Goal: Task Accomplishment & Management: Manage account settings

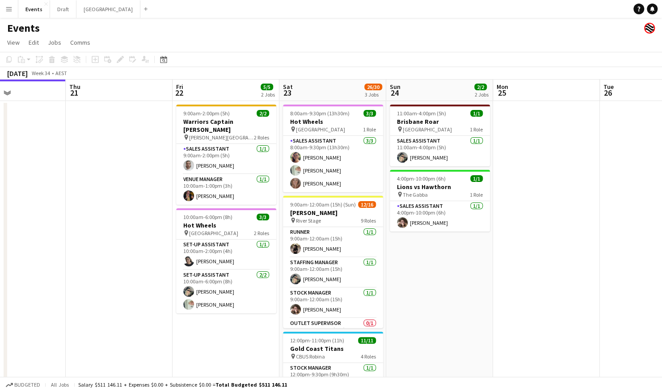
scroll to position [0, 256]
drag, startPoint x: 237, startPoint y: 293, endPoint x: 417, endPoint y: 361, distance: 192.3
click at [417, 361] on app-calendar-viewport "Mon 18 Tue 19 Wed 20 Thu 21 Fri 22 5/5 2 Jobs Sat 23 26/30 3 Jobs Sun 24 2/2 2 …" at bounding box center [331, 281] width 662 height 403
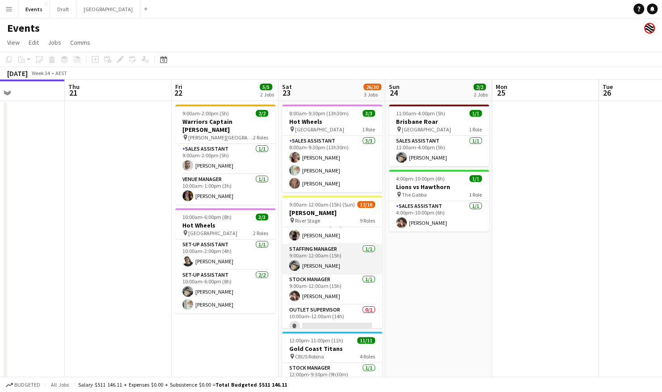
scroll to position [0, 0]
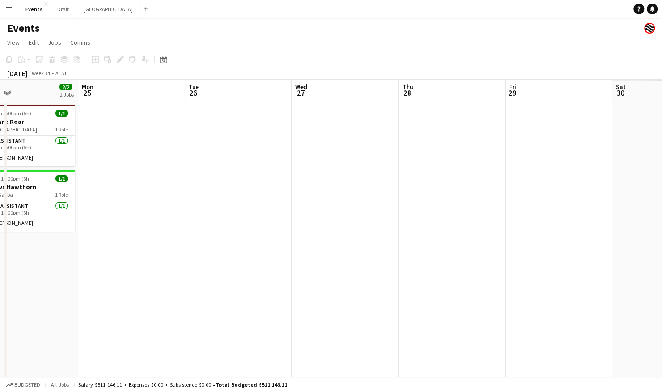
drag, startPoint x: 600, startPoint y: 223, endPoint x: 168, endPoint y: 265, distance: 434.3
click at [168, 265] on app-calendar-viewport "Fri 22 5/5 2 Jobs Sat 23 26/30 3 Jobs Sun 24 2/2 2 Jobs Mon 25 Tue 26 Wed 27 Th…" at bounding box center [331, 281] width 662 height 403
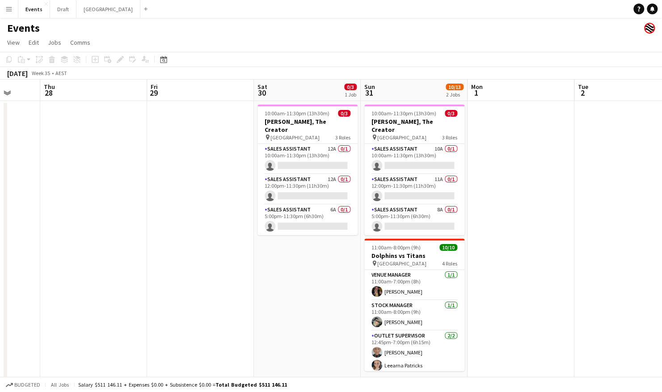
drag, startPoint x: 573, startPoint y: 191, endPoint x: 232, endPoint y: 212, distance: 342.2
click at [232, 212] on app-calendar-viewport "Sun 24 2/2 2 Jobs Mon 25 Tue 26 Wed 27 Thu 28 Fri 29 Sat 30 0/3 1 Job Sun 31 10…" at bounding box center [331, 281] width 662 height 403
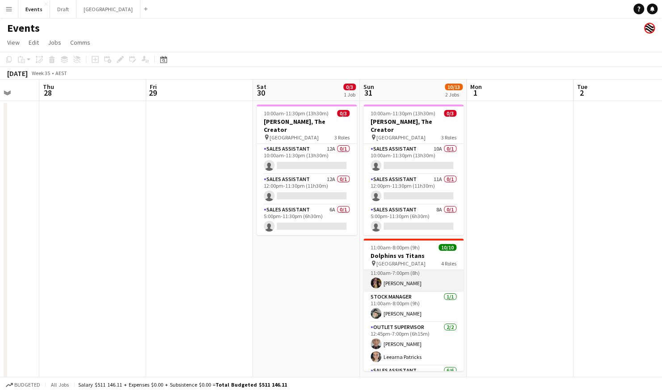
scroll to position [0, 0]
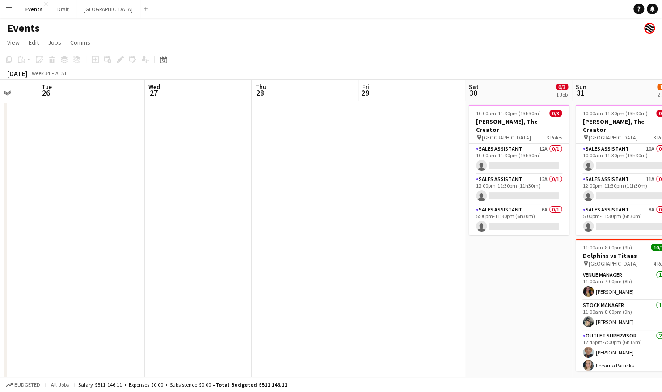
drag, startPoint x: 82, startPoint y: 234, endPoint x: 401, endPoint y: 231, distance: 318.3
click at [409, 227] on app-calendar-viewport "Sat 23 26/30 3 Jobs Sun 24 2/2 2 Jobs Mon 25 Tue 26 Wed 27 Thu 28 Fri 29 Sat 30…" at bounding box center [331, 281] width 662 height 403
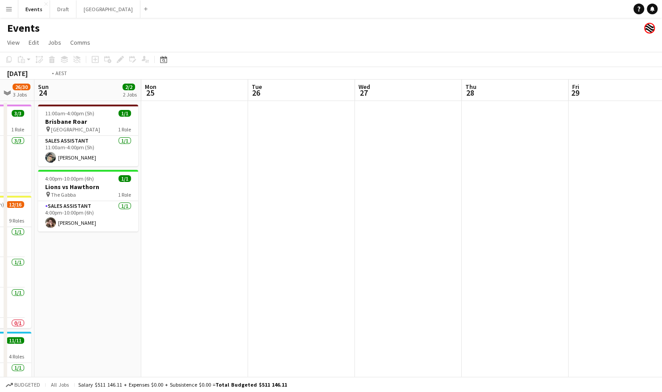
drag, startPoint x: 254, startPoint y: 252, endPoint x: 106, endPoint y: 270, distance: 149.1
click at [106, 270] on app-calendar-viewport "Thu 21 Fri 22 5/5 2 Jobs Sat 23 26/30 3 Jobs Sun 24 2/2 2 Jobs Mon 25 Tue 26 We…" at bounding box center [331, 281] width 662 height 403
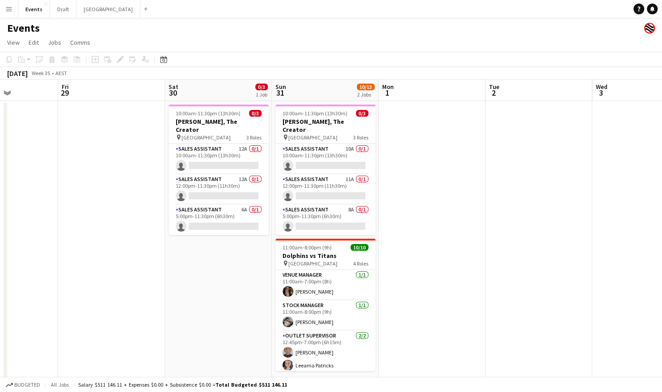
scroll to position [0, 408]
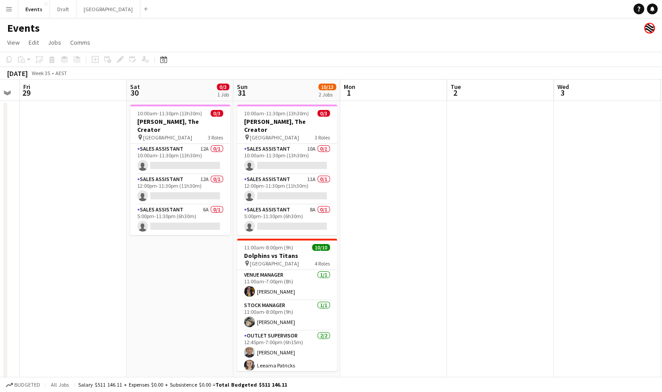
drag, startPoint x: 471, startPoint y: 280, endPoint x: 136, endPoint y: 291, distance: 335.0
click at [136, 291] on app-calendar-viewport "Mon 25 Tue 26 Wed 27 Thu 28 Fri 29 Sat 30 0/3 1 Job Sun 31 10/13 2 Jobs Mon 1 T…" at bounding box center [331, 281] width 662 height 403
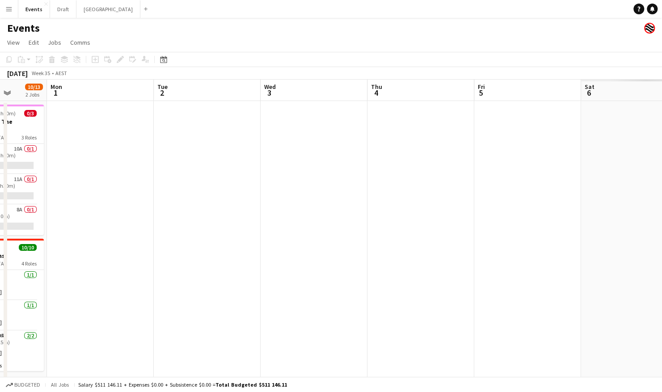
drag, startPoint x: 580, startPoint y: 272, endPoint x: 291, endPoint y: 278, distance: 288.4
click at [283, 282] on app-calendar-viewport "Fri 29 Sat 30 0/3 1 Job Sun 31 10/13 2 Jobs Mon 1 Tue 2 Wed 3 Thu 4 Fri 5 Sat 6…" at bounding box center [331, 281] width 662 height 403
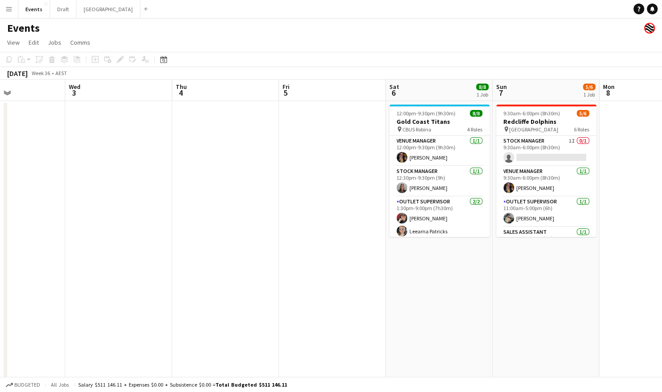
scroll to position [0, 258]
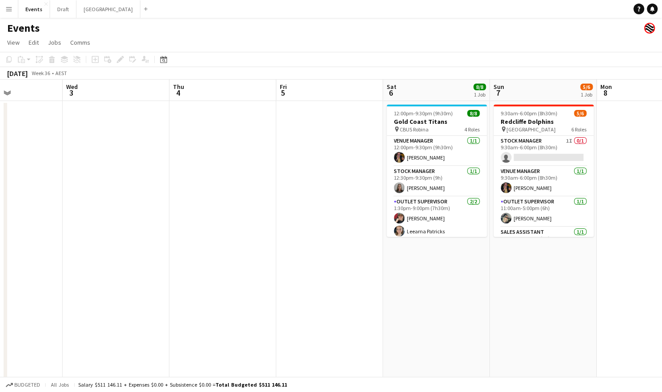
drag, startPoint x: 522, startPoint y: 248, endPoint x: 328, endPoint y: 253, distance: 193.6
click at [328, 253] on app-calendar-viewport "Sun 31 10/13 2 Jobs Mon 1 Tue 2 Wed 3 Thu 4 Fri 5 Sat 6 8/8 1 Job Sun 7 5/6 1 J…" at bounding box center [331, 281] width 662 height 403
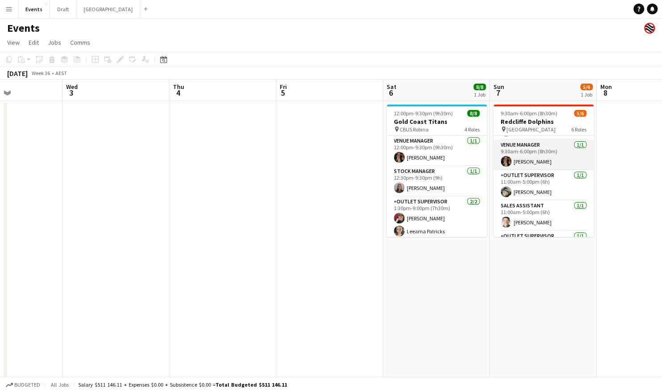
scroll to position [0, 0]
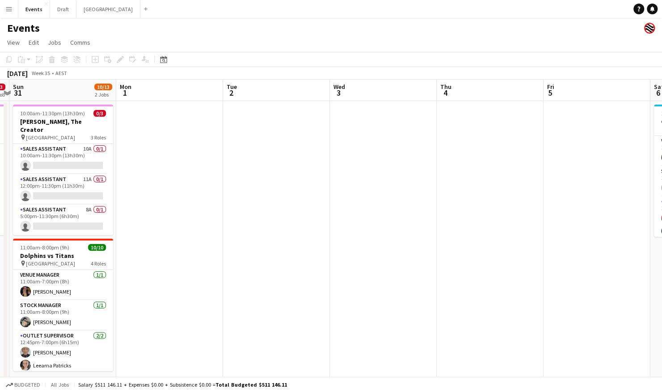
drag, startPoint x: 195, startPoint y: 239, endPoint x: 467, endPoint y: 226, distance: 271.6
click at [477, 223] on app-calendar-viewport "Fri 29 Sat 30 0/3 1 Job Sun 31 10/13 2 Jobs Mon 1 Tue 2 Wed 3 Thu 4 Fri 5 Sat 6…" at bounding box center [331, 281] width 662 height 403
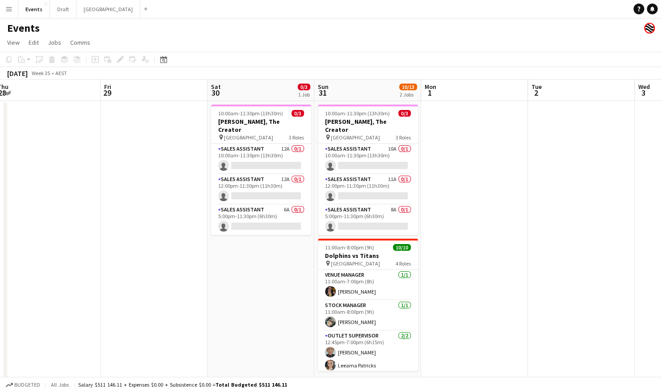
drag, startPoint x: 258, startPoint y: 267, endPoint x: 548, endPoint y: 252, distance: 289.6
click at [550, 251] on app-calendar-viewport "Tue 26 Wed 27 Thu 28 Fri 29 Sat 30 0/3 1 Job Sun 31 10/13 2 Jobs Mon 1 Tue 2 We…" at bounding box center [331, 281] width 662 height 403
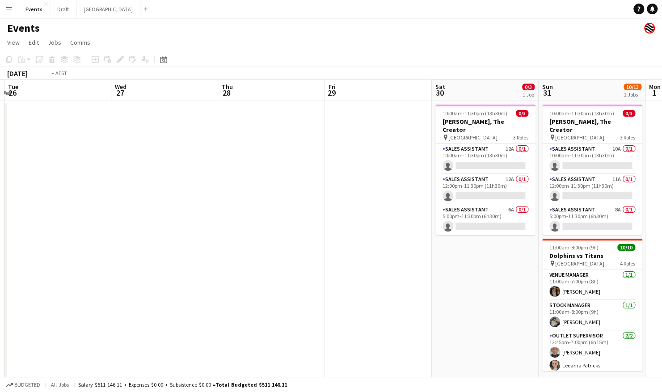
drag, startPoint x: 362, startPoint y: 313, endPoint x: 473, endPoint y: 304, distance: 111.3
click at [473, 304] on app-calendar-viewport "Sun 24 2/2 2 Jobs Mon 25 Tue 26 Wed 27 Thu 28 Fri 29 Sat 30 0/3 1 Job Sun 31 10…" at bounding box center [331, 281] width 662 height 403
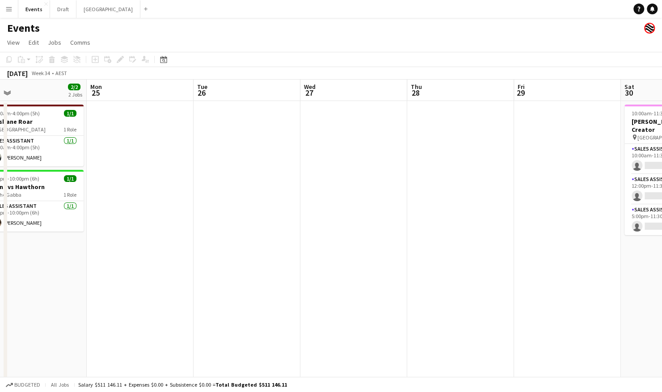
drag, startPoint x: 144, startPoint y: 308, endPoint x: 472, endPoint y: 285, distance: 328.5
click at [492, 281] on app-calendar-viewport "Sat 23 26/30 3 Jobs Sun 24 2/2 2 Jobs Mon 25 Tue 26 Wed 27 Thu 28 Fri 29 Sat 30…" at bounding box center [331, 281] width 662 height 403
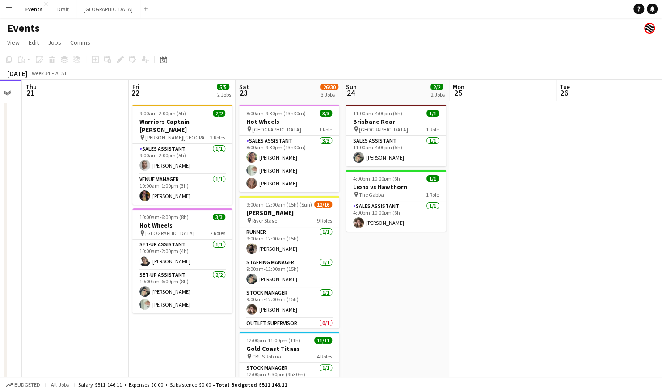
scroll to position [0, 211]
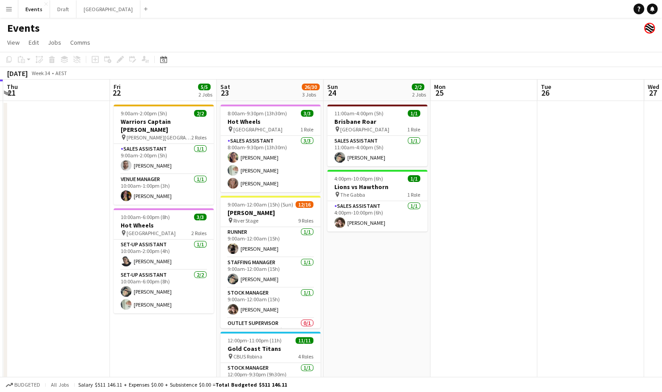
drag, startPoint x: 306, startPoint y: 305, endPoint x: 491, endPoint y: 291, distance: 186.0
click at [491, 291] on app-calendar-viewport "Tue 19 Wed 20 Thu 21 Fri 22 5/5 2 Jobs Sat 23 26/30 3 Jobs Sun 24 2/2 2 Jobs Mo…" at bounding box center [331, 281] width 662 height 403
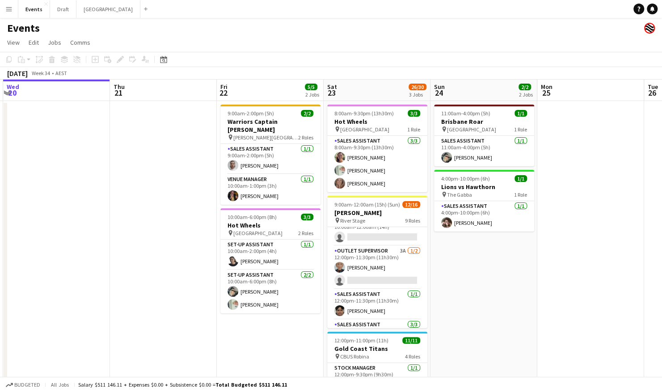
scroll to position [134, 0]
click at [393, 269] on app-card-role "Outlet Supervisor 3A [DATE] 12:00pm-11:30pm (11h30m) [PERSON_NAME] single-neutr…" at bounding box center [377, 266] width 100 height 43
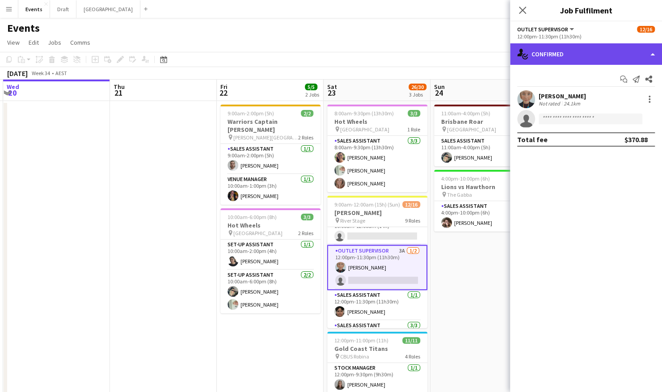
click at [600, 61] on div "single-neutral-actions-check-2 Confirmed" at bounding box center [586, 53] width 152 height 21
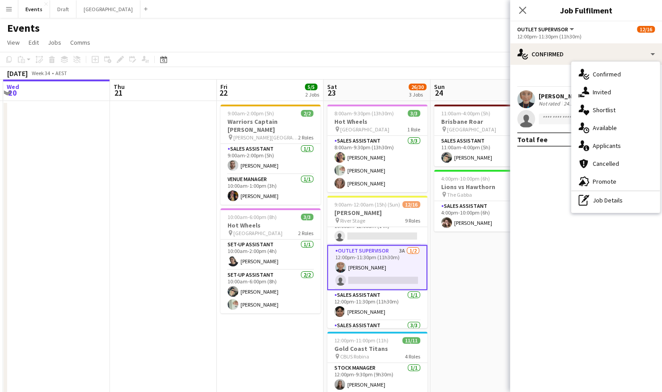
click at [620, 143] on div "single-neutral-actions-information Applicants" at bounding box center [615, 146] width 89 height 18
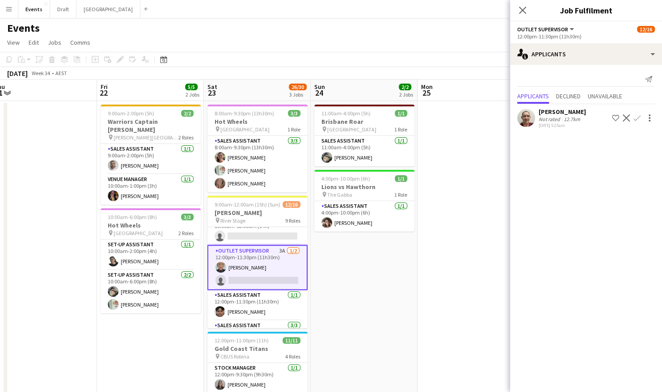
scroll to position [0, 347]
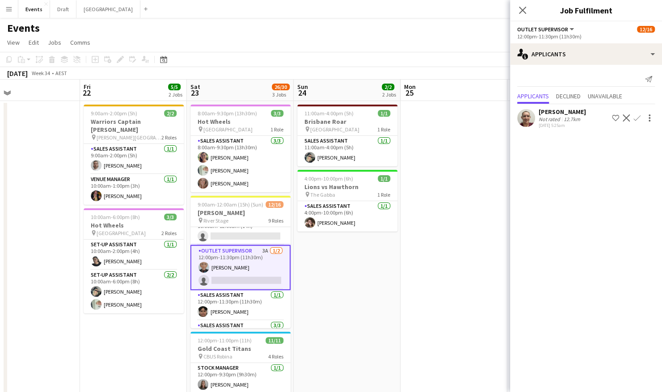
drag, startPoint x: 477, startPoint y: 266, endPoint x: 341, endPoint y: 271, distance: 136.9
click at [341, 271] on app-calendar-viewport "Mon 18 Tue 19 Wed 20 Thu 21 Fri 22 5/5 2 Jobs Sat 23 26/30 3 Jobs Sun 24 2/2 2 …" at bounding box center [331, 281] width 662 height 403
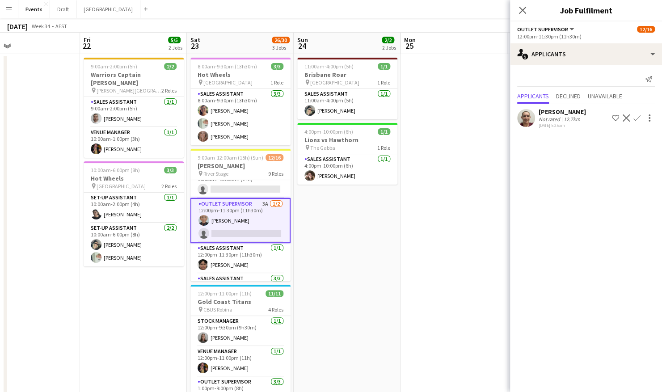
scroll to position [15, 0]
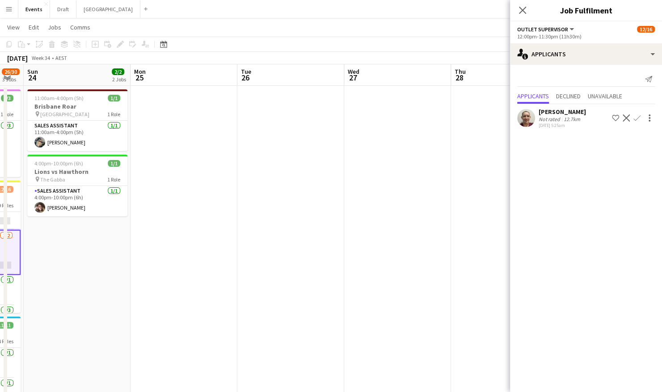
drag, startPoint x: 429, startPoint y: 247, endPoint x: 223, endPoint y: 266, distance: 206.4
click at [159, 264] on app-calendar-viewport "Wed 20 Thu 21 Fri 22 5/5 2 Jobs Sat 23 26/30 3 Jobs Sun 24 2/2 2 Jobs Mon 25 Tu…" at bounding box center [331, 265] width 662 height 403
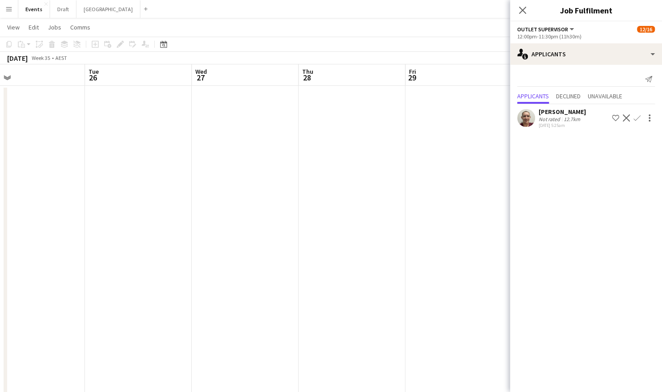
drag, startPoint x: 455, startPoint y: 246, endPoint x: 88, endPoint y: 251, distance: 367.0
click at [88, 251] on app-calendar-viewport "Fri 22 5/5 2 Jobs Sat 23 26/30 3 Jobs Sun 24 2/2 2 Jobs Mon 25 Tue 26 Wed 27 Th…" at bounding box center [331, 265] width 662 height 403
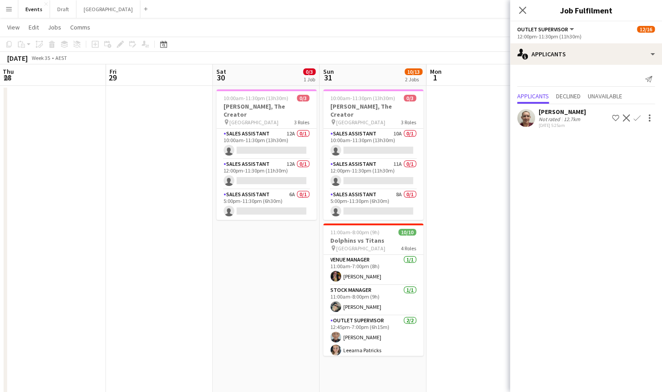
scroll to position [0, 318]
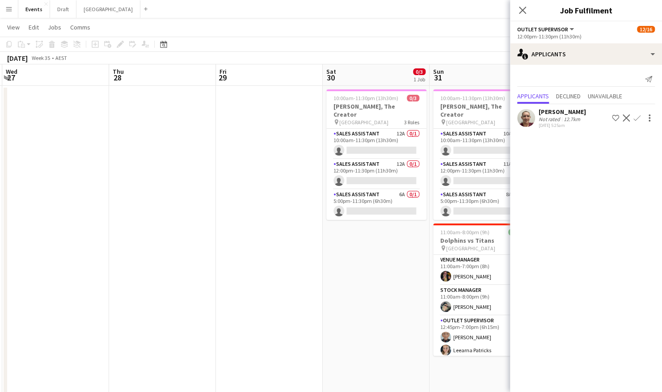
drag, startPoint x: 308, startPoint y: 249, endPoint x: 121, endPoint y: 253, distance: 187.8
click at [120, 253] on app-calendar-viewport "Sun 24 2/2 2 Jobs Mon 25 Tue 26 Wed 27 Thu 28 Fri 29 Sat 30 0/3 1 Job Sun 31 10…" at bounding box center [331, 265] width 662 height 403
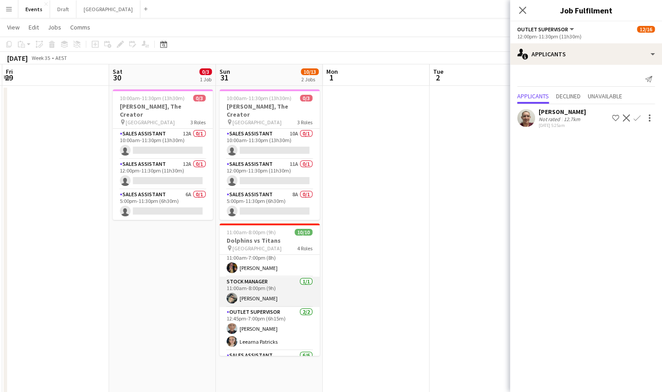
scroll to position [0, 0]
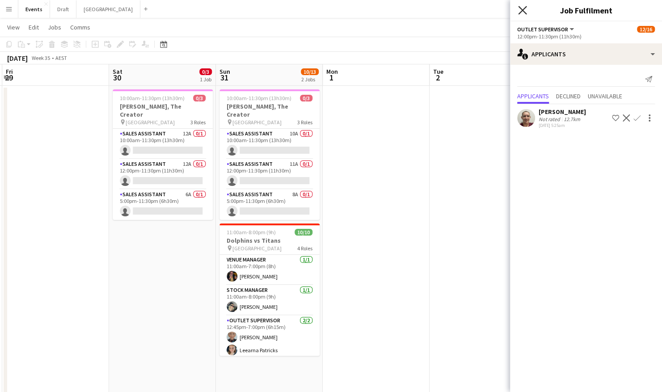
click at [519, 10] on icon "Close pop-in" at bounding box center [522, 10] width 8 height 8
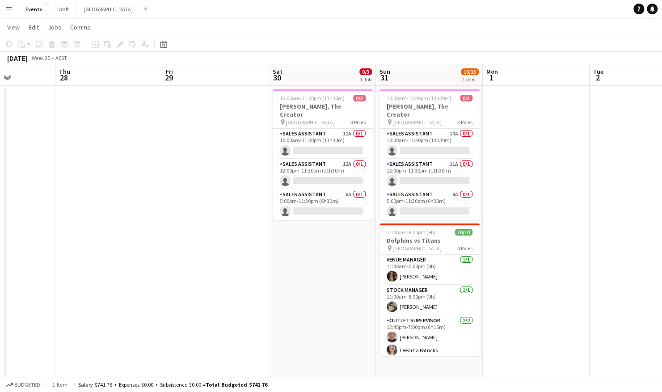
scroll to position [0, 199]
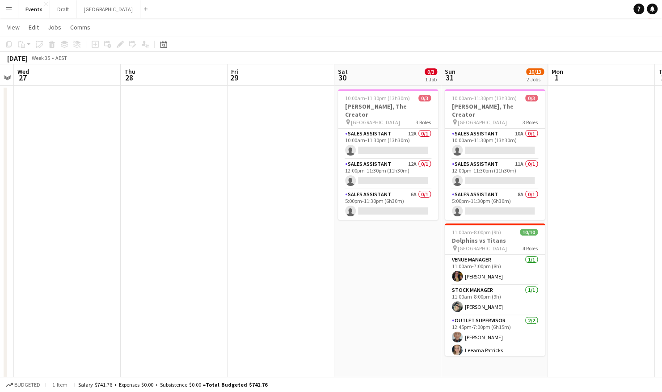
drag, startPoint x: 365, startPoint y: 192, endPoint x: 587, endPoint y: 192, distance: 222.2
click at [591, 191] on app-calendar-viewport "Mon 25 Tue 26 Wed 27 Thu 28 Fri 29 Sat 30 0/3 1 Job Sun 31 10/13 2 Jobs Mon 1 T…" at bounding box center [331, 265] width 662 height 403
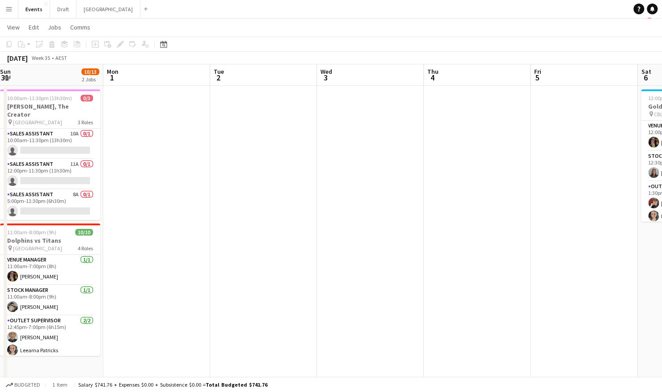
scroll to position [0, 263]
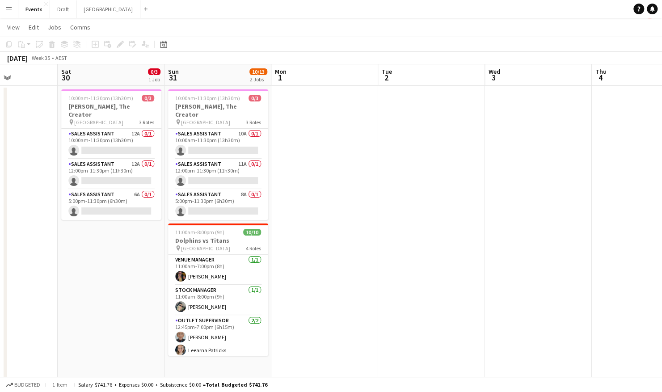
drag, startPoint x: 389, startPoint y: 263, endPoint x: 112, endPoint y: 332, distance: 285.6
click at [112, 332] on app-calendar-viewport "Wed 27 Thu 28 Fri 29 Sat 30 0/3 1 Job Sun 31 10/13 2 Jobs Mon 1 Tue 2 Wed 3 Thu…" at bounding box center [331, 265] width 662 height 403
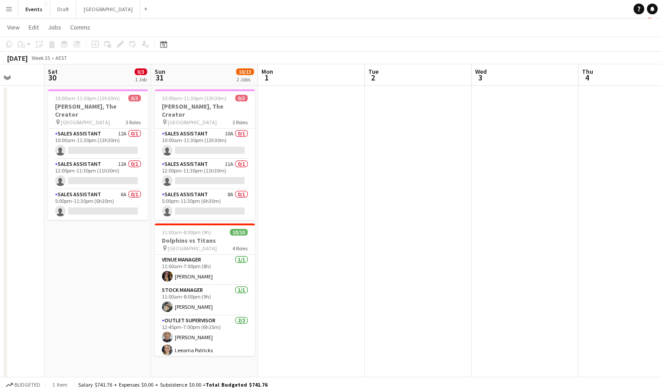
drag, startPoint x: 414, startPoint y: 279, endPoint x: 473, endPoint y: 272, distance: 59.0
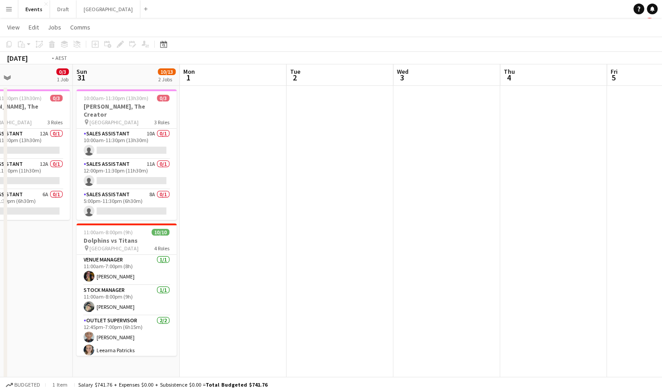
drag, startPoint x: 543, startPoint y: 257, endPoint x: 272, endPoint y: 287, distance: 272.5
click at [261, 286] on app-calendar-viewport "Wed 27 Thu 28 Fri 29 Sat 30 0/3 1 Job Sun 31 10/13 2 Jobs Mon 1 Tue 2 Wed 3 Thu…" at bounding box center [331, 265] width 662 height 403
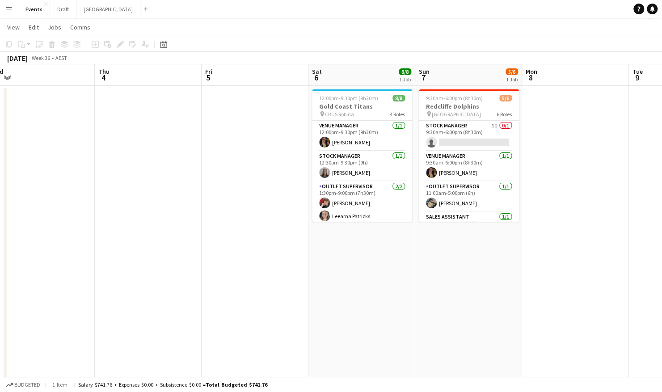
drag, startPoint x: 543, startPoint y: 285, endPoint x: 355, endPoint y: 315, distance: 190.6
click at [355, 315] on app-calendar-viewport "Sun 31 10/13 2 Jobs Mon 1 Tue 2 Wed 3 Thu 4 Fri 5 Sat 6 8/8 1 Job Sun 7 5/6 1 J…" at bounding box center [331, 265] width 662 height 403
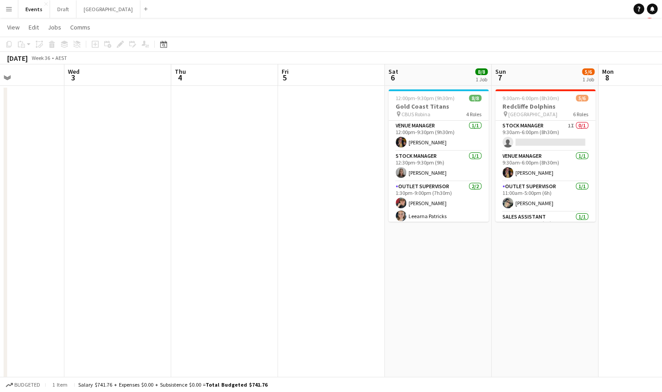
drag, startPoint x: 569, startPoint y: 302, endPoint x: 220, endPoint y: 312, distance: 349.3
click at [220, 312] on app-calendar-viewport "Sun 31 10/13 2 Jobs Mon 1 Tue 2 Wed 3 Thu 4 Fri 5 Sat 6 8/8 1 Job Sun 7 5/6 1 J…" at bounding box center [331, 265] width 662 height 403
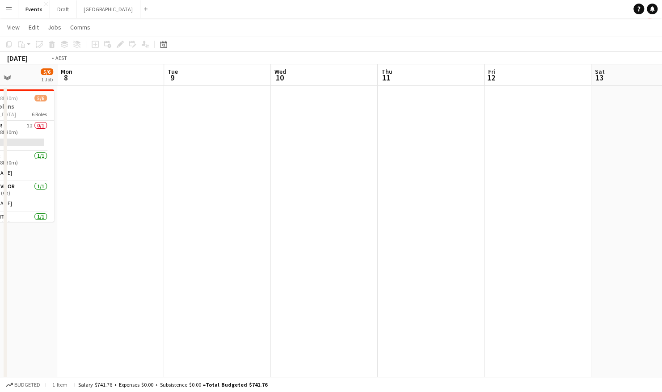
drag, startPoint x: 462, startPoint y: 291, endPoint x: 155, endPoint y: 320, distance: 308.5
click at [155, 320] on app-calendar-viewport "Thu 4 Fri 5 Sat 6 8/8 1 Job Sun 7 5/6 1 Job Mon 8 Tue 9 Wed 10 Thu 11 Fri 12 Sa…" at bounding box center [331, 265] width 662 height 403
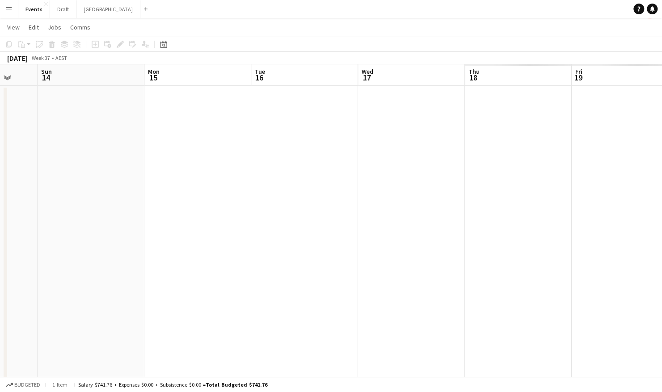
drag, startPoint x: 568, startPoint y: 243, endPoint x: 121, endPoint y: 249, distance: 446.6
click at [121, 249] on app-calendar-viewport "Wed 10 Thu 11 Fri 12 Sat 13 Sun 14 Mon 15 Tue 16 Wed 17 Thu 18 Fri 19 Sat 20 Su…" at bounding box center [331, 265] width 662 height 403
drag, startPoint x: 544, startPoint y: 206, endPoint x: 421, endPoint y: 224, distance: 124.7
click at [216, 224] on app-calendar-viewport "Sun 14 Mon 15 Tue 16 Wed 17 Thu 18 Fri 19 Sat 20 Sun 21 Mon 22 Tue 23 Wed 24 Th…" at bounding box center [331, 265] width 662 height 403
drag, startPoint x: 467, startPoint y: 222, endPoint x: 603, endPoint y: 208, distance: 136.1
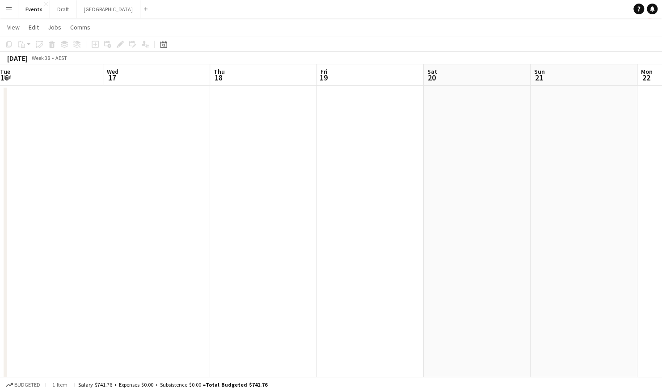
click at [646, 202] on app-calendar-viewport "Sun 14 Mon 15 Tue 16 Wed 17 Thu 18 Fri 19 Sat 20 Sun 21 Mon 22 Tue 23 Wed 24 Th…" at bounding box center [331, 265] width 662 height 403
drag, startPoint x: 295, startPoint y: 221, endPoint x: 606, endPoint y: 213, distance: 311.2
click at [618, 212] on app-calendar-viewport "Sat 13 Sun 14 Mon 15 Tue 16 Wed 17 Thu 18 Fri 19 Sat 20 Sun 21 Mon 22 Tue 23 We…" at bounding box center [331, 265] width 662 height 403
drag, startPoint x: 211, startPoint y: 255, endPoint x: 484, endPoint y: 225, distance: 274.8
click at [484, 225] on app-calendar-viewport "Wed 10 Thu 11 Fri 12 Sat 13 Sun 14 Mon 15 Tue 16 Wed 17 Thu 18 Fri 19 Sat 20 Su…" at bounding box center [331, 265] width 662 height 403
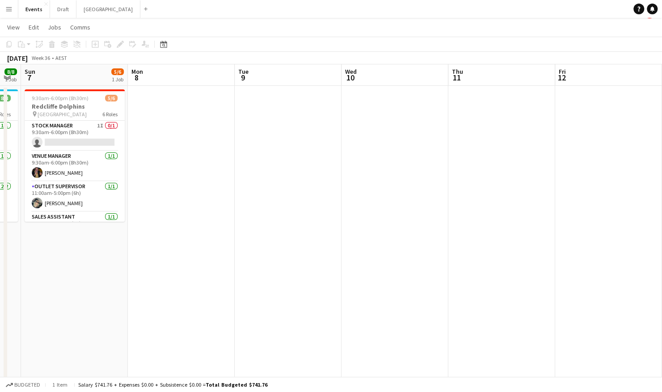
drag, startPoint x: 347, startPoint y: 224, endPoint x: 465, endPoint y: 219, distance: 117.7
click at [465, 219] on app-calendar-viewport "Fri 5 Sat 6 8/8 1 Job Sun 7 5/6 1 Job Mon 8 Tue 9 Wed 10 Thu 11 Fri 12 Sat 13 S…" at bounding box center [331, 265] width 662 height 403
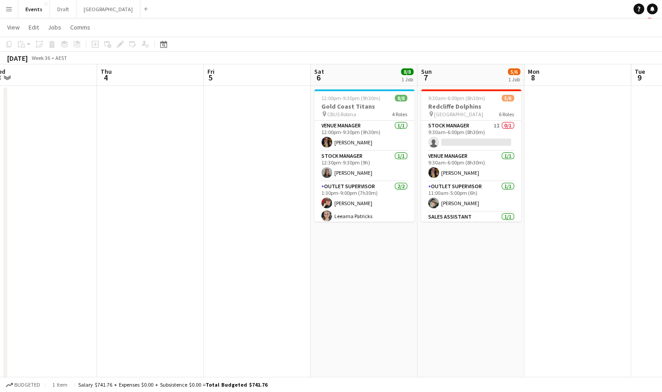
drag, startPoint x: 427, startPoint y: 249, endPoint x: 287, endPoint y: 249, distance: 140.4
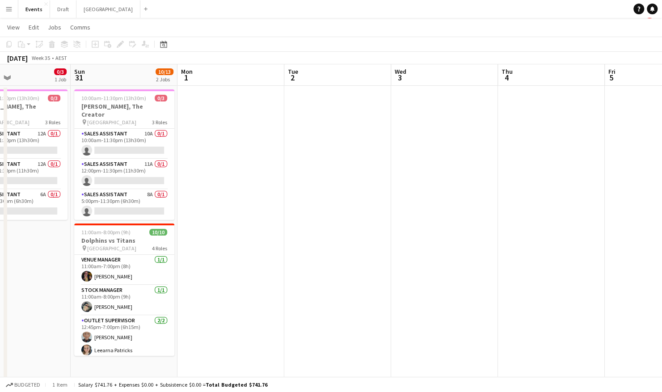
drag, startPoint x: 198, startPoint y: 250, endPoint x: 428, endPoint y: 247, distance: 230.7
click at [428, 247] on app-calendar-viewport "Thu 28 Fri 29 Sat 30 0/3 1 Job Sun 31 10/13 2 Jobs Mon 1 Tue 2 Wed 3 Thu 4 Fri …" at bounding box center [331, 265] width 662 height 403
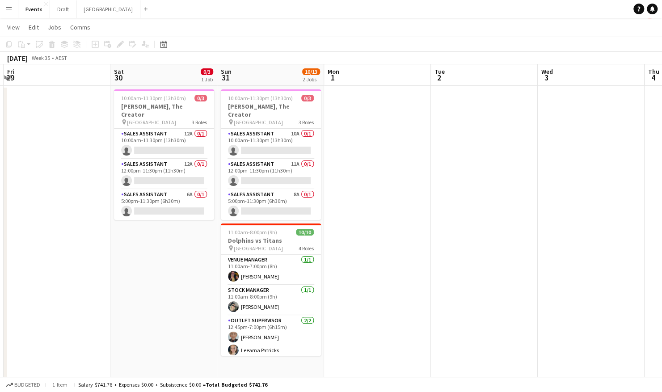
drag, startPoint x: 295, startPoint y: 251, endPoint x: 430, endPoint y: 248, distance: 134.1
click at [430, 248] on app-calendar-viewport "Wed 27 Thu 28 Fri 29 Sat 30 0/3 1 Job Sun 31 10/13 2 Jobs Mon 1 Tue 2 Wed 3 Thu…" at bounding box center [331, 265] width 662 height 403
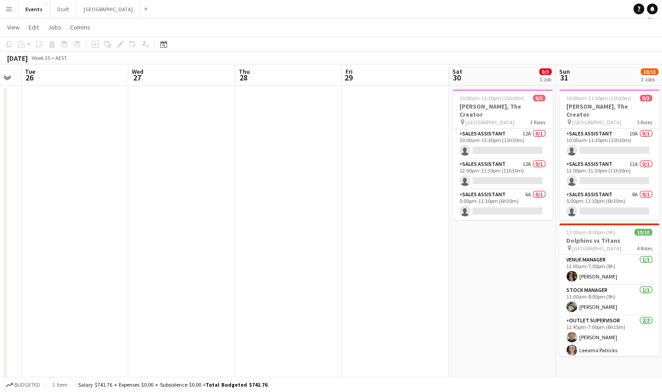
drag, startPoint x: 125, startPoint y: 262, endPoint x: 464, endPoint y: 262, distance: 338.8
click at [464, 262] on app-calendar-viewport "Sun 24 2/2 2 Jobs Mon 25 Tue 26 Wed 27 Thu 28 Fri 29 Sat 30 0/3 1 Job Sun 31 10…" at bounding box center [331, 265] width 662 height 403
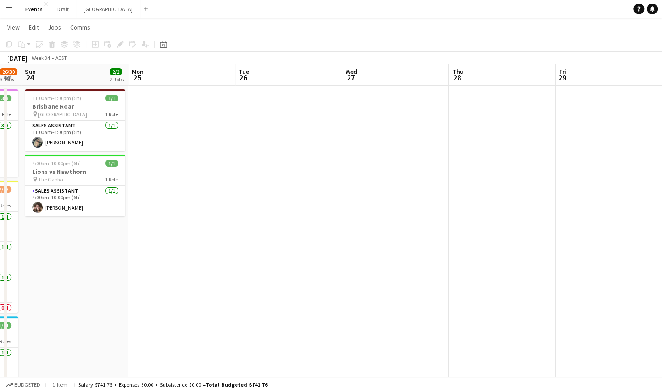
scroll to position [0, 288]
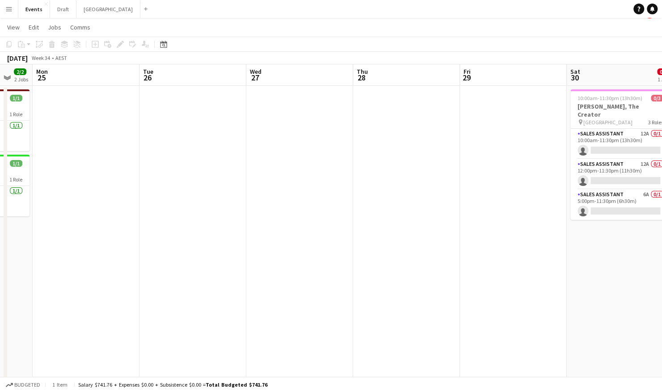
drag, startPoint x: 462, startPoint y: 264, endPoint x: 545, endPoint y: 276, distance: 83.6
click at [570, 264] on app-calendar-viewport "Fri 22 5/5 2 Jobs Sat 23 26/30 3 Jobs Sun 24 2/2 2 Jobs Mon 25 Tue 26 Wed 27 Th…" at bounding box center [331, 265] width 662 height 403
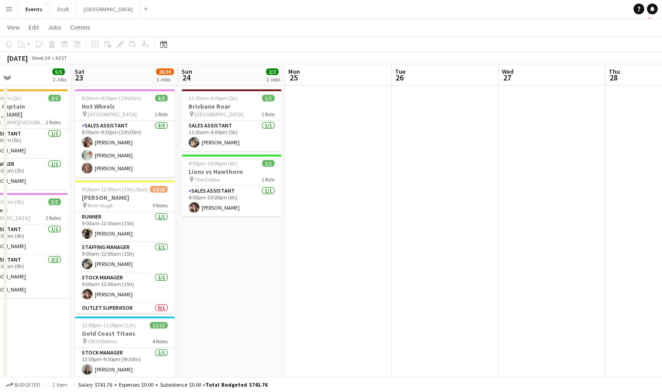
drag, startPoint x: 306, startPoint y: 274, endPoint x: 451, endPoint y: 266, distance: 145.0
click at [451, 266] on app-calendar-viewport "Wed 20 Thu 21 Fri 22 5/5 2 Jobs Sat 23 26/30 3 Jobs Sun 24 2/2 2 Jobs Mon 25 Tu…" at bounding box center [331, 265] width 662 height 403
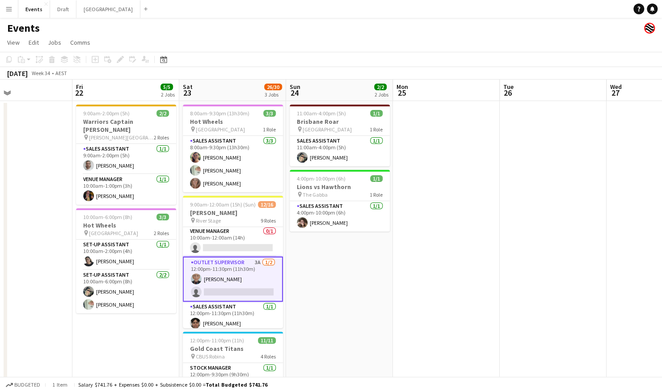
scroll to position [134, 0]
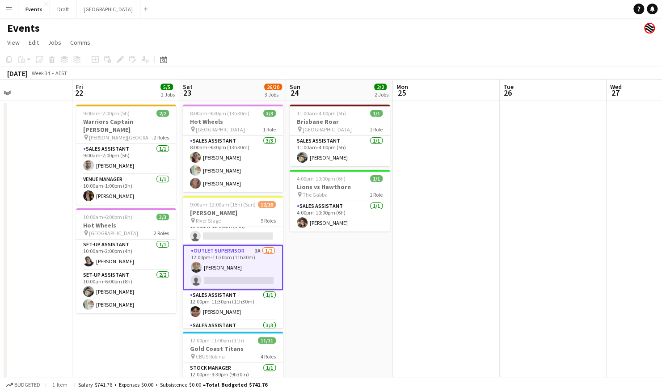
click at [247, 268] on app-card-role "Outlet Supervisor 3A [DATE] 12:00pm-11:30pm (11h30m) [PERSON_NAME] single-neutr…" at bounding box center [233, 267] width 100 height 45
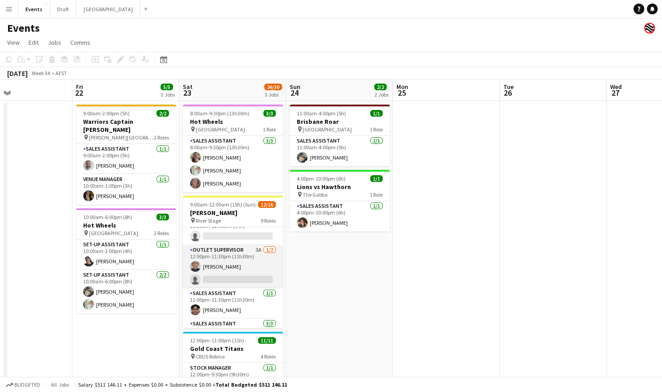
click at [218, 262] on app-card-role "Outlet Supervisor 3A [DATE] 12:00pm-11:30pm (11h30m) [PERSON_NAME] single-neutr…" at bounding box center [233, 266] width 100 height 43
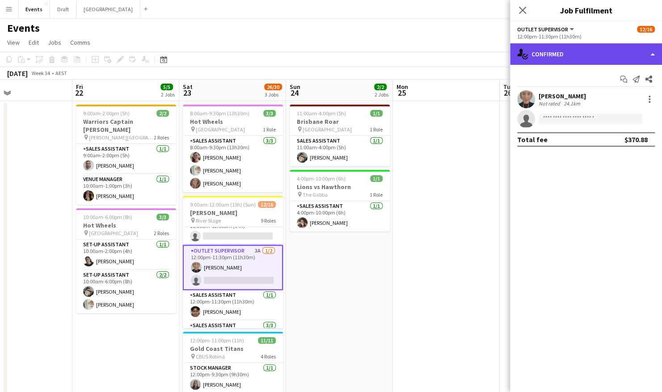
click at [618, 56] on div "single-neutral-actions-check-2 Confirmed" at bounding box center [586, 53] width 152 height 21
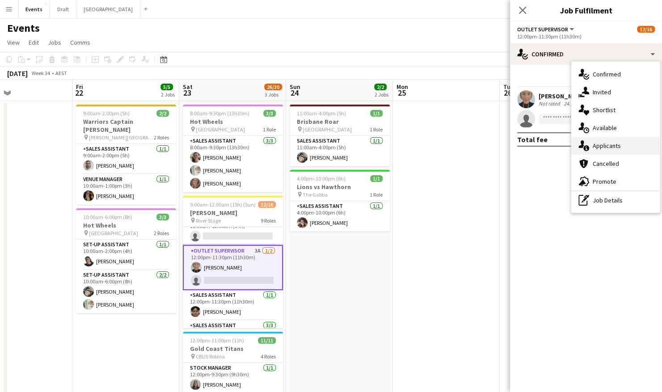
click at [616, 142] on div "single-neutral-actions-information Applicants" at bounding box center [615, 146] width 89 height 18
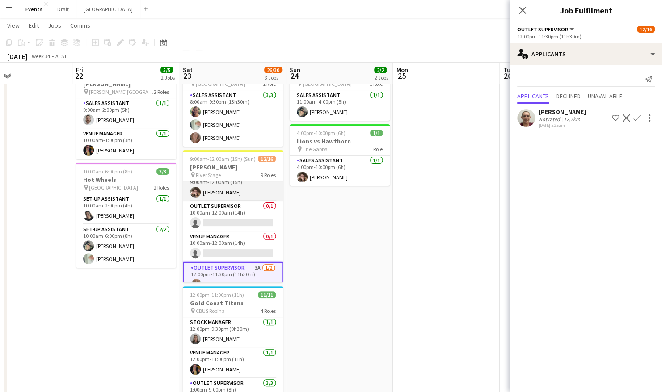
scroll to position [89, 0]
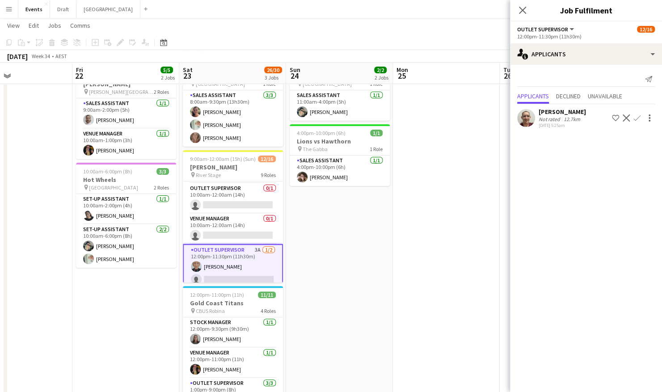
click at [575, 121] on div "12.7km" at bounding box center [572, 119] width 20 height 7
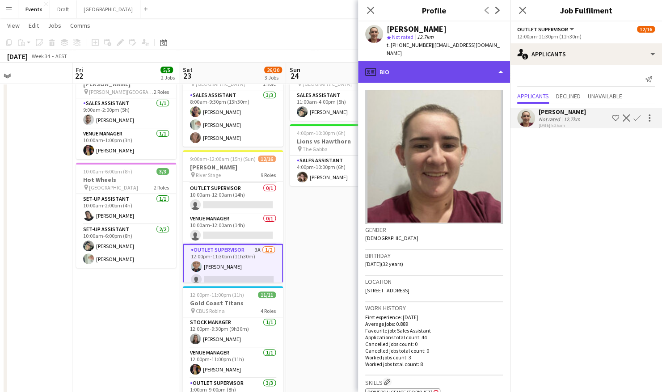
click at [434, 65] on div "profile Bio" at bounding box center [434, 71] width 152 height 21
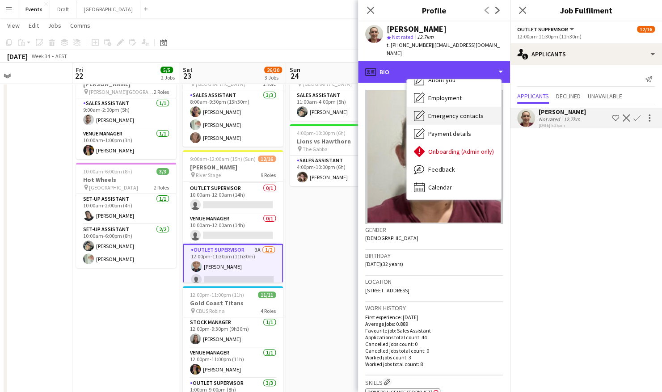
scroll to position [48, 0]
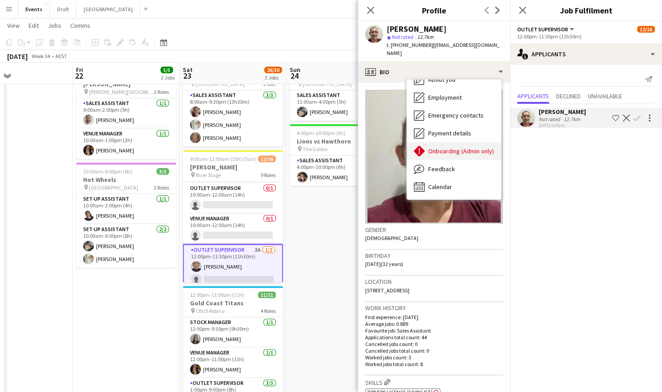
click at [463, 147] on span "Onboarding (Admin only)" at bounding box center [461, 151] width 66 height 8
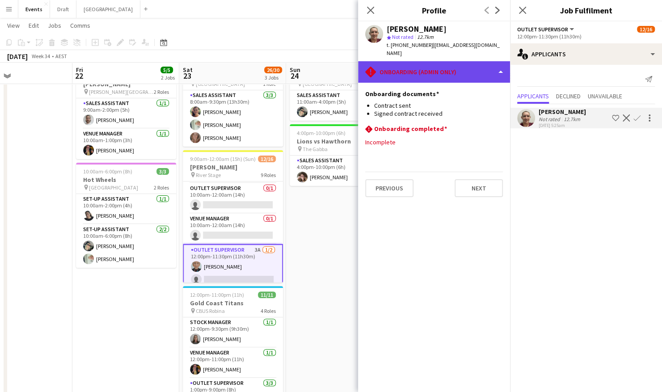
click at [469, 66] on div "rhombus-alert Onboarding (Admin only)" at bounding box center [434, 71] width 152 height 21
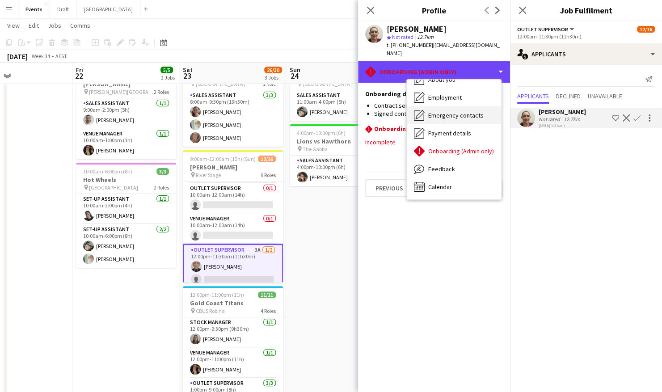
scroll to position [0, 0]
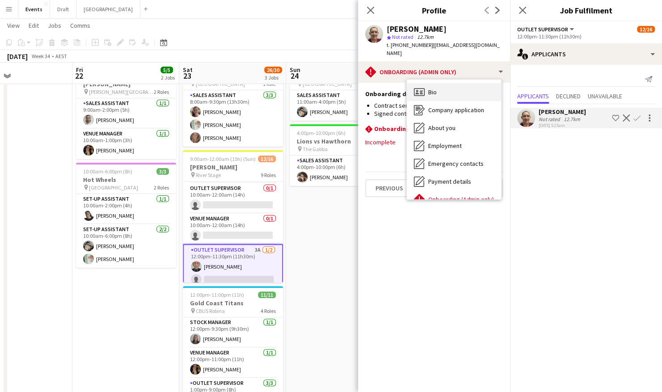
click at [451, 89] on div "Bio Bio" at bounding box center [454, 92] width 94 height 18
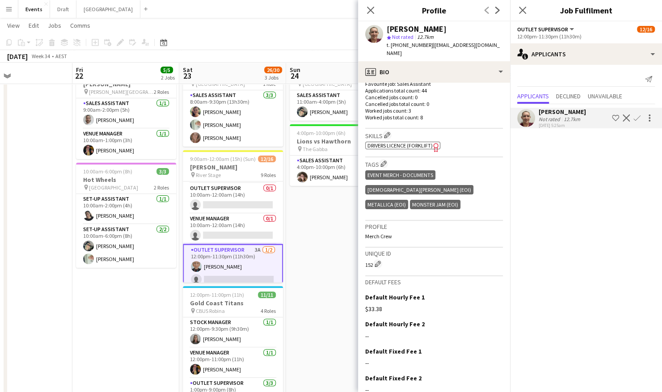
scroll to position [265, 0]
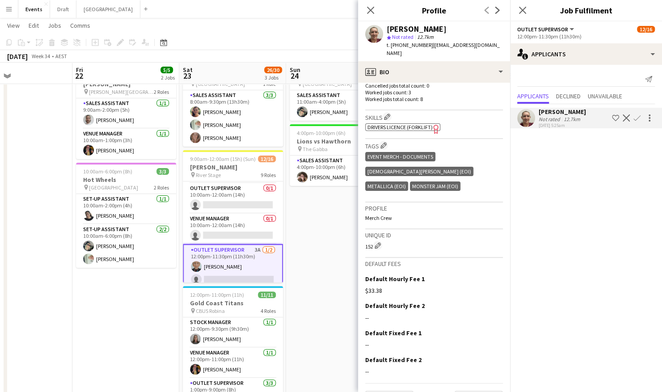
click at [639, 116] on app-icon "Confirm" at bounding box center [636, 117] width 7 height 7
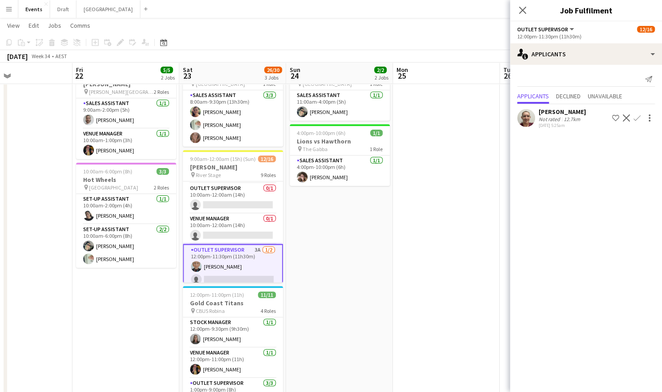
click at [637, 118] on app-icon "Confirm" at bounding box center [636, 117] width 7 height 7
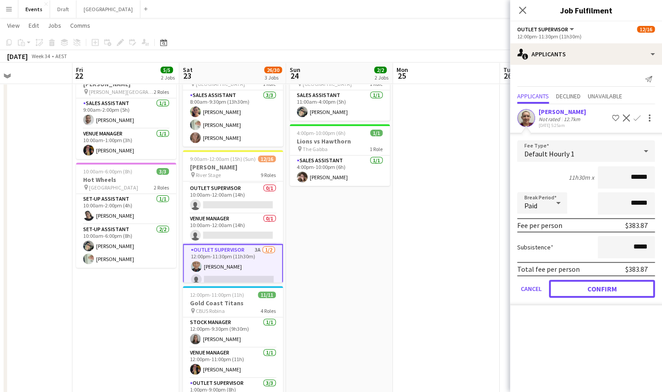
click at [618, 285] on button "Confirm" at bounding box center [602, 289] width 106 height 18
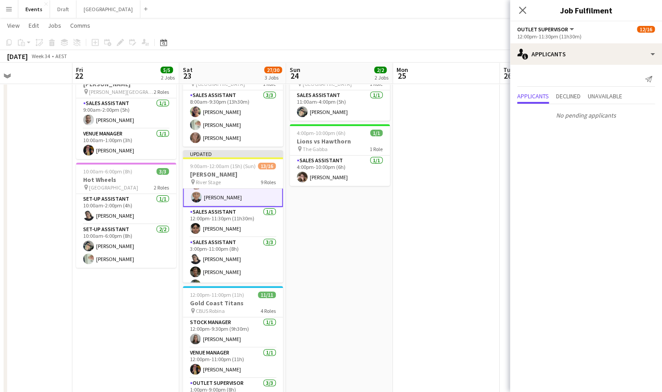
click at [229, 195] on app-card-role "Outlet Supervisor [DATE] 12:00pm-11:30pm (11h30m) [PERSON_NAME] [PERSON_NAME]" at bounding box center [233, 184] width 100 height 45
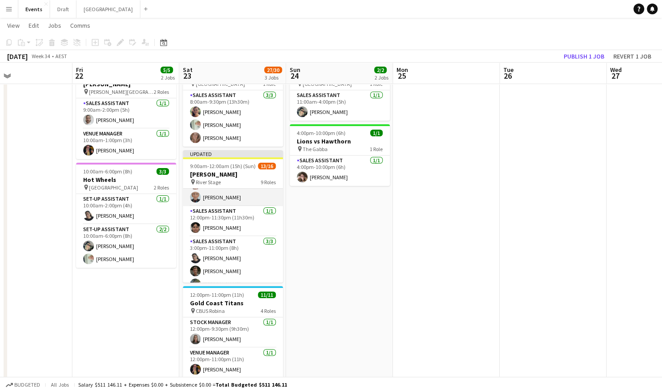
click at [229, 195] on app-card-role "Outlet Supervisor [DATE] 12:00pm-11:30pm (11h30m) [PERSON_NAME] [PERSON_NAME]" at bounding box center [233, 184] width 100 height 43
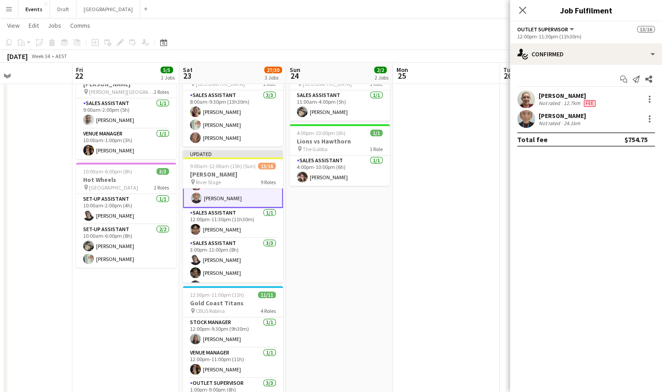
scroll to position [179, 0]
click at [651, 120] on div at bounding box center [649, 119] width 11 height 11
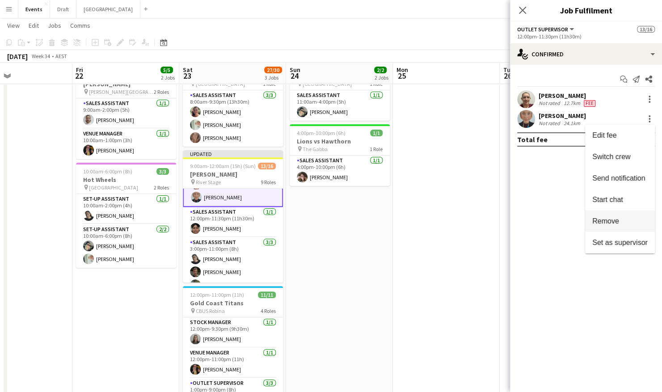
click at [616, 224] on span "Remove" at bounding box center [605, 221] width 27 height 8
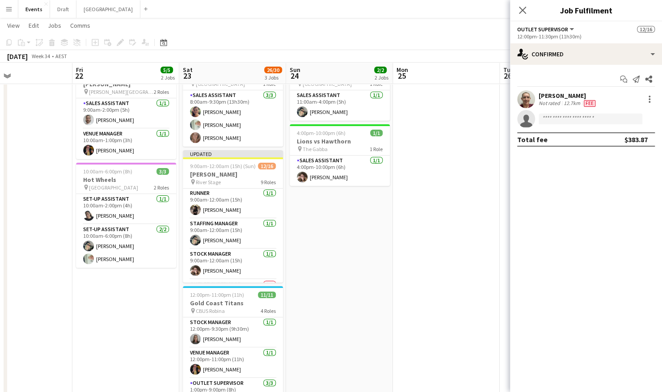
scroll to position [0, 0]
click at [370, 211] on app-date-cell "11:00am-4:00pm (5h) 1/1 Brisbane Roar pin [GEOGRAPHIC_DATA] 1 Role Sales Assist…" at bounding box center [339, 246] width 107 height 382
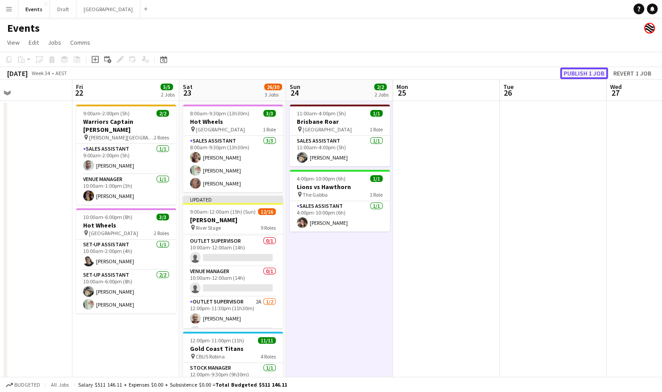
click at [576, 72] on button "Publish 1 job" at bounding box center [584, 73] width 48 height 12
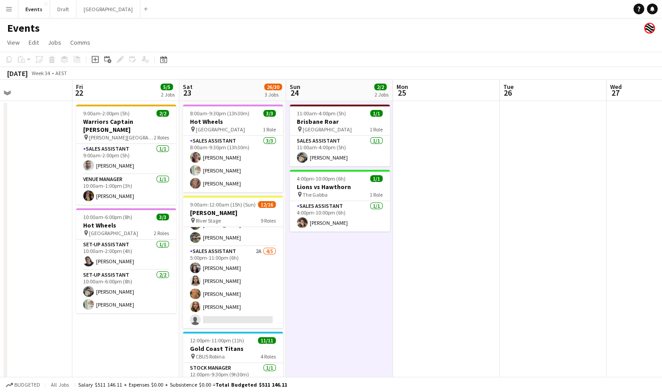
scroll to position [45, 0]
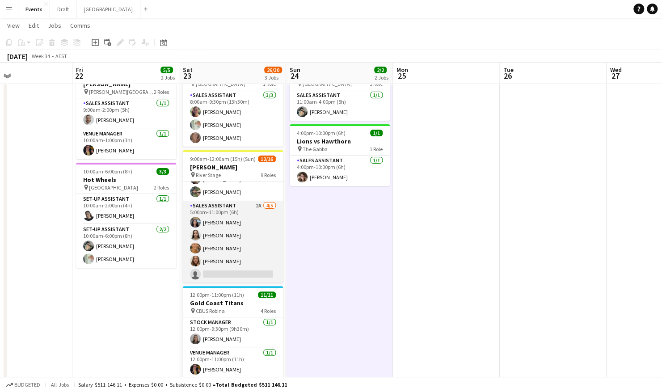
click at [251, 258] on app-card-role "Sales Assistant 2A [DATE] 5:00pm-11:00pm (6h) [PERSON_NAME] [PERSON_NAME] [PERS…" at bounding box center [233, 242] width 100 height 82
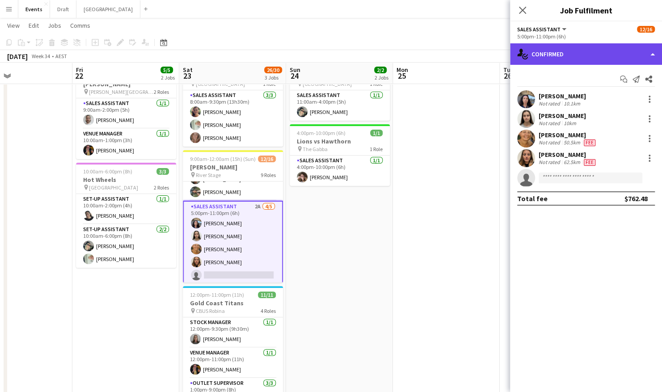
click at [591, 57] on div "single-neutral-actions-check-2 Confirmed" at bounding box center [586, 53] width 152 height 21
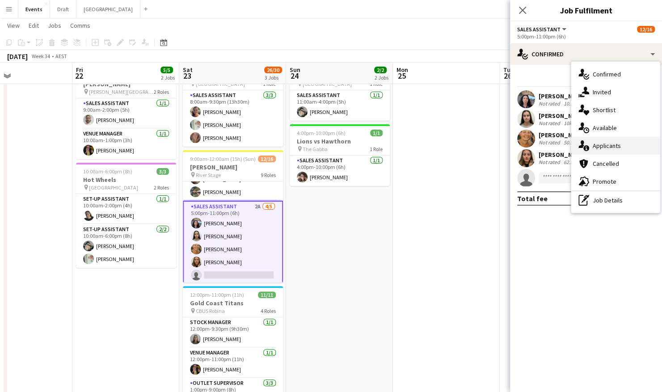
click at [623, 144] on div "single-neutral-actions-information Applicants" at bounding box center [615, 146] width 89 height 18
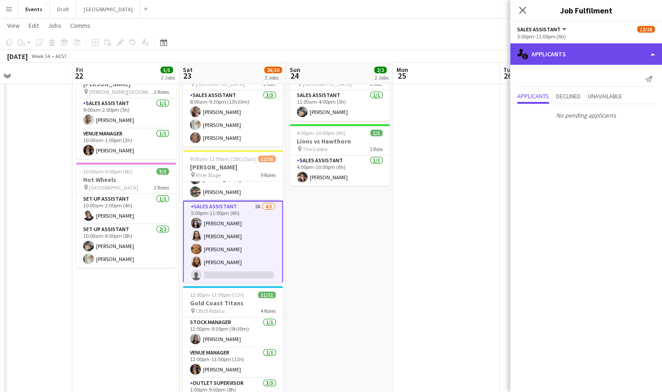
click at [577, 55] on div "single-neutral-actions-information Applicants" at bounding box center [586, 53] width 152 height 21
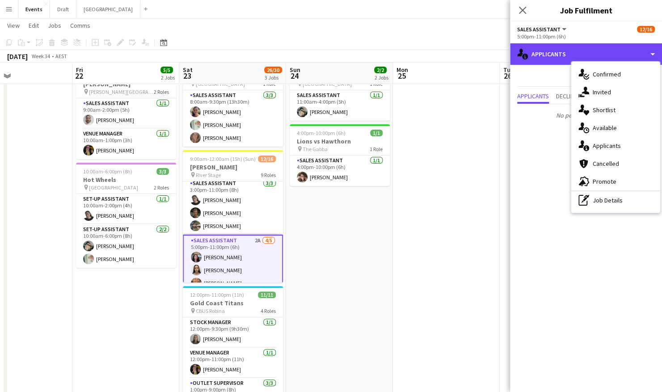
scroll to position [218, 0]
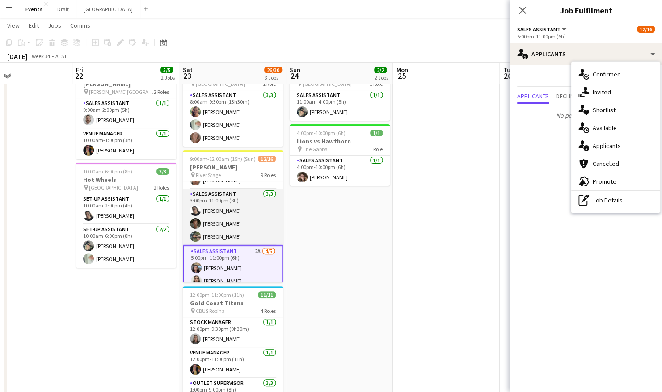
click at [246, 210] on app-card-role "Sales Assistant [DATE] 3:00pm-11:00pm (8h) Shandon-[PERSON_NAME] [PERSON_NAME] …" at bounding box center [233, 217] width 100 height 56
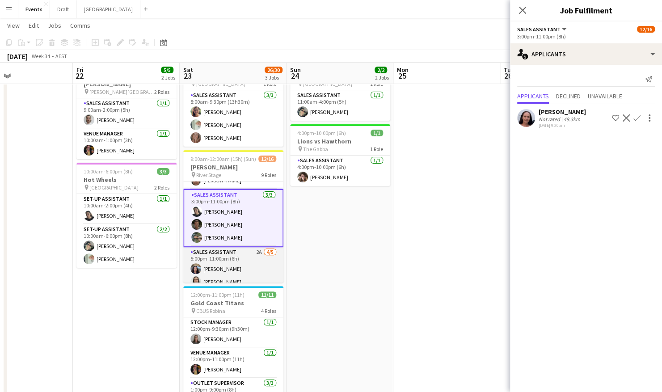
scroll to position [173, 0]
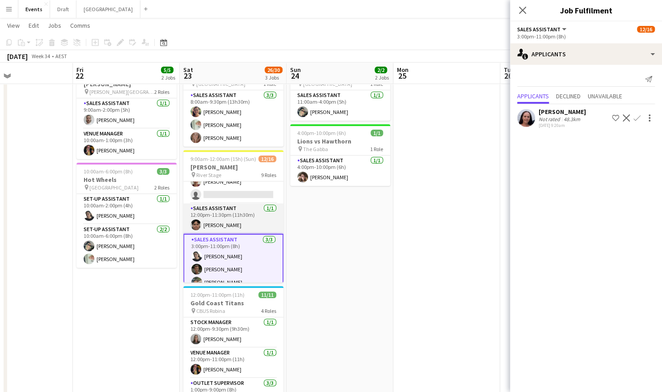
click at [243, 223] on app-card-role "Sales Assistant [DATE] 12:00pm-11:30pm (11h30m) [PERSON_NAME]" at bounding box center [233, 218] width 100 height 30
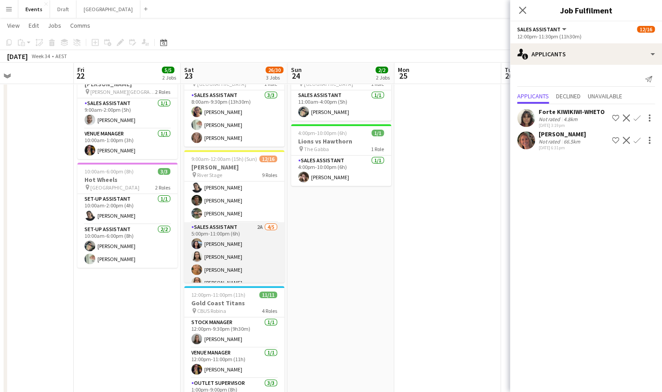
scroll to position [263, 0]
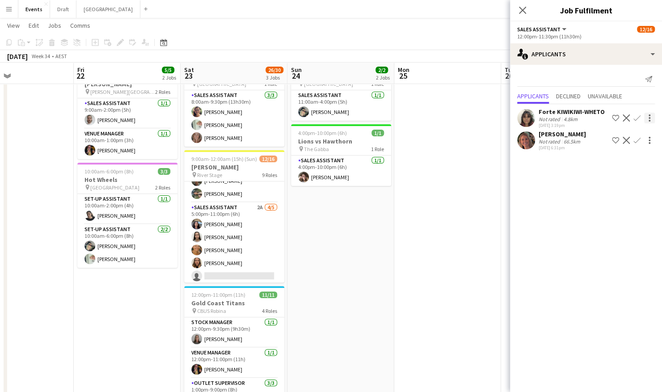
click at [650, 120] on div at bounding box center [650, 121] width 2 height 2
click at [533, 113] on div at bounding box center [331, 196] width 662 height 392
click at [530, 114] on app-user-avatar at bounding box center [526, 118] width 18 height 18
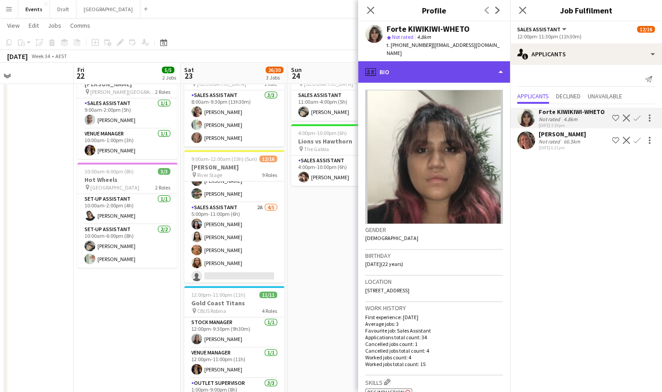
click at [465, 63] on div "profile Bio" at bounding box center [434, 71] width 152 height 21
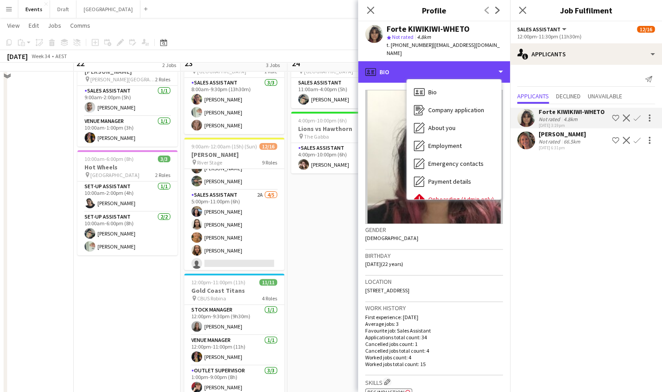
scroll to position [45, 0]
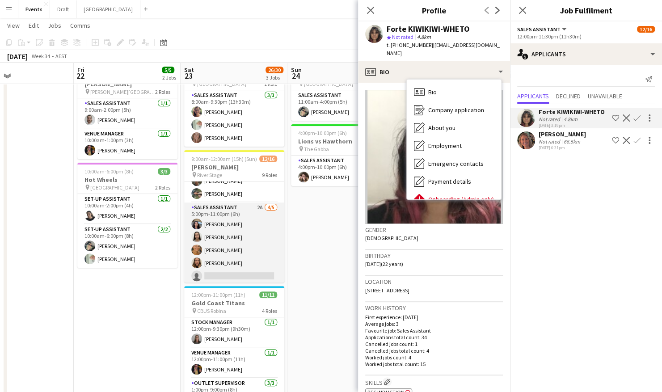
click at [226, 261] on app-card-role "Sales Assistant 2A [DATE] 5:00pm-11:00pm (6h) [PERSON_NAME] [PERSON_NAME] [PERS…" at bounding box center [234, 243] width 100 height 82
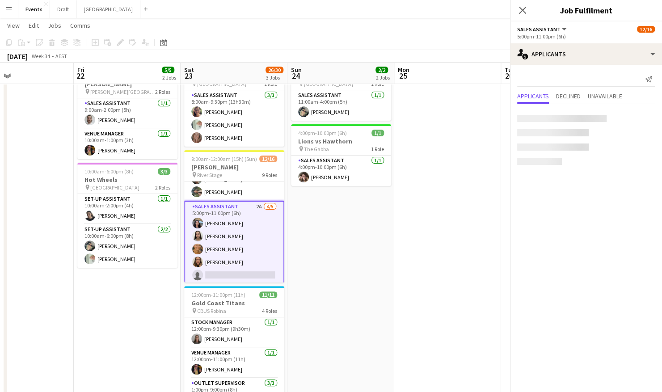
scroll to position [261, 0]
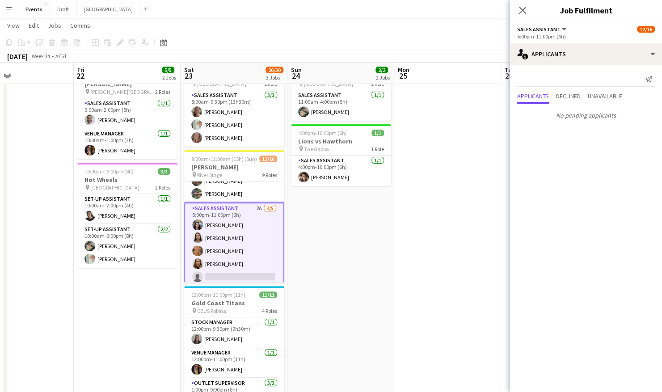
click at [228, 250] on app-card-role "Sales Assistant 2A [DATE] 5:00pm-11:00pm (6h) [PERSON_NAME] [PERSON_NAME] [PERS…" at bounding box center [234, 244] width 100 height 84
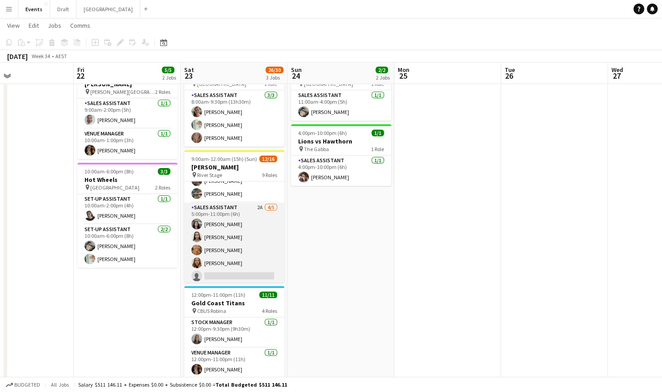
click at [228, 250] on app-card-role "Sales Assistant 2A [DATE] 5:00pm-11:00pm (6h) [PERSON_NAME] [PERSON_NAME] [PERS…" at bounding box center [234, 243] width 100 height 82
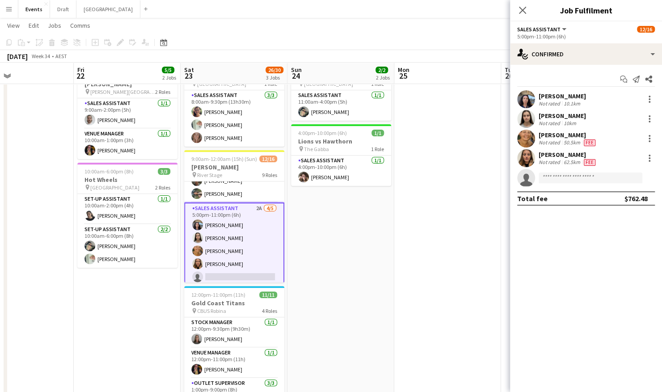
click at [530, 160] on app-user-avatar at bounding box center [526, 158] width 18 height 18
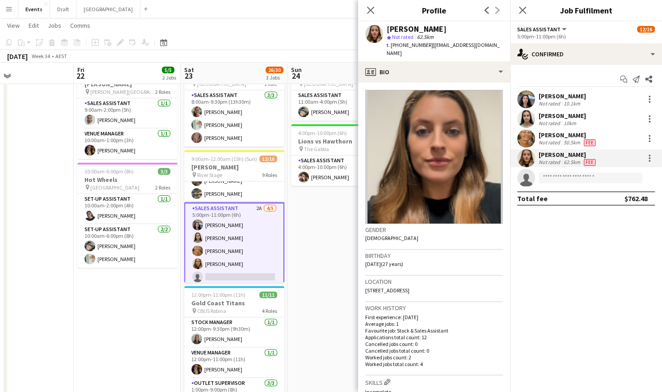
click at [527, 118] on app-user-avatar at bounding box center [526, 119] width 18 height 18
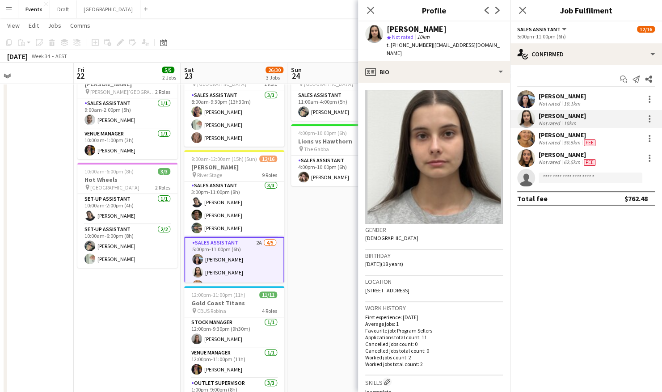
scroll to position [216, 0]
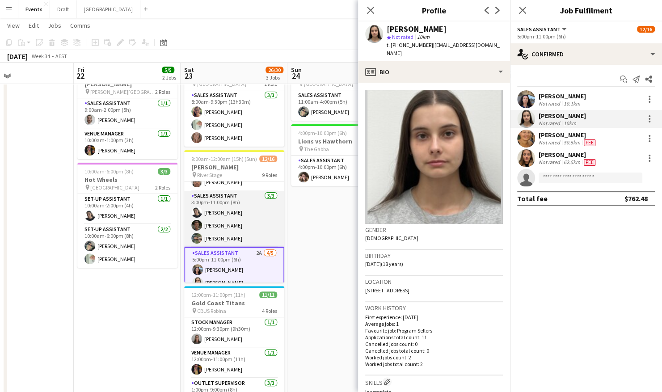
click at [239, 228] on app-card-role "Sales Assistant [DATE] 3:00pm-11:00pm (8h) Shandon-[PERSON_NAME] [PERSON_NAME] …" at bounding box center [234, 219] width 100 height 56
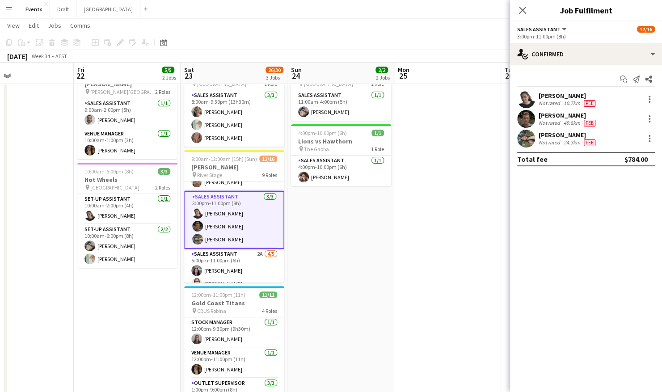
click at [528, 139] on app-user-avatar at bounding box center [526, 139] width 18 height 18
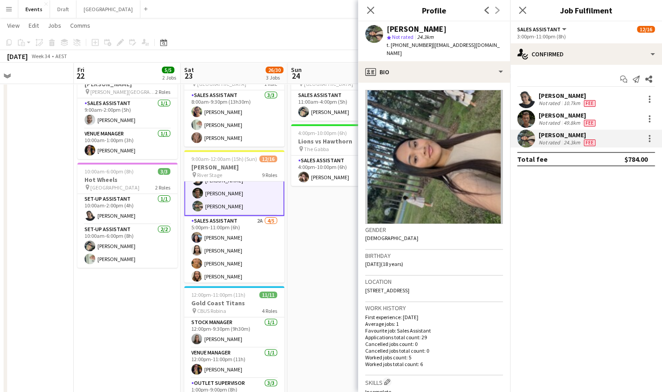
scroll to position [267, 0]
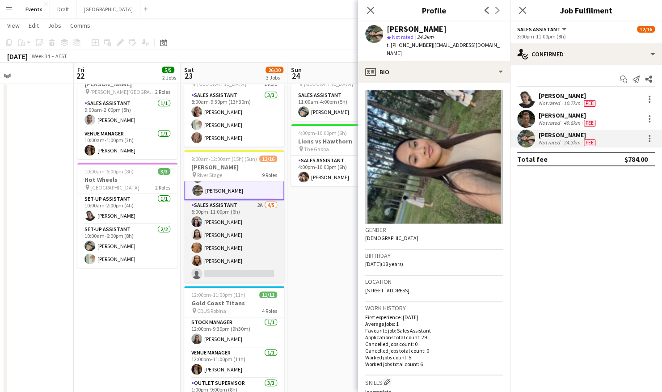
click at [248, 223] on app-card-role "Sales Assistant 2A [DATE] 5:00pm-11:00pm (6h) [PERSON_NAME] [PERSON_NAME] [PERS…" at bounding box center [234, 241] width 100 height 82
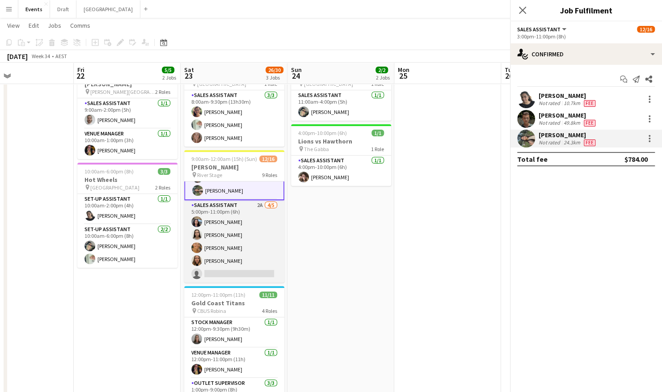
scroll to position [265, 0]
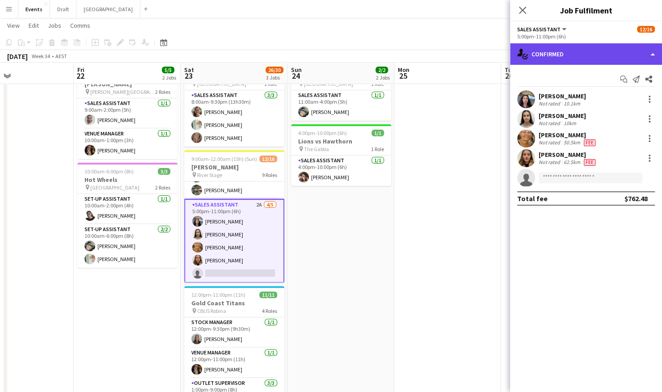
click at [595, 54] on div "single-neutral-actions-check-2 Confirmed" at bounding box center [586, 53] width 152 height 21
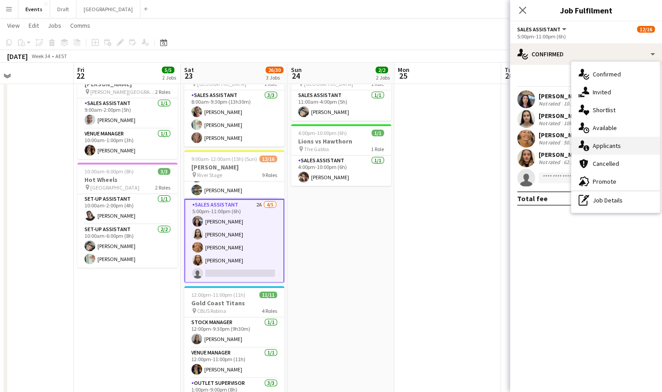
click at [614, 146] on div "single-neutral-actions-information Applicants" at bounding box center [615, 146] width 89 height 18
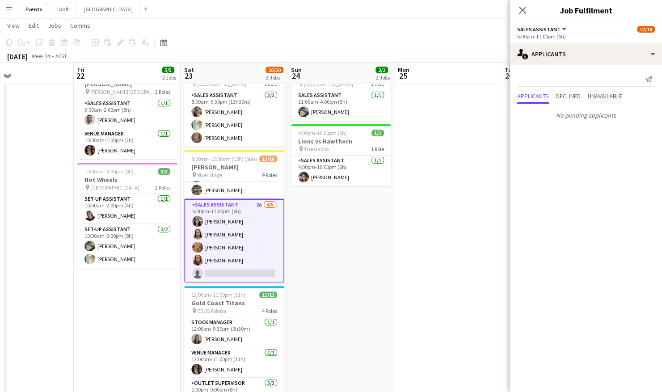
click at [607, 95] on span "Unavailable" at bounding box center [605, 96] width 34 height 6
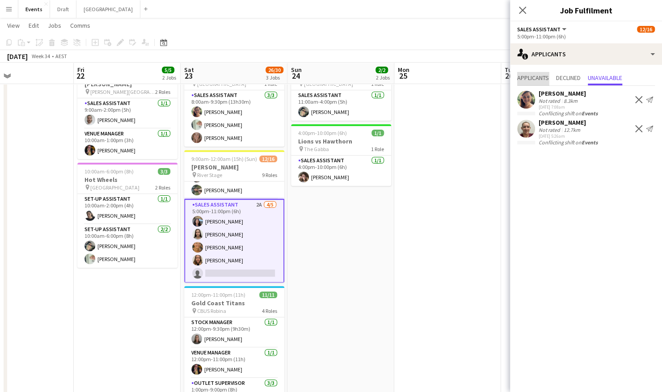
click at [535, 75] on span "Applicants" at bounding box center [533, 78] width 32 height 6
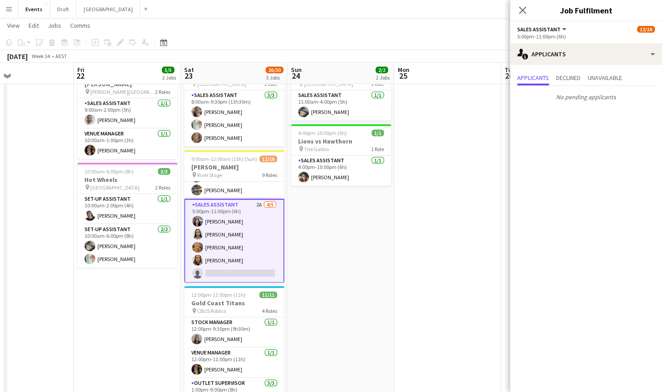
click at [325, 236] on app-date-cell "11:00am-4:00pm (5h) 1/1 Brisbane Roar pin [GEOGRAPHIC_DATA] 1 Role Sales Assist…" at bounding box center [340, 246] width 107 height 382
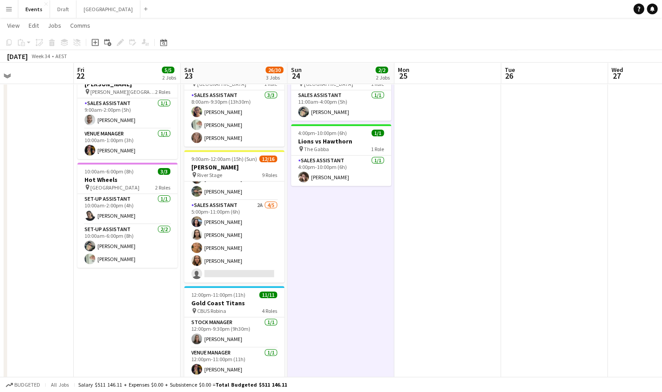
scroll to position [263, 0]
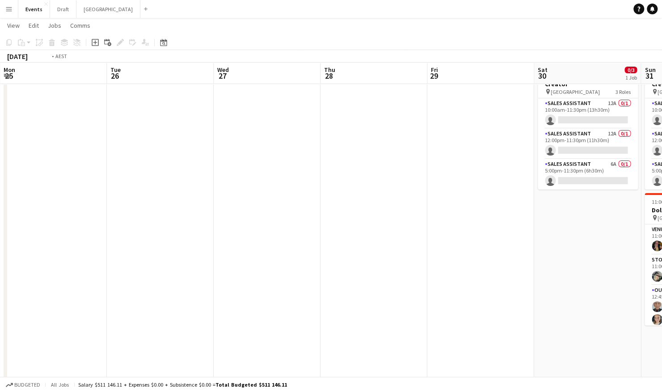
drag, startPoint x: 568, startPoint y: 239, endPoint x: 166, endPoint y: 238, distance: 401.8
click at [166, 238] on app-calendar-viewport "Thu 21 Fri 22 5/5 2 Jobs Sat 23 26/30 3 Jobs Sun 24 2/2 2 Jobs Mon 25 Tue 26 We…" at bounding box center [331, 213] width 662 height 447
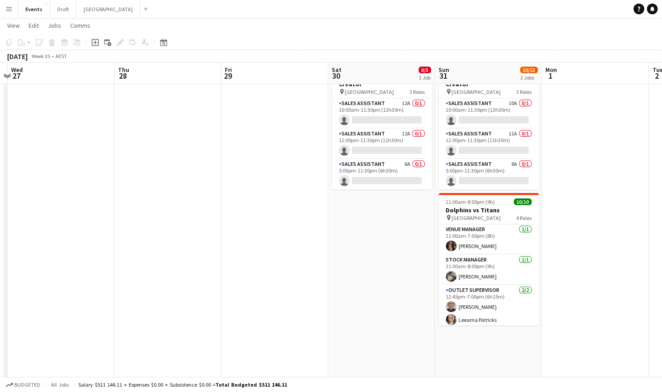
scroll to position [0, 423]
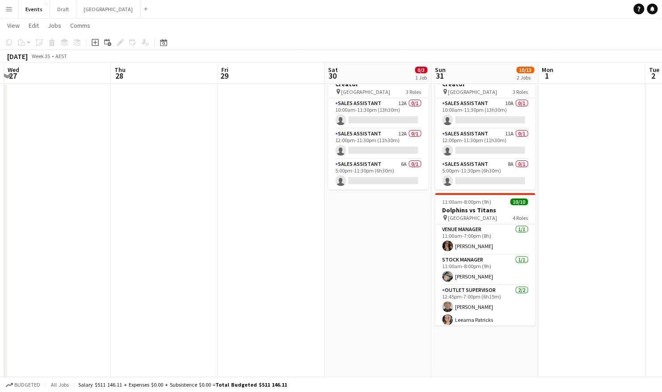
drag, startPoint x: 453, startPoint y: 230, endPoint x: 258, endPoint y: 235, distance: 194.5
click at [258, 235] on app-calendar-viewport "Sat 23 26/30 3 Jobs Sun 24 2/2 2 Jobs Mon 25 Tue 26 Wed 27 Thu 28 Fri 29 Sat 30…" at bounding box center [331, 213] width 662 height 447
click at [366, 98] on app-card-role "Sales Assistant 12A 0/1 10:00am-11:30pm (13h30m) single-neutral-actions" at bounding box center [378, 113] width 100 height 30
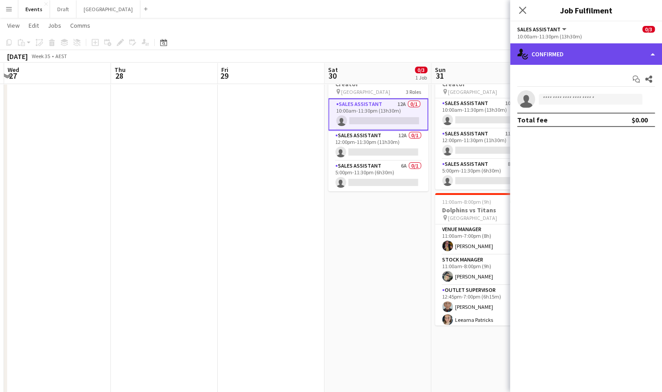
click at [614, 50] on div "single-neutral-actions-check-2 Confirmed" at bounding box center [586, 53] width 152 height 21
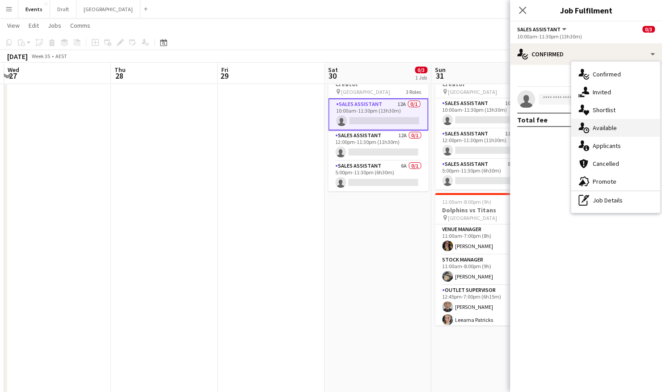
click at [604, 133] on div "single-neutral-actions-upload Available" at bounding box center [615, 128] width 89 height 18
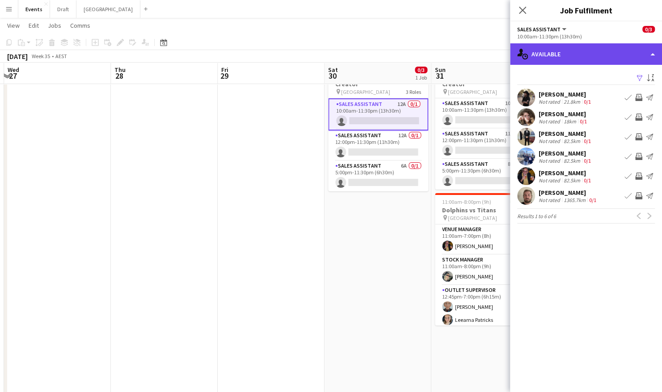
click at [595, 59] on div "single-neutral-actions-upload Available" at bounding box center [586, 53] width 152 height 21
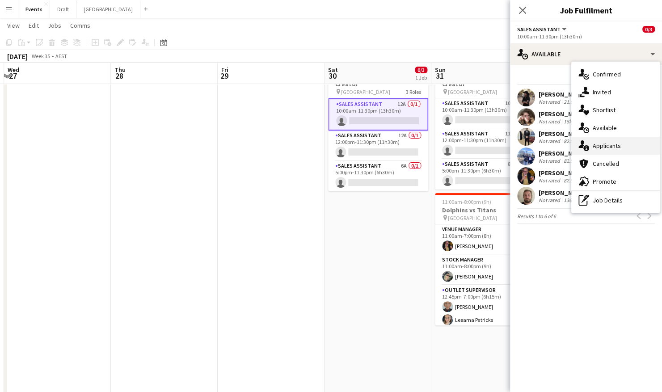
click at [597, 146] on div "single-neutral-actions-information Applicants" at bounding box center [615, 146] width 89 height 18
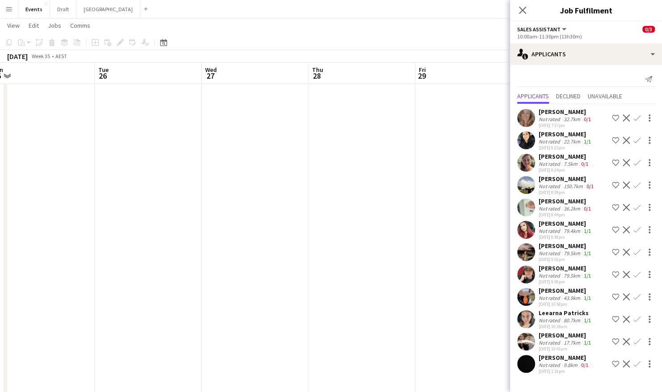
drag, startPoint x: 188, startPoint y: 245, endPoint x: 392, endPoint y: 256, distance: 205.0
click at [392, 256] on app-calendar-viewport "Sat 23 26/30 3 Jobs Sun 24 2/2 2 Jobs Mon 25 Tue 26 Wed 27 Thu 28 Fri 29 Sat 30…" at bounding box center [331, 213] width 662 height 447
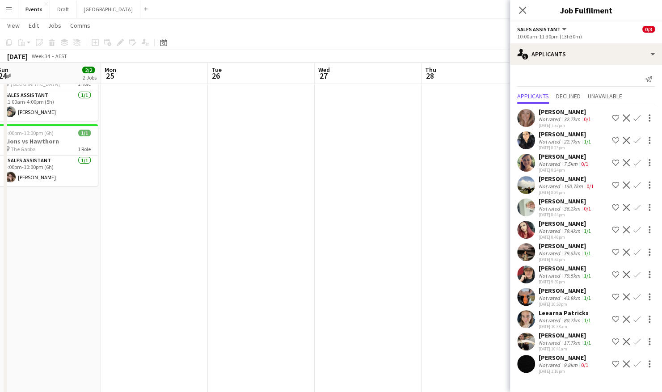
drag, startPoint x: 175, startPoint y: 252, endPoint x: 310, endPoint y: 251, distance: 135.0
click at [309, 250] on app-calendar-viewport "Fri 22 5/5 2 Jobs Sat 23 26/30 3 Jobs Sun 24 2/2 2 Jobs Mon 25 Tue 26 Wed 27 Th…" at bounding box center [331, 213] width 662 height 447
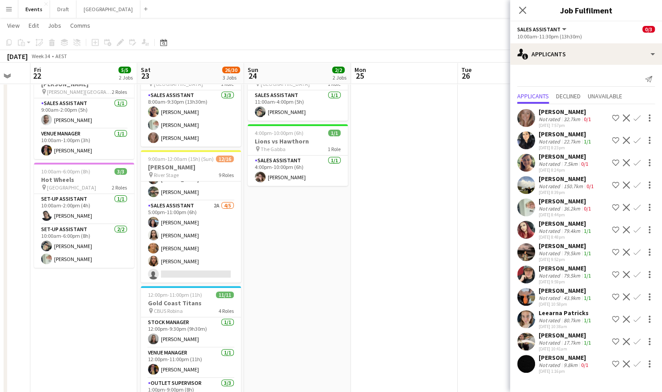
drag, startPoint x: 197, startPoint y: 249, endPoint x: 418, endPoint y: 244, distance: 221.8
click at [418, 244] on app-calendar-viewport "Wed 20 Thu 21 Fri 22 5/5 2 Jobs Sat 23 26/30 3 Jobs Sun 24 2/2 2 Jobs Mon 25 Tu…" at bounding box center [331, 213] width 662 height 447
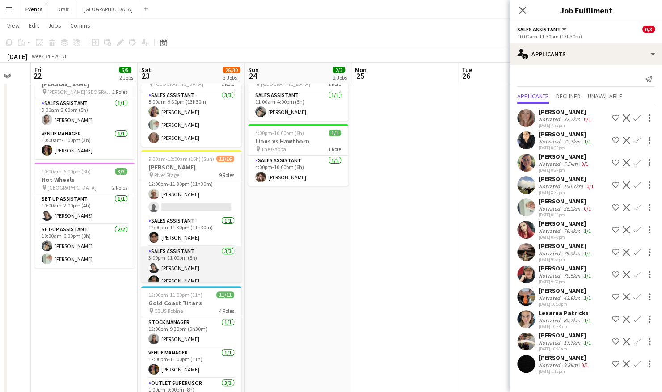
scroll to position [173, 0]
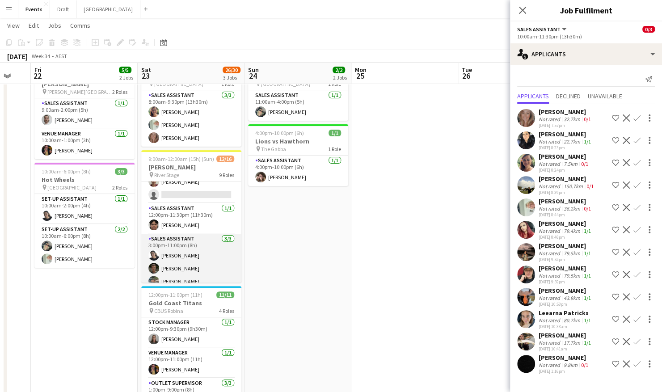
click at [177, 258] on app-card-role "Sales Assistant [DATE] 3:00pm-11:00pm (8h) Shandon-[PERSON_NAME] [PERSON_NAME] …" at bounding box center [191, 262] width 100 height 56
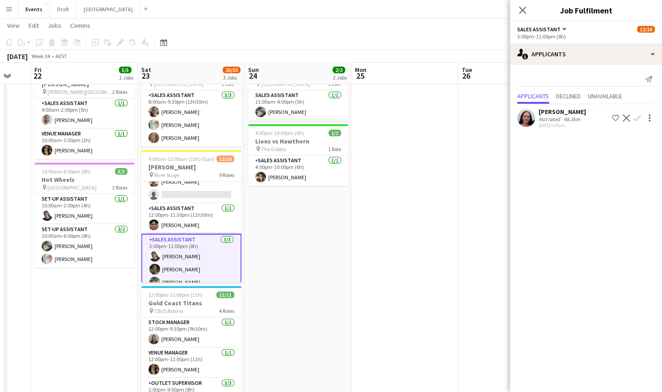
click at [155, 253] on app-user-avatar at bounding box center [154, 256] width 11 height 11
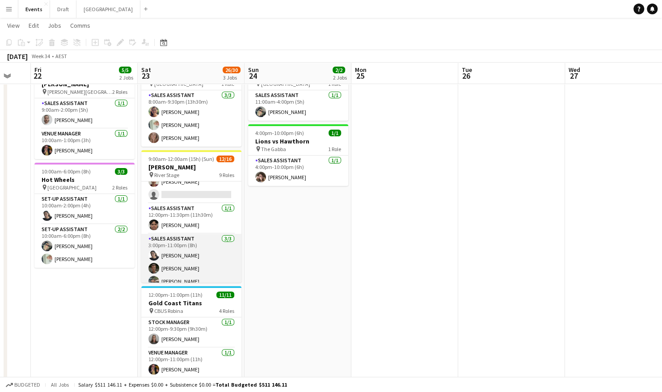
click at [155, 253] on app-user-avatar at bounding box center [153, 255] width 11 height 11
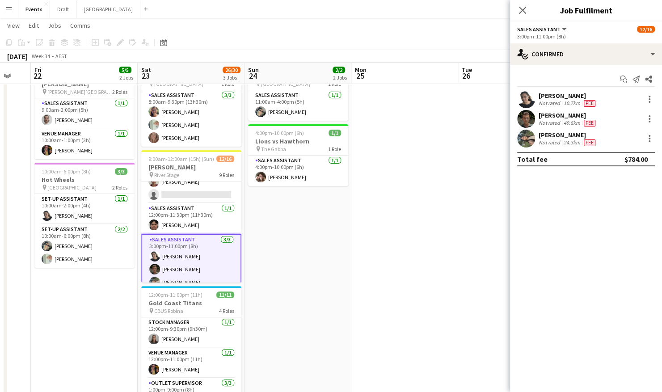
click at [532, 97] on app-user-avatar at bounding box center [526, 99] width 18 height 18
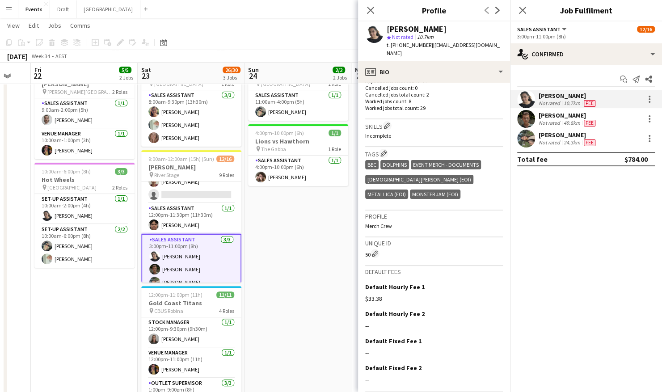
scroll to position [268, 0]
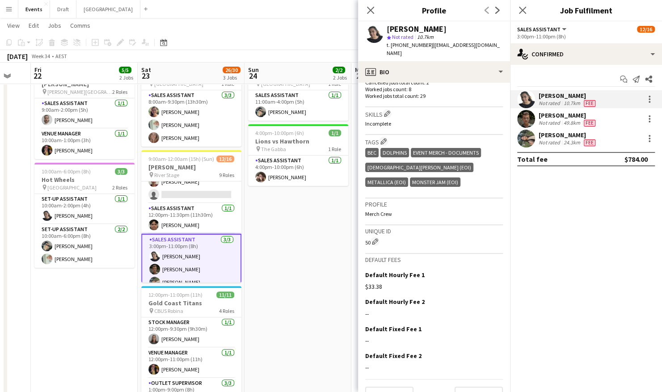
click at [304, 230] on app-date-cell "11:00am-4:00pm (5h) 1/1 Brisbane Roar pin [GEOGRAPHIC_DATA] 1 Role Sales Assist…" at bounding box center [298, 246] width 107 height 382
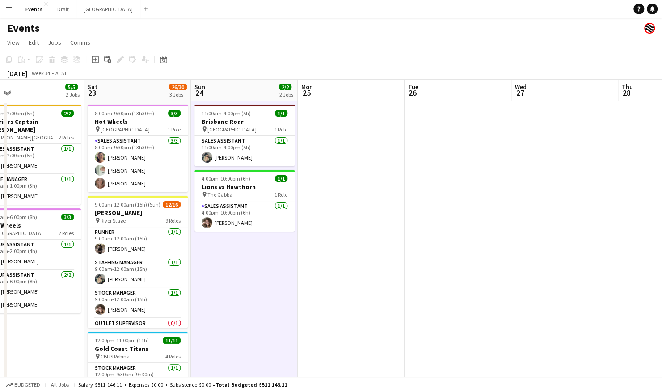
scroll to position [0, 215]
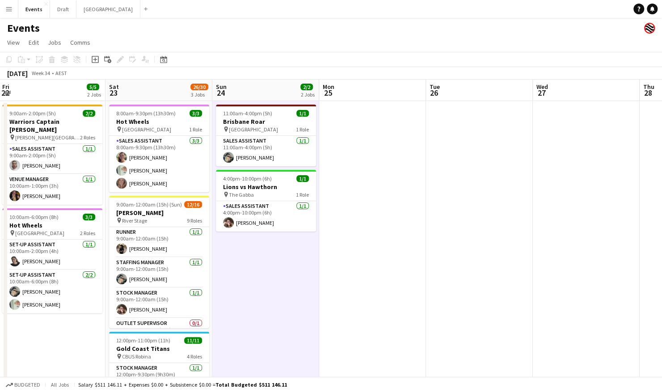
drag, startPoint x: 287, startPoint y: 269, endPoint x: 362, endPoint y: 257, distance: 75.7
click at [362, 257] on app-calendar-viewport "Wed 20 Thu 21 Fri 22 5/5 2 Jobs Sat 23 26/30 3 Jobs Sun 24 2/2 2 Jobs Mon 25 Tu…" at bounding box center [331, 281] width 662 height 403
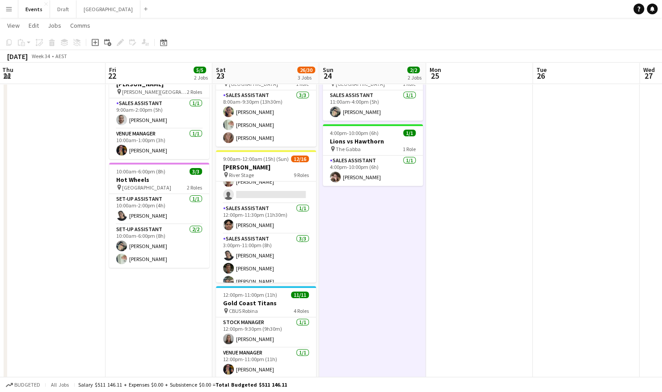
scroll to position [129, 0]
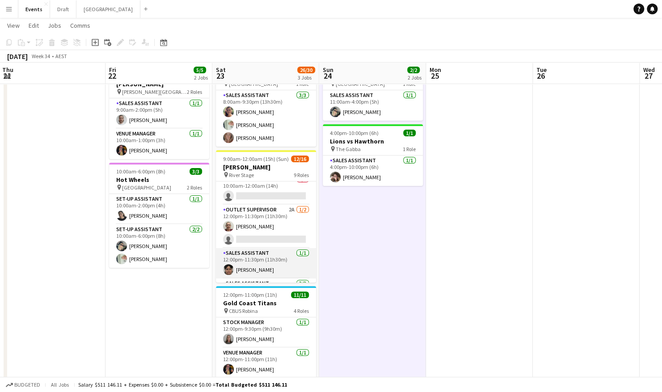
click at [249, 263] on app-card-role "Sales Assistant [DATE] 12:00pm-11:30pm (11h30m) [PERSON_NAME]" at bounding box center [266, 263] width 100 height 30
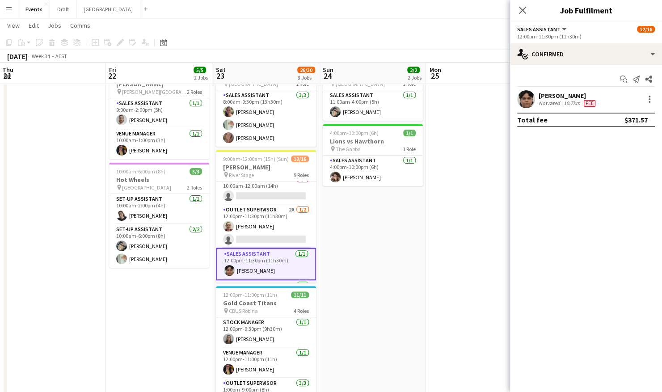
click at [532, 99] on app-user-avatar at bounding box center [526, 99] width 18 height 18
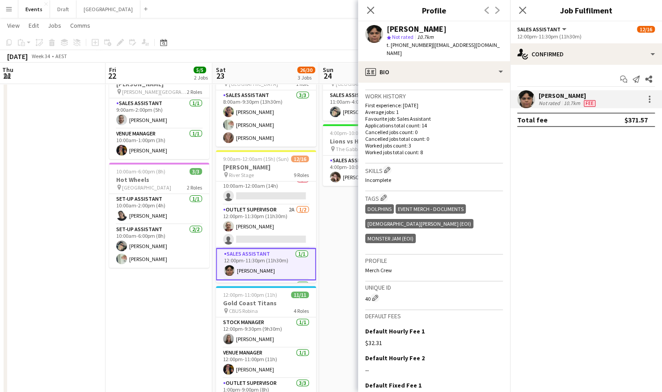
scroll to position [223, 0]
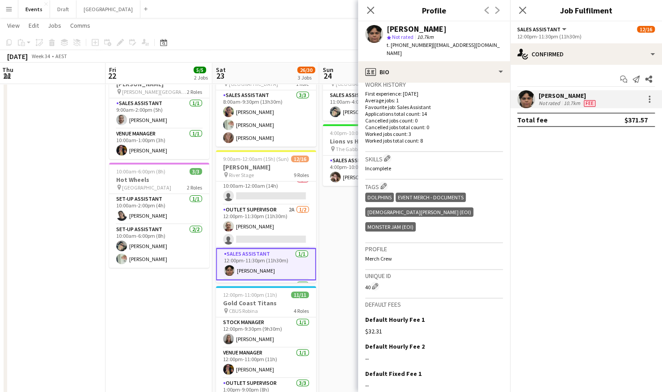
click at [351, 283] on app-date-cell "11:00am-4:00pm (5h) 1/1 Brisbane Roar pin [GEOGRAPHIC_DATA] 1 Role Sales Assist…" at bounding box center [372, 246] width 107 height 382
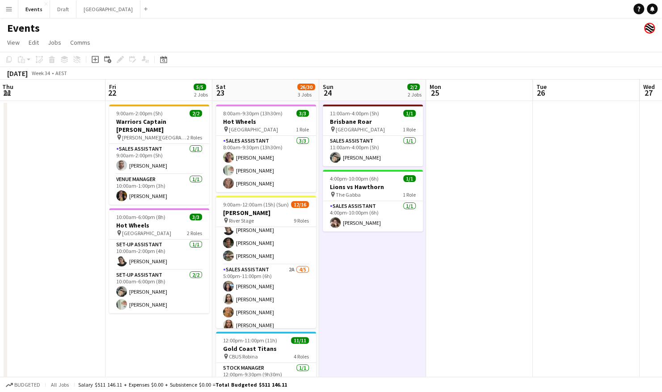
scroll to position [263, 0]
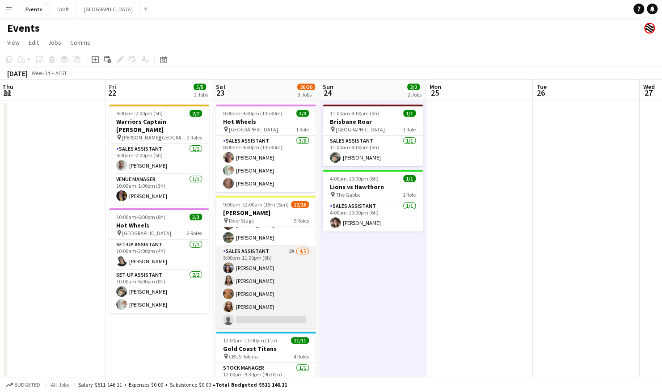
click at [255, 288] on app-card-role "Sales Assistant 2A [DATE] 5:00pm-11:00pm (6h) [PERSON_NAME] [PERSON_NAME] [PERS…" at bounding box center [266, 287] width 100 height 82
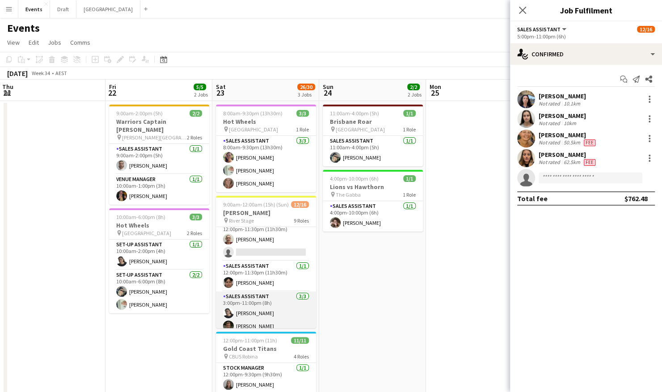
scroll to position [173, 0]
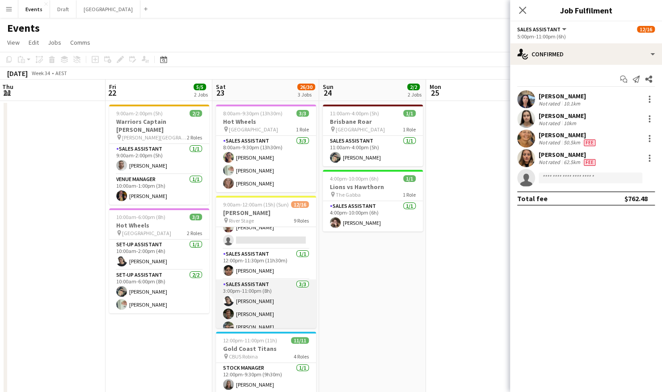
click at [260, 303] on app-card-role "Sales Assistant [DATE] 3:00pm-11:00pm (8h) Shandon-[PERSON_NAME] [PERSON_NAME] …" at bounding box center [266, 307] width 100 height 56
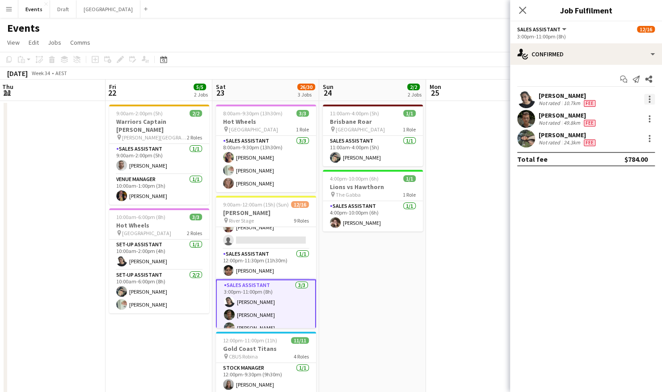
click at [649, 99] on div at bounding box center [650, 99] width 2 height 2
click at [622, 139] on span "Switch crew" at bounding box center [611, 137] width 38 height 8
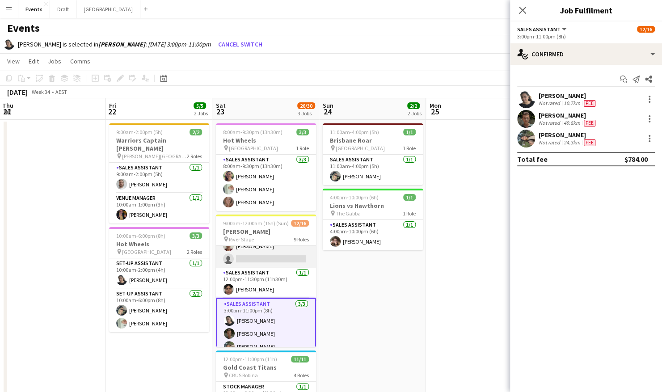
click at [259, 256] on app-card-role "Outlet Supervisor 2A [DATE] 12:00pm-11:30pm (11h30m) [PERSON_NAME] single-neutr…" at bounding box center [266, 245] width 100 height 43
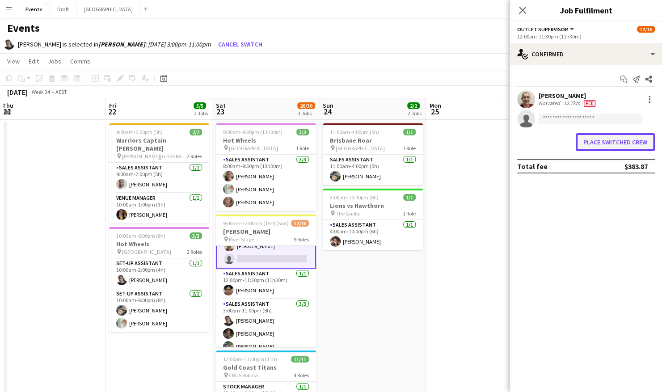
click at [591, 139] on button "Place switched crew" at bounding box center [615, 142] width 79 height 18
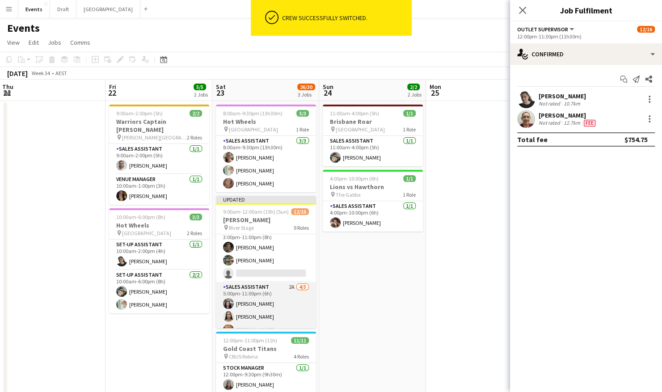
scroll to position [219, 0]
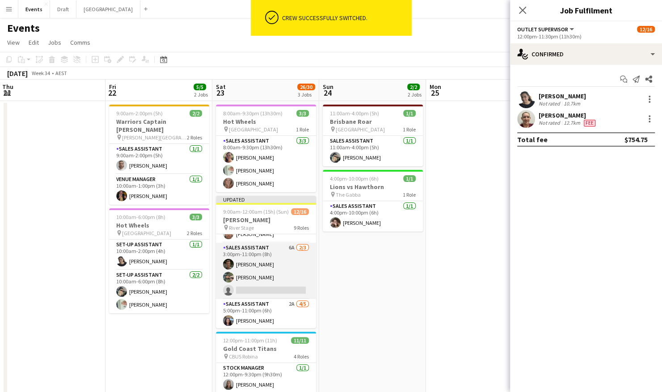
click at [240, 280] on app-card-role "Sales Assistant 6A [DATE] 3:00pm-11:00pm (8h) [PERSON_NAME] single-neutral-acti…" at bounding box center [266, 271] width 100 height 56
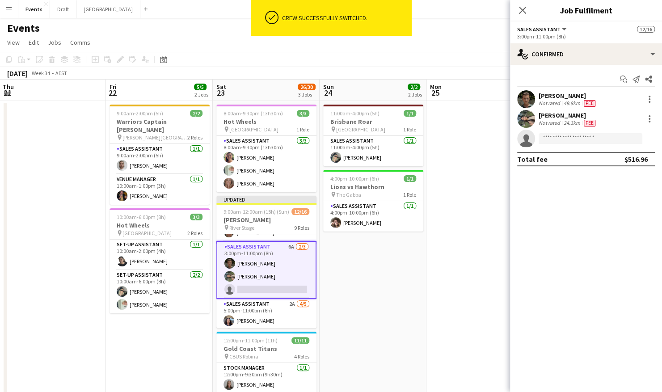
scroll to position [215, 0]
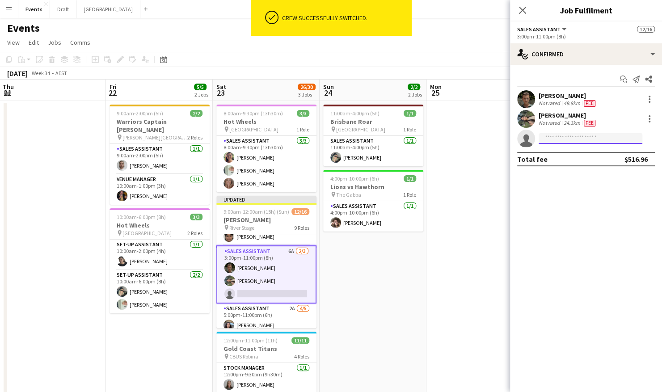
click at [558, 137] on input at bounding box center [591, 138] width 104 height 11
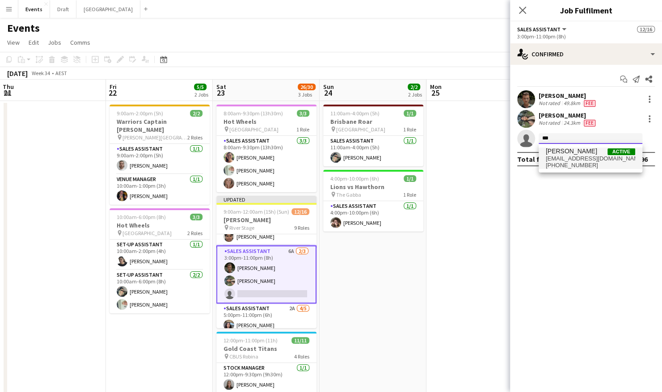
type input "***"
click at [584, 159] on span "[EMAIL_ADDRESS][DOMAIN_NAME]" at bounding box center [590, 158] width 89 height 7
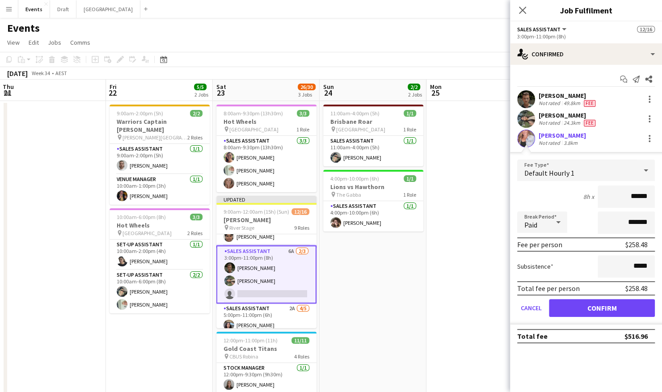
click at [523, 139] on app-user-avatar at bounding box center [526, 139] width 18 height 18
click at [604, 309] on button "Confirm" at bounding box center [602, 308] width 106 height 18
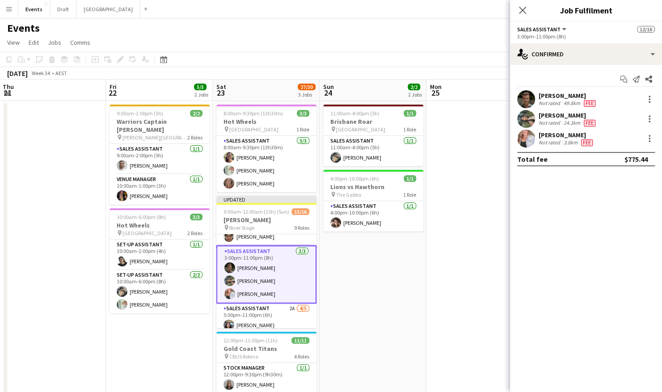
click at [527, 136] on app-user-avatar at bounding box center [526, 139] width 18 height 18
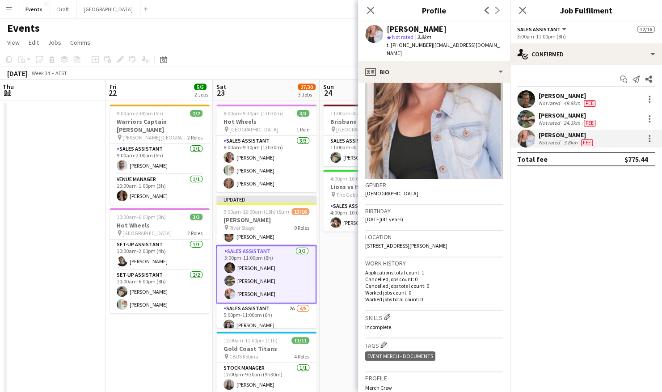
scroll to position [89, 0]
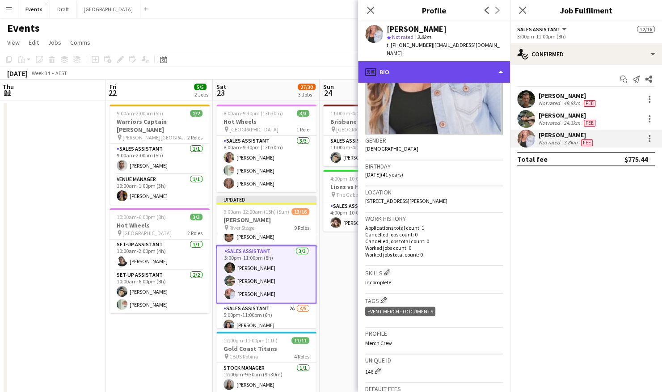
click at [438, 65] on div "profile Bio" at bounding box center [434, 71] width 152 height 21
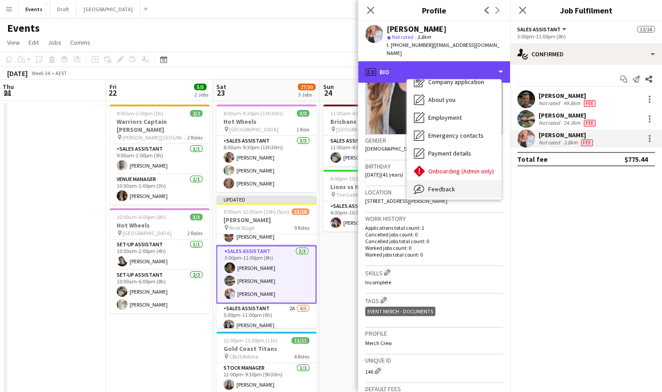
scroll to position [48, 0]
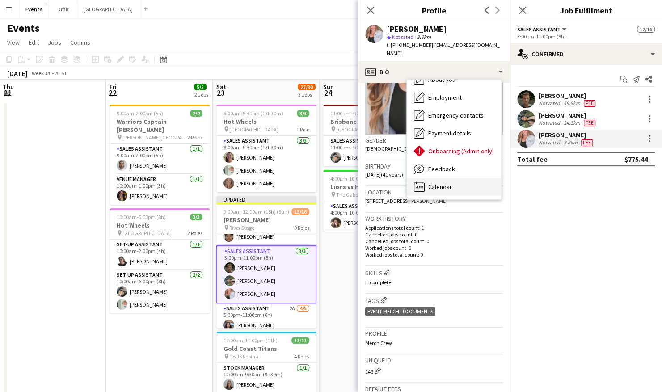
click at [456, 181] on div "Calendar Calendar" at bounding box center [454, 187] width 94 height 18
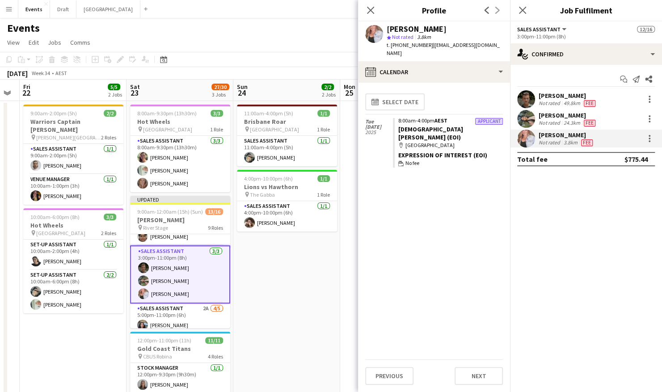
drag, startPoint x: 337, startPoint y: 255, endPoint x: 253, endPoint y: 266, distance: 84.3
click at [249, 266] on app-calendar-viewport "Tue 19 Wed 20 Thu 21 Fri 22 5/5 2 Jobs Sat 23 27/30 3 Jobs Sun 24 2/2 2 Jobs Mo…" at bounding box center [331, 281] width 662 height 403
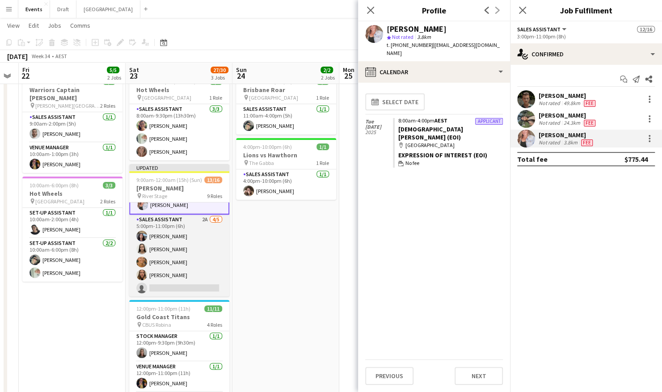
scroll to position [45, 0]
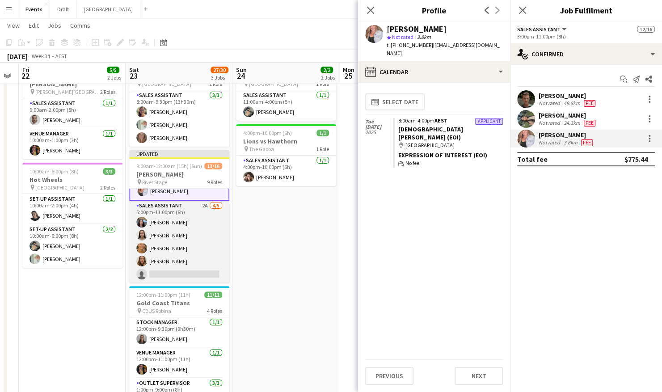
drag, startPoint x: 186, startPoint y: 264, endPoint x: 176, endPoint y: 262, distance: 11.0
click at [187, 264] on app-card-role "Sales Assistant 2A [DATE] 5:00pm-11:00pm (6h) [PERSON_NAME] [PERSON_NAME] [PERS…" at bounding box center [179, 242] width 100 height 82
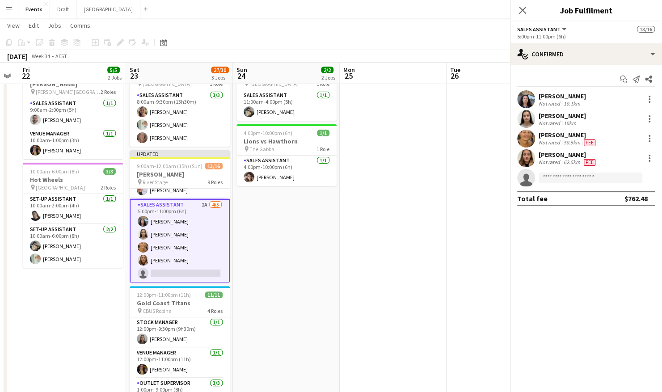
scroll to position [271, 0]
click at [551, 179] on input at bounding box center [591, 178] width 104 height 11
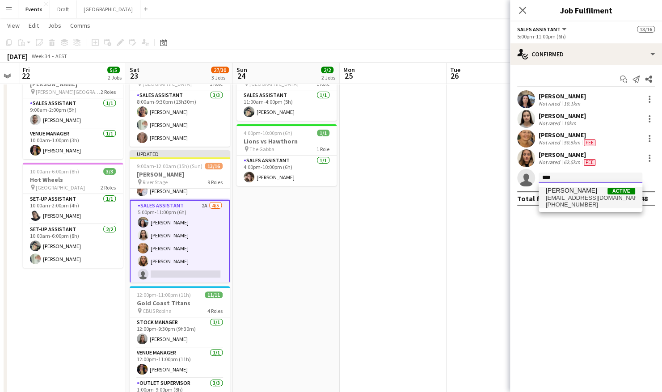
type input "****"
click at [581, 198] on span "[EMAIL_ADDRESS][DOMAIN_NAME]" at bounding box center [590, 197] width 89 height 7
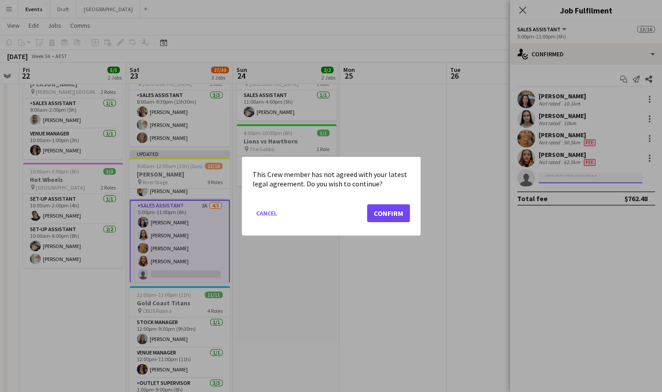
scroll to position [0, 0]
click at [394, 212] on button "Confirm" at bounding box center [388, 213] width 43 height 18
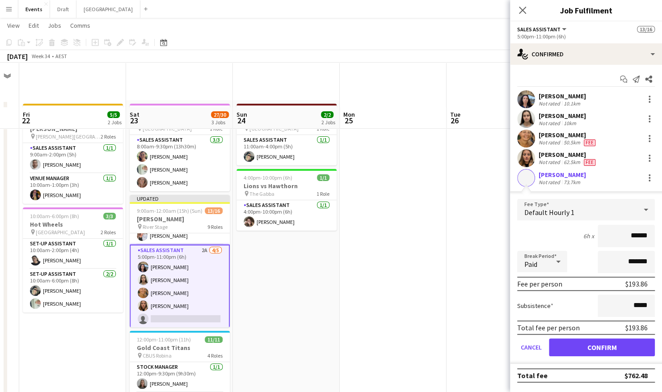
scroll to position [45, 0]
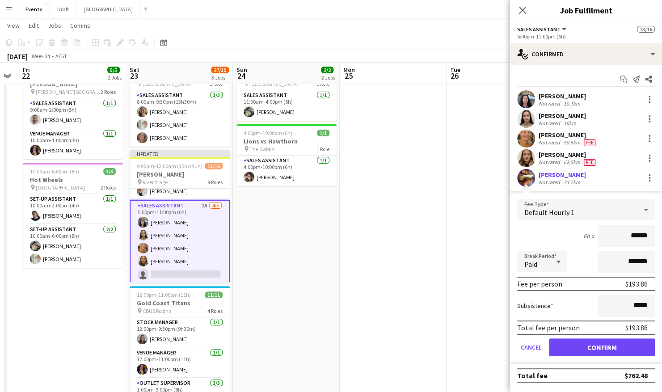
click at [528, 177] on app-user-avatar at bounding box center [526, 178] width 18 height 18
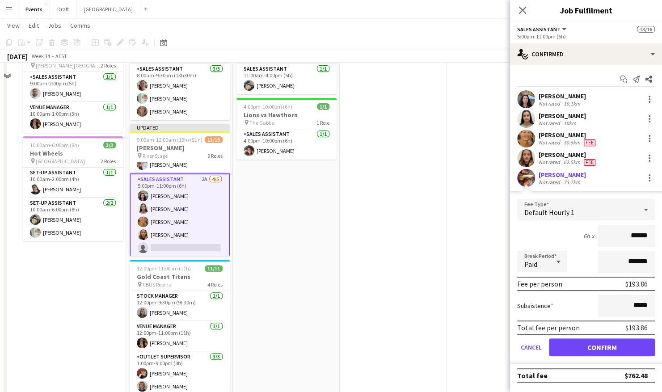
scroll to position [15, 0]
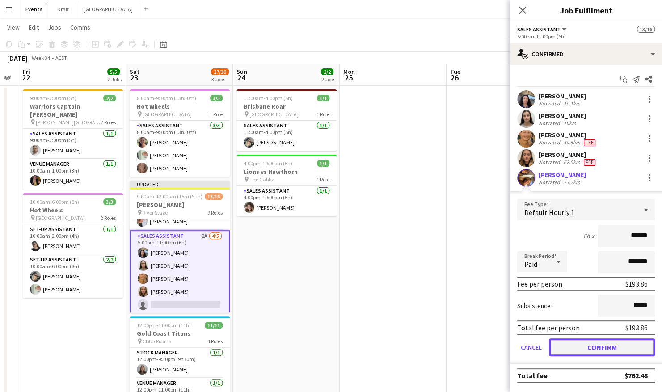
click at [606, 350] on button "Confirm" at bounding box center [602, 347] width 106 height 18
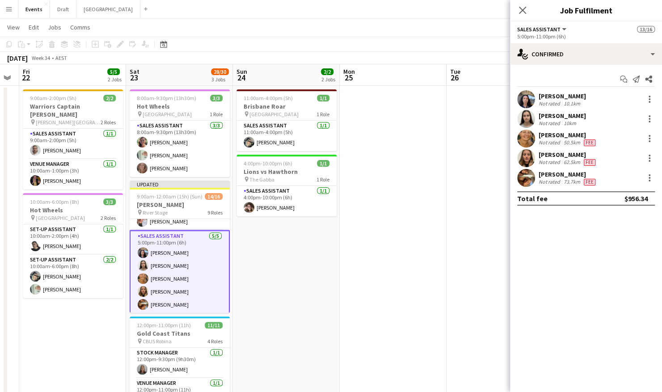
click at [527, 174] on app-user-avatar at bounding box center [526, 178] width 18 height 18
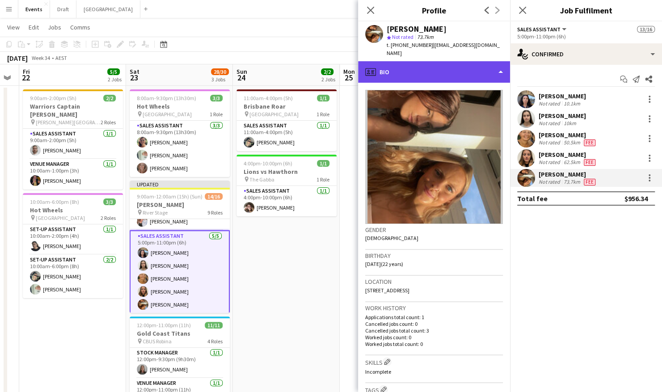
click at [430, 64] on div "profile Bio" at bounding box center [434, 71] width 152 height 21
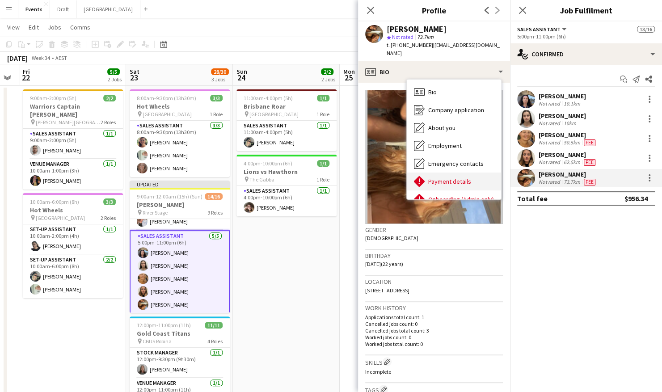
click at [453, 177] on span "Payment details" at bounding box center [449, 181] width 43 height 8
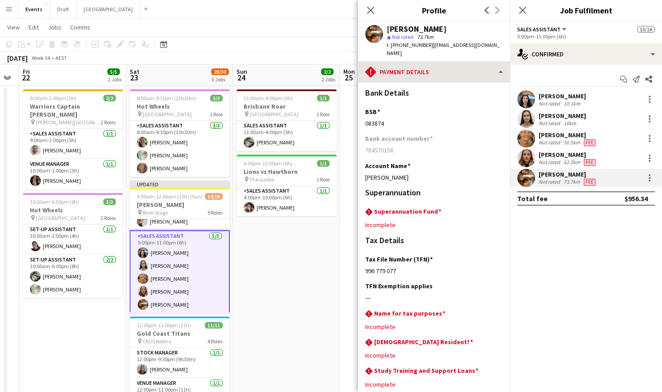
scroll to position [0, 0]
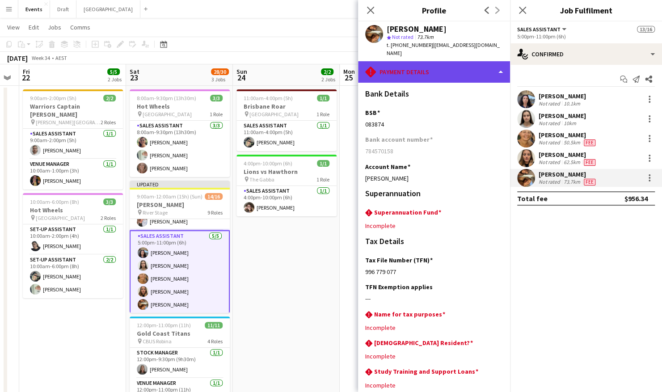
click at [446, 63] on div "rhombus-alert Payment details" at bounding box center [434, 71] width 152 height 21
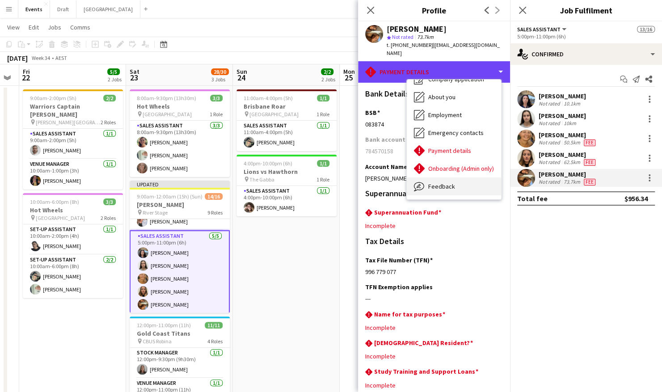
scroll to position [45, 0]
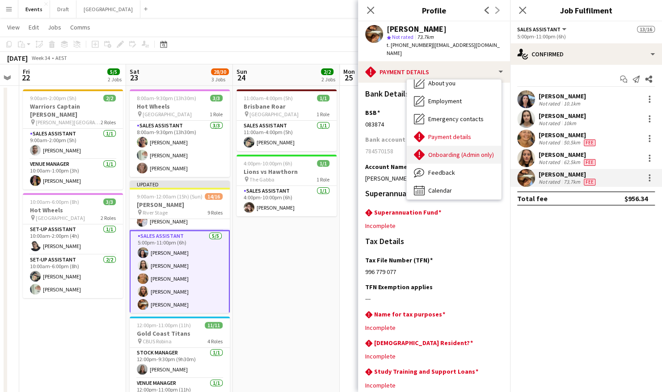
click at [450, 151] on span "Onboarding (Admin only)" at bounding box center [461, 155] width 66 height 8
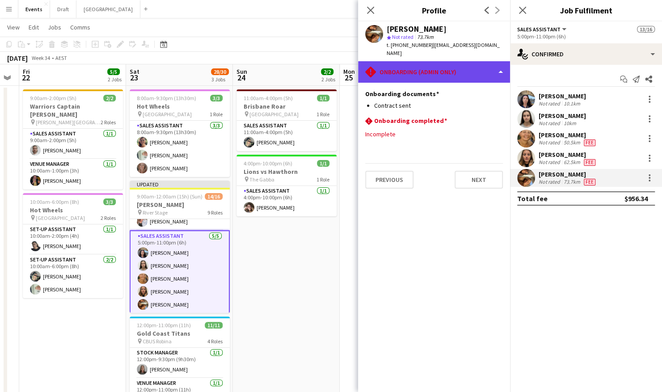
click at [438, 65] on div "rhombus-alert Onboarding (Admin only)" at bounding box center [434, 71] width 152 height 21
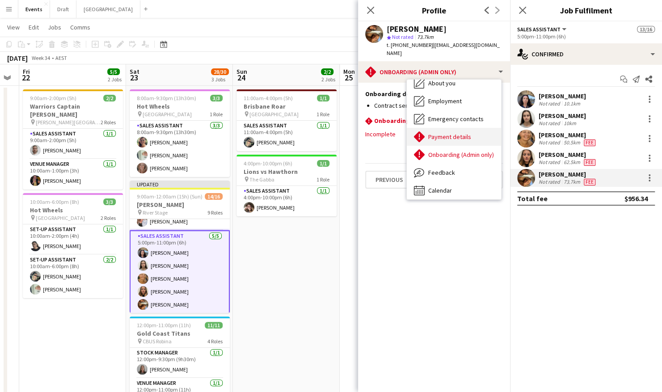
click at [451, 133] on span "Payment details" at bounding box center [449, 137] width 43 height 8
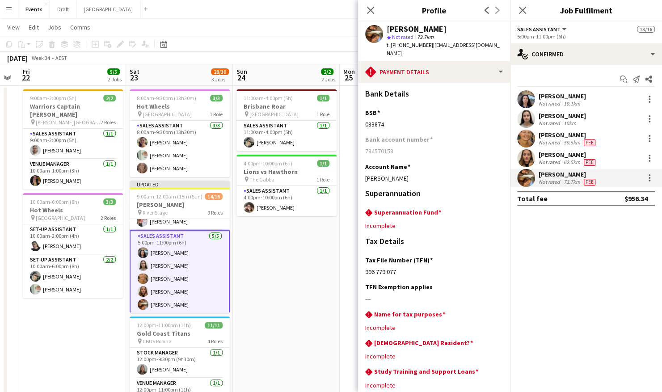
scroll to position [272, 0]
click at [262, 252] on app-date-cell "11:00am-4:00pm (5h) 1/1 Brisbane Roar pin [GEOGRAPHIC_DATA] 1 Role Sales Assist…" at bounding box center [286, 277] width 107 height 382
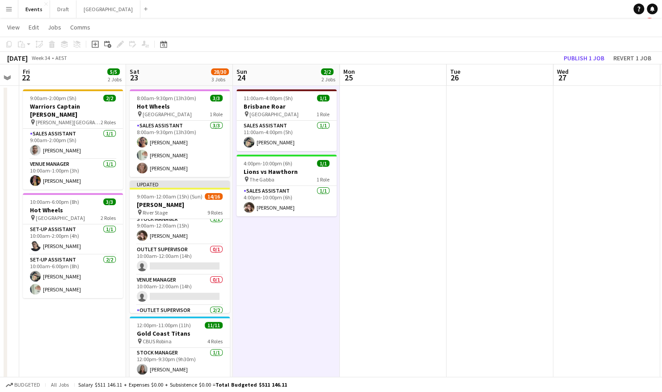
scroll to position [46, 0]
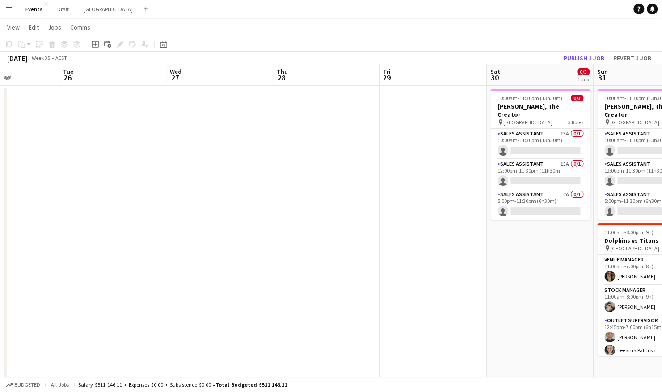
drag, startPoint x: 514, startPoint y: 205, endPoint x: 127, endPoint y: 222, distance: 386.6
click at [127, 223] on app-calendar-viewport "Sat 23 28/30 3 Jobs Sun 24 2/2 2 Jobs Mon 25 Tue 26 Wed 27 Thu 28 Fri 29 Sat 30…" at bounding box center [331, 265] width 662 height 403
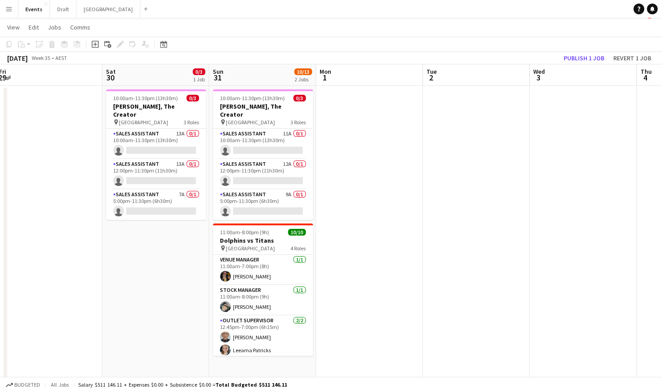
drag, startPoint x: 459, startPoint y: 198, endPoint x: 282, endPoint y: 210, distance: 177.9
click at [271, 209] on app-calendar-viewport "Mon 25 Tue 26 Wed 27 Thu 28 Fri 29 Sat 30 0/3 1 Job Sun 31 10/13 2 Jobs Mon 1 T…" at bounding box center [331, 265] width 662 height 403
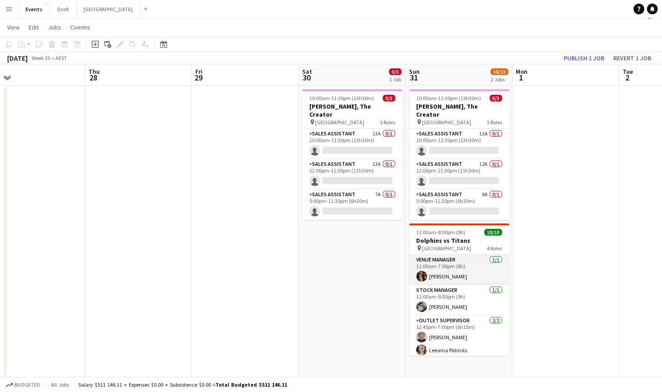
scroll to position [45, 0]
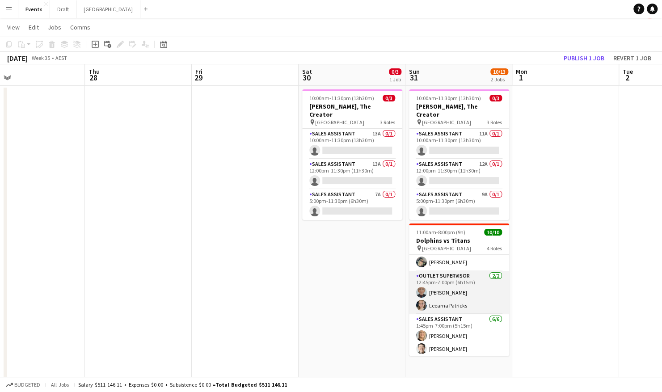
click at [452, 281] on app-card-role "Outlet Supervisor [DATE] 12:45pm-7:00pm (6h15m) [PERSON_NAME] Leearna Patricks" at bounding box center [459, 292] width 100 height 43
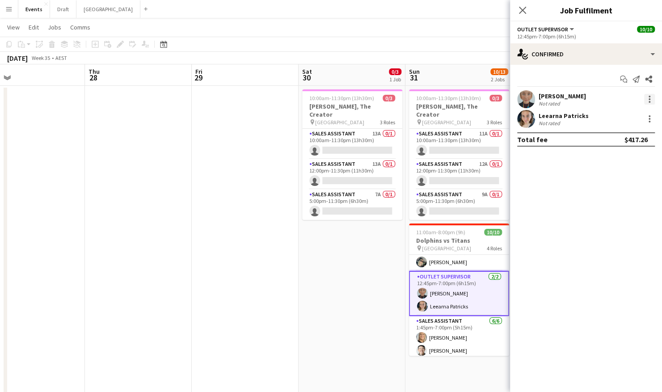
click at [649, 97] on div at bounding box center [649, 99] width 11 height 11
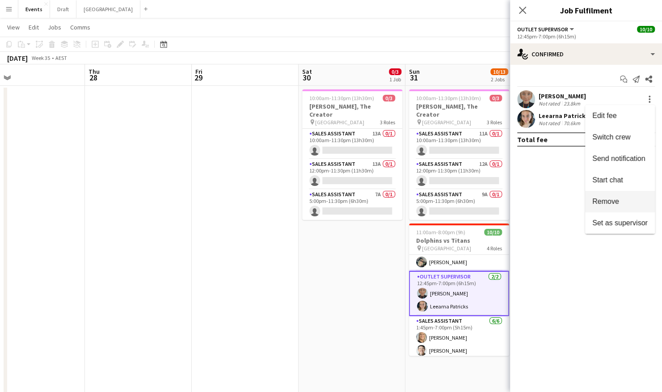
click at [613, 203] on span "Remove" at bounding box center [605, 202] width 27 height 8
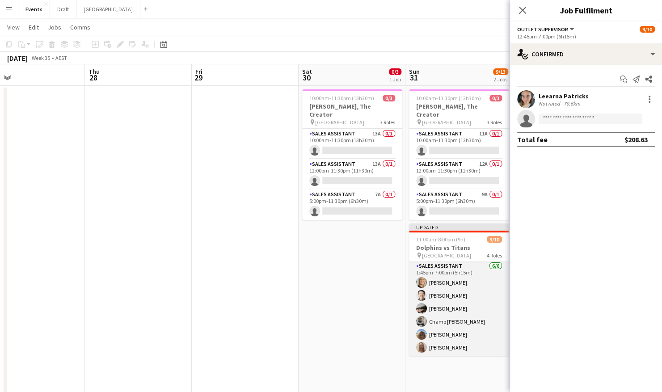
click at [466, 288] on app-card-role "Sales Assistant [DATE] 1:45pm-7:00pm (5h15m) [PERSON_NAME] [PERSON_NAME] [PERSO…" at bounding box center [459, 308] width 100 height 95
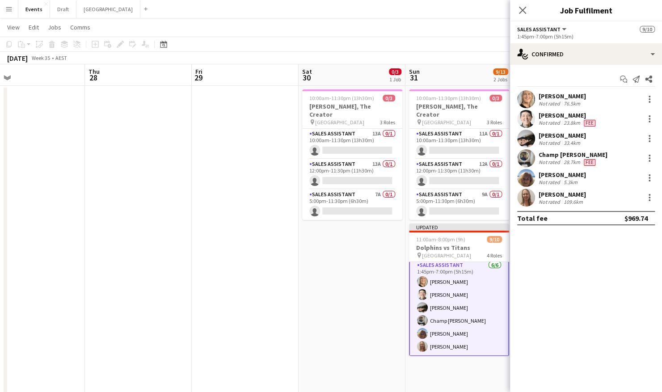
scroll to position [106, 0]
click at [651, 116] on div at bounding box center [649, 119] width 11 height 11
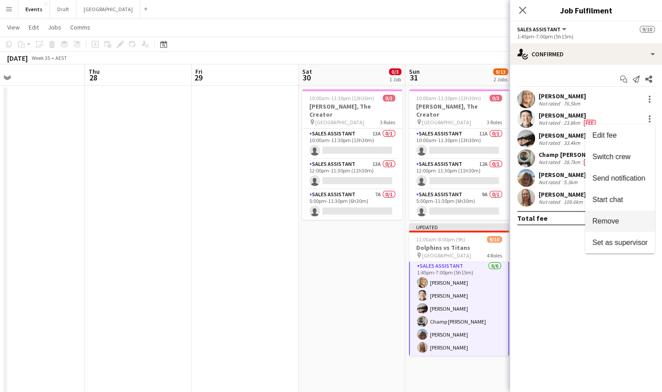
click at [618, 222] on span "Remove" at bounding box center [605, 221] width 27 height 8
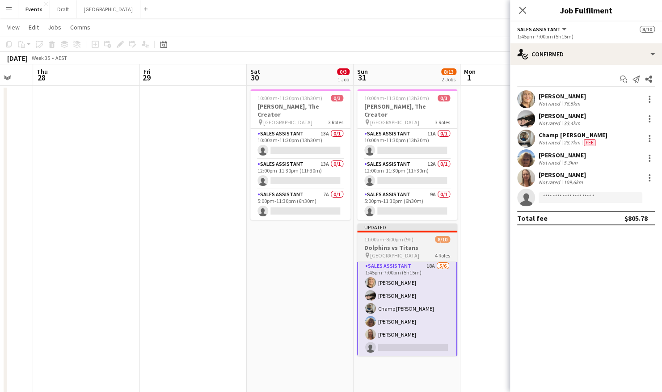
drag, startPoint x: 319, startPoint y: 290, endPoint x: 366, endPoint y: 223, distance: 81.6
click at [287, 294] on app-calendar-viewport "Mon 25 Tue 26 Wed 27 Thu 28 Fri 29 Sat 30 0/3 1 Job Sun 31 8/13 2 Jobs Mon 1 Tu…" at bounding box center [331, 265] width 662 height 403
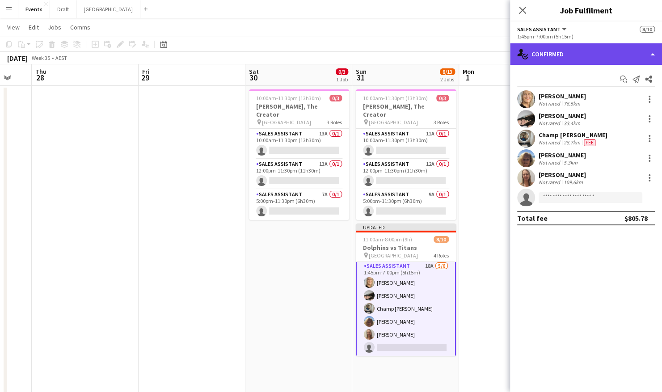
click at [566, 59] on div "single-neutral-actions-check-2 Confirmed" at bounding box center [586, 53] width 152 height 21
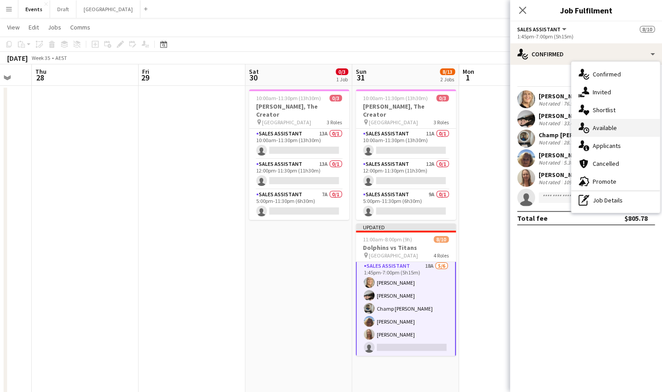
click at [607, 131] on div "single-neutral-actions-upload Available" at bounding box center [615, 128] width 89 height 18
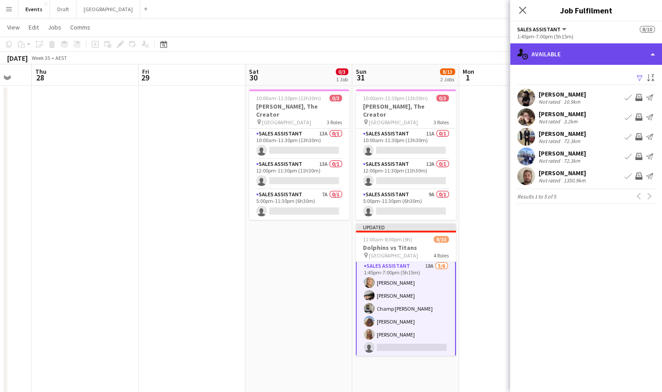
click at [583, 55] on div "single-neutral-actions-upload Available" at bounding box center [586, 53] width 152 height 21
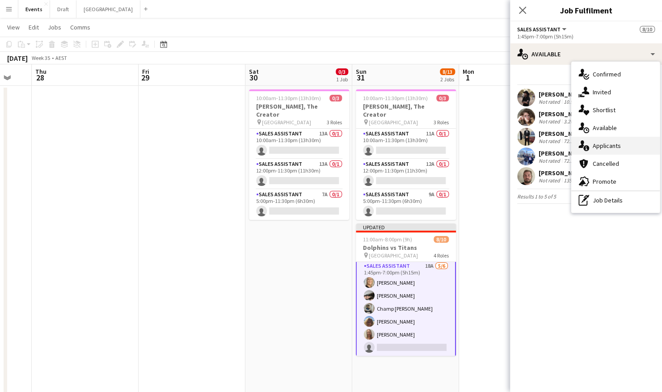
click at [611, 152] on div "single-neutral-actions-information Applicants" at bounding box center [615, 146] width 89 height 18
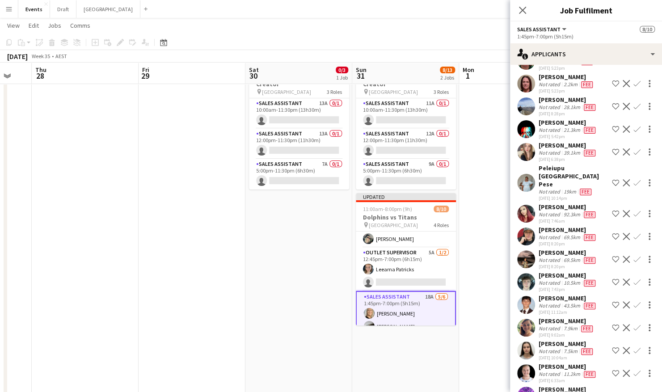
scroll to position [102, 0]
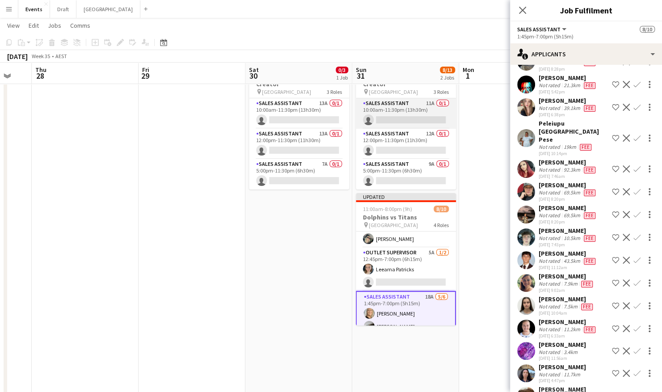
click at [399, 109] on app-card-role "Sales Assistant 11A 0/1 10:00am-11:30pm (13h30m) single-neutral-actions" at bounding box center [406, 113] width 100 height 30
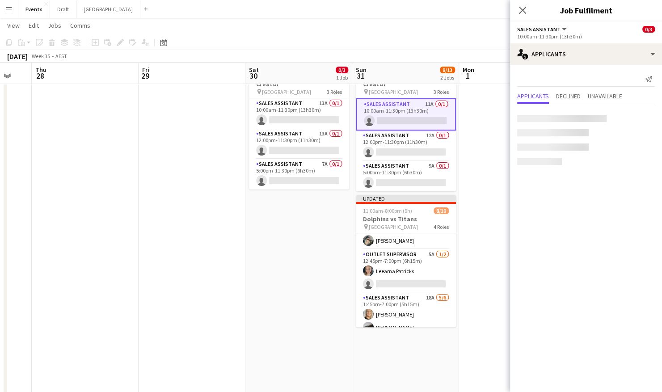
scroll to position [0, 0]
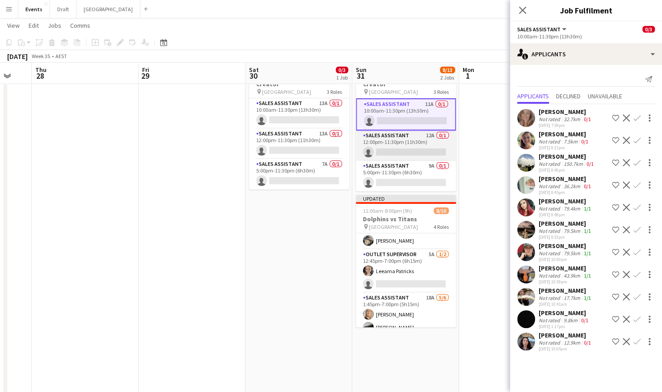
click at [392, 140] on app-card-role "Sales Assistant 12A 0/1 12:00pm-11:30pm (11h30m) single-neutral-actions" at bounding box center [406, 146] width 100 height 30
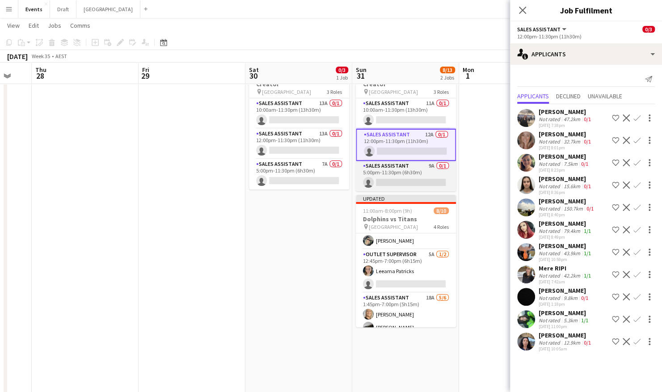
click at [410, 172] on app-card-role "Sales Assistant 9A 0/1 5:00pm-11:30pm (6h30m) single-neutral-actions" at bounding box center [406, 176] width 100 height 30
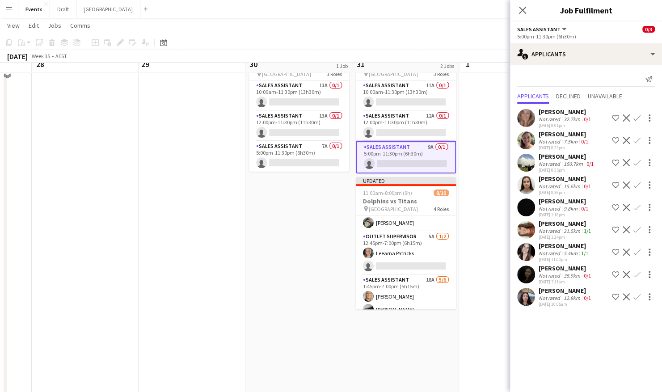
scroll to position [45, 0]
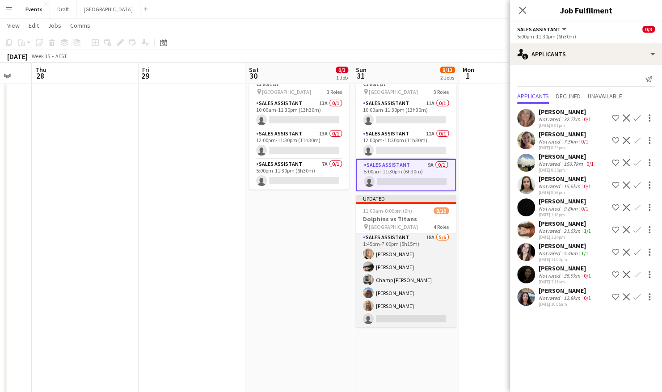
click at [405, 277] on app-card-role "Sales Assistant 18A [DATE] 1:45pm-7:00pm (5h15m) [PERSON_NAME] [PERSON_NAME] [P…" at bounding box center [406, 279] width 100 height 95
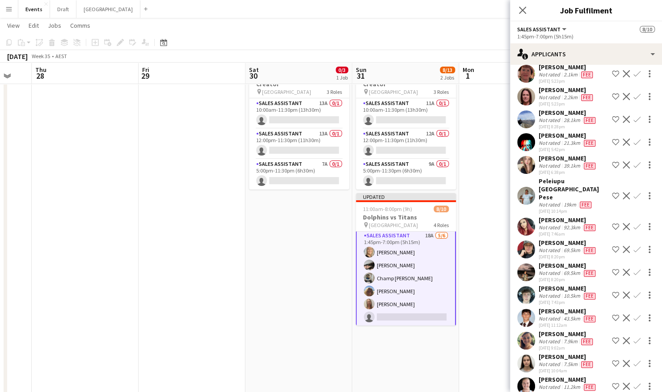
click at [528, 332] on app-user-avatar at bounding box center [526, 341] width 18 height 18
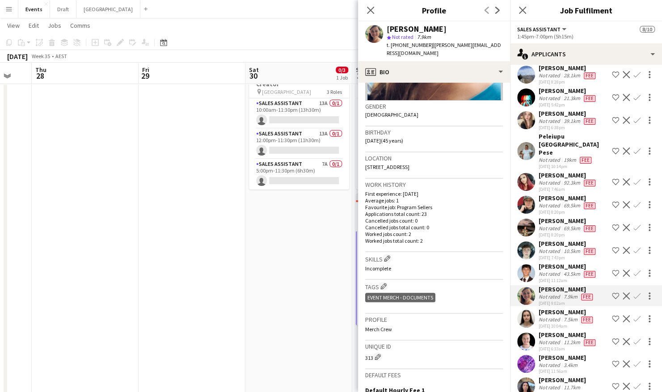
scroll to position [102, 0]
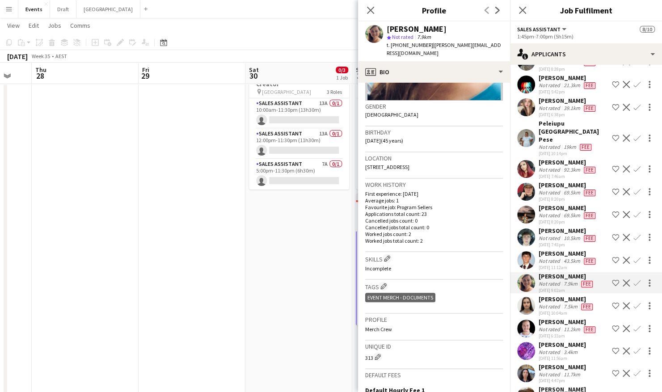
click at [523, 387] on app-user-avatar at bounding box center [526, 396] width 18 height 18
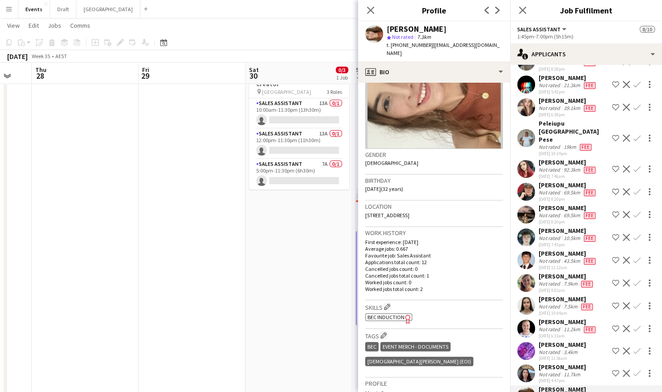
scroll to position [89, 0]
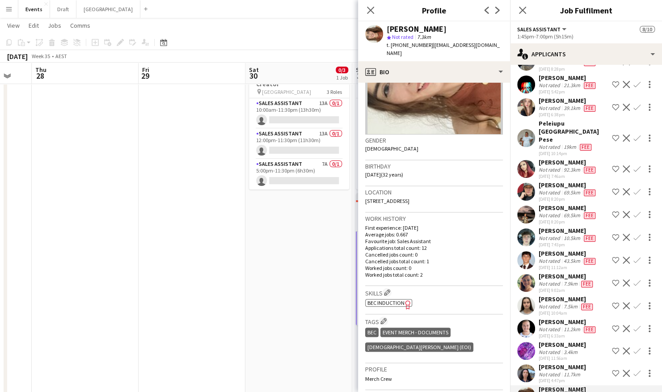
click at [527, 364] on app-user-avatar at bounding box center [526, 373] width 18 height 18
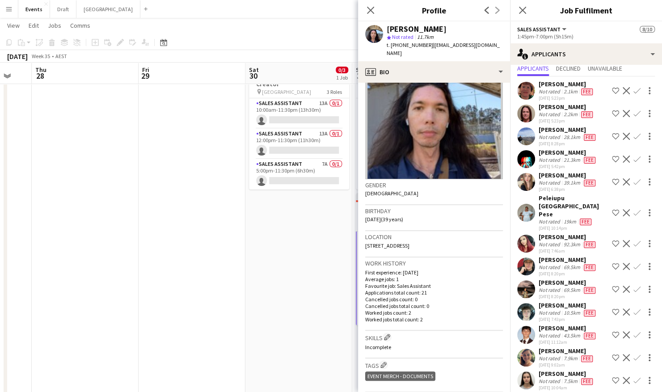
scroll to position [45, 0]
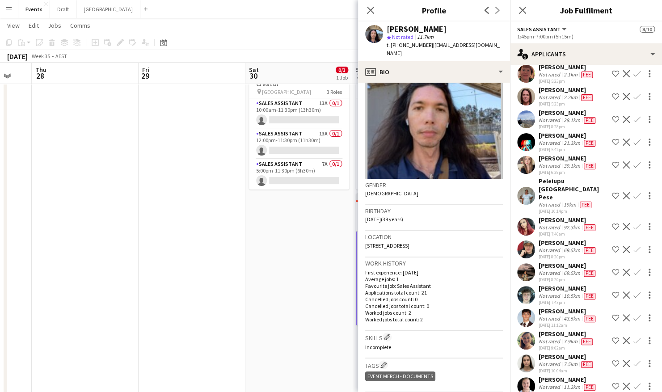
click at [292, 286] on app-date-cell "10:00am-11:30pm (13h30m) 0/3 [PERSON_NAME], The Creator pin Brisbane Entertainm…" at bounding box center [298, 246] width 107 height 382
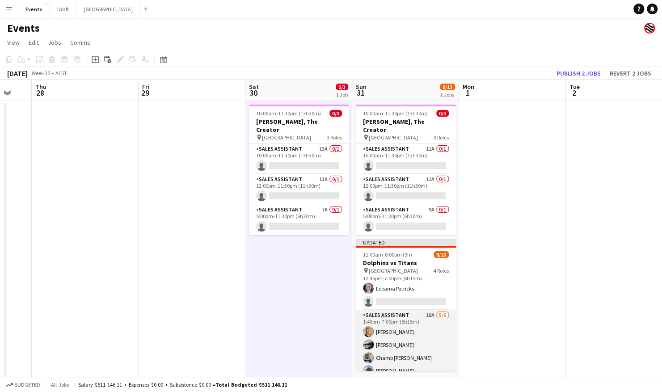
scroll to position [60, 0]
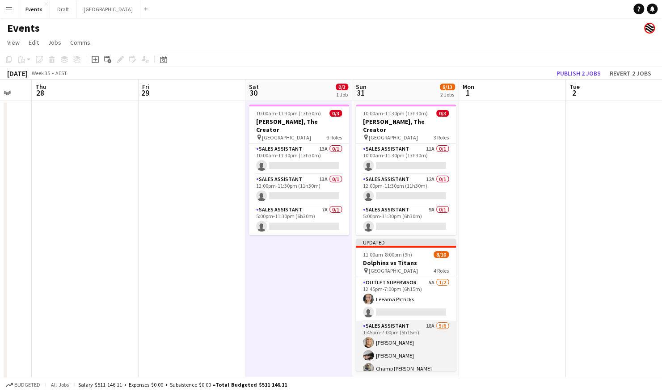
click at [406, 323] on app-card-role "Sales Assistant 18A [DATE] 1:45pm-7:00pm (5h15m) [PERSON_NAME] [PERSON_NAME] [P…" at bounding box center [406, 368] width 100 height 95
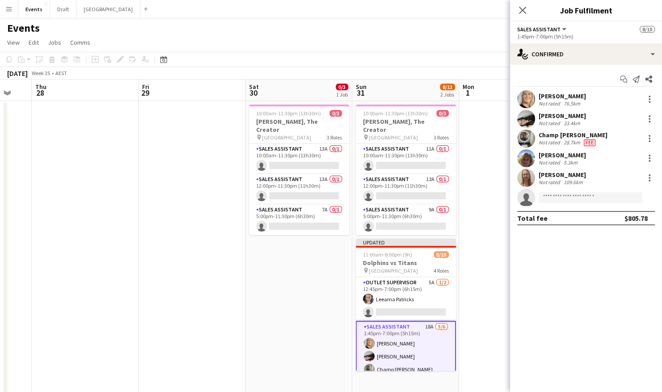
click at [529, 134] on app-user-avatar at bounding box center [526, 139] width 18 height 18
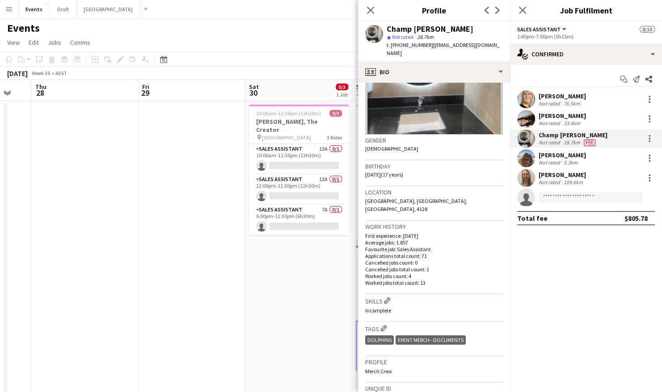
scroll to position [0, 0]
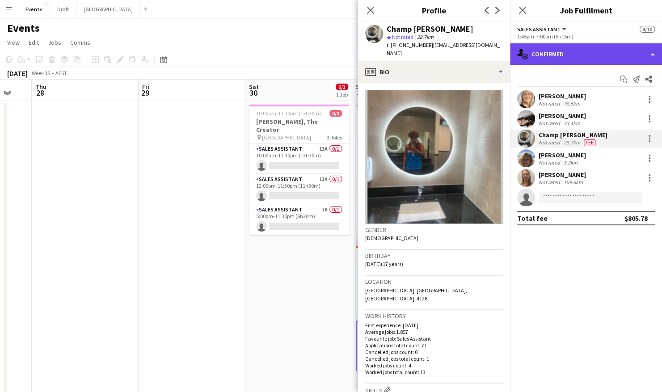
click at [586, 56] on div "single-neutral-actions-check-2 Confirmed" at bounding box center [586, 53] width 152 height 21
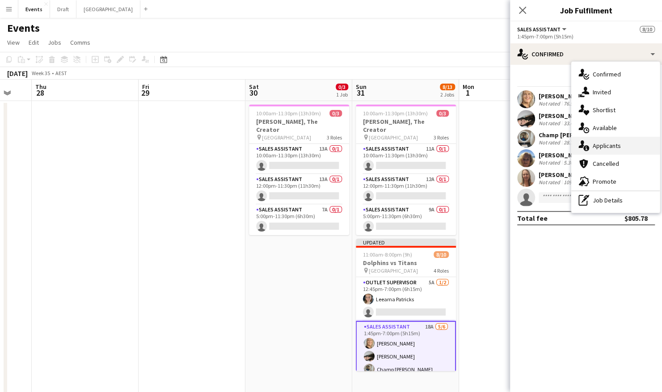
click at [617, 148] on div "single-neutral-actions-information Applicants" at bounding box center [615, 146] width 89 height 18
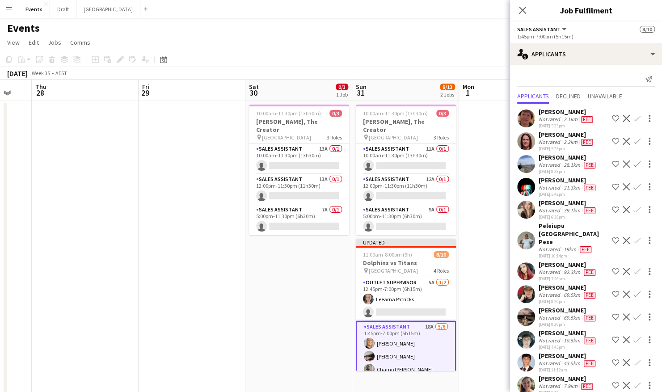
click at [527, 114] on app-user-avatar at bounding box center [526, 119] width 18 height 18
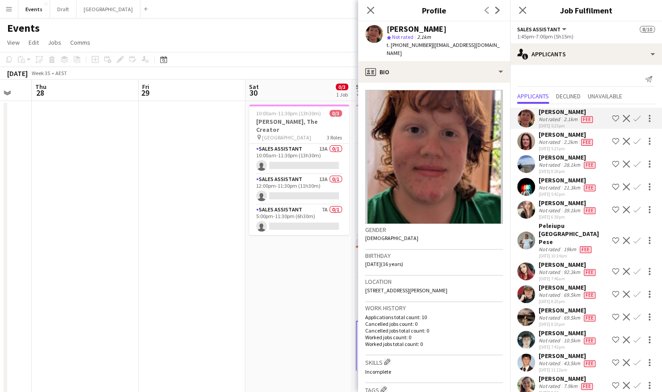
click at [532, 138] on app-user-avatar at bounding box center [526, 141] width 18 height 18
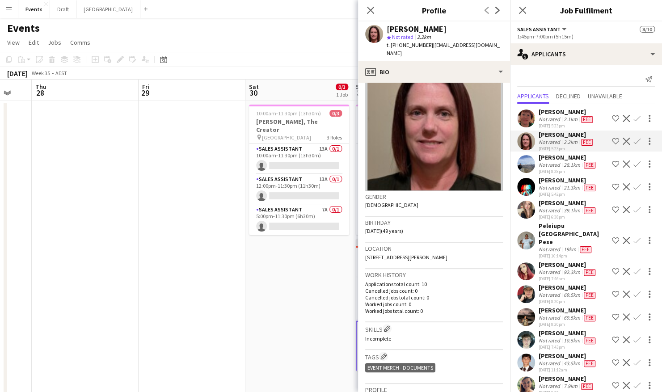
scroll to position [45, 0]
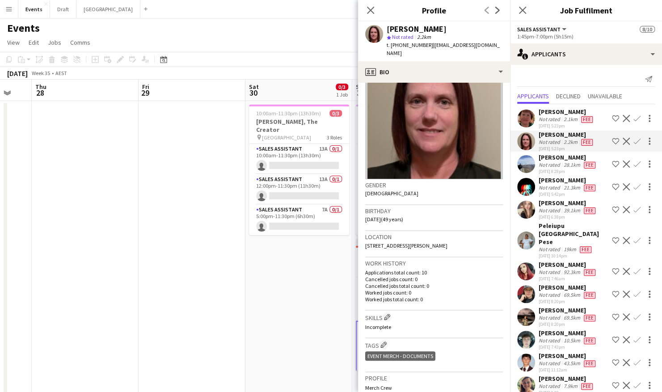
click at [524, 168] on app-user-avatar at bounding box center [526, 164] width 18 height 18
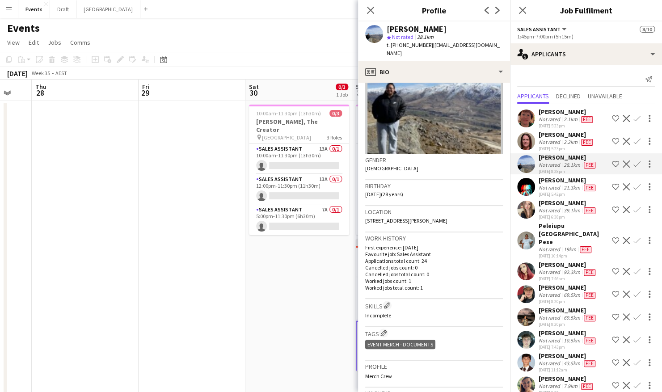
scroll to position [89, 0]
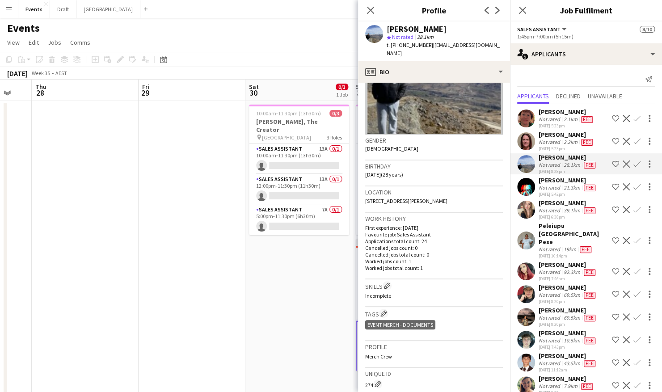
click at [527, 186] on app-user-avatar at bounding box center [526, 187] width 18 height 18
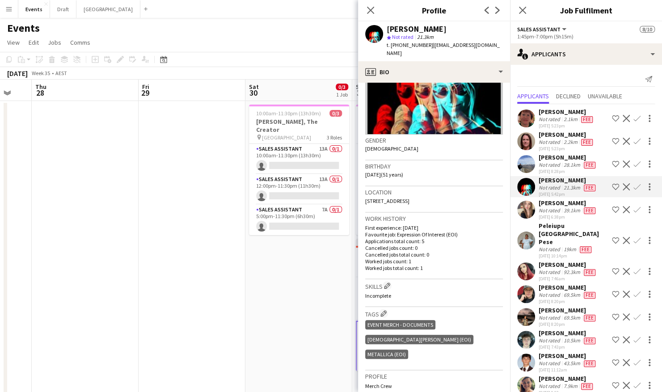
click at [521, 212] on app-user-avatar at bounding box center [526, 210] width 18 height 18
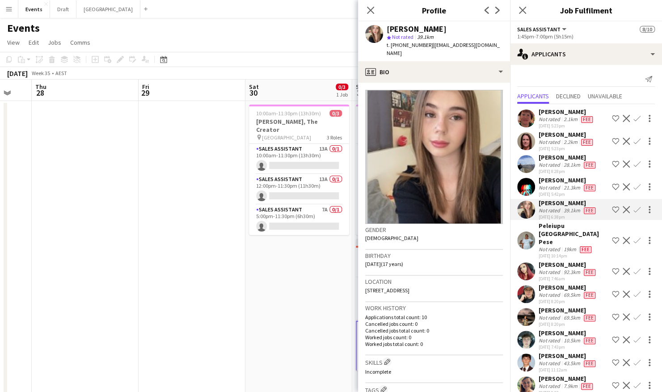
scroll to position [45, 0]
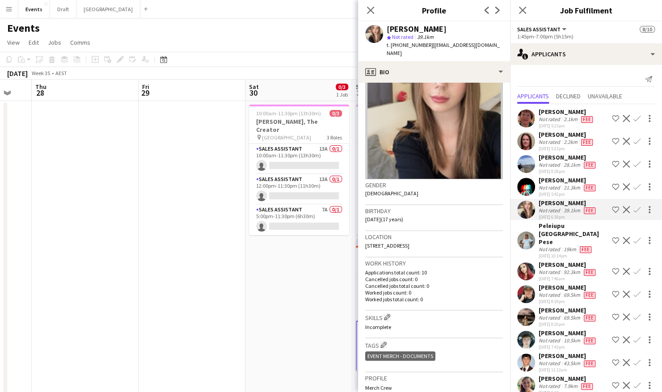
click at [527, 232] on app-user-avatar at bounding box center [526, 241] width 18 height 18
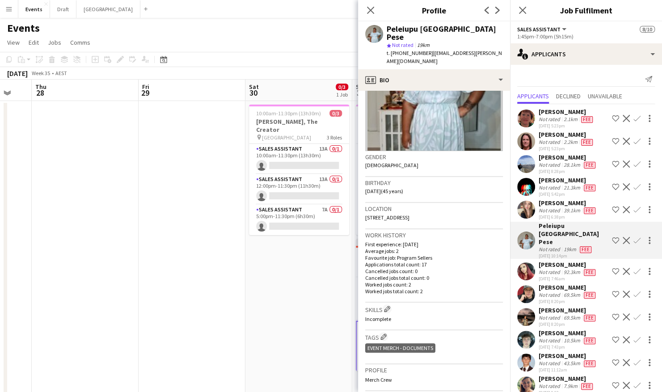
scroll to position [89, 0]
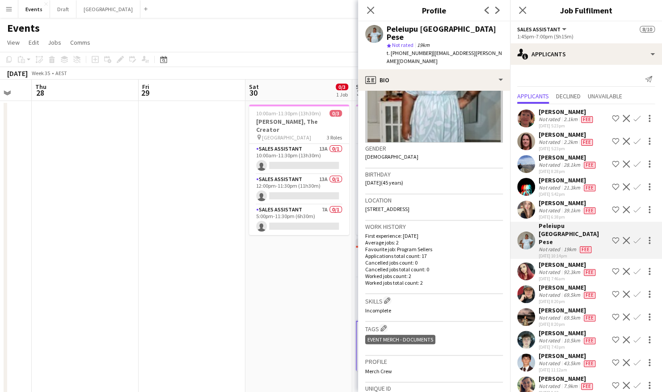
click at [528, 262] on app-user-avatar at bounding box center [526, 271] width 18 height 18
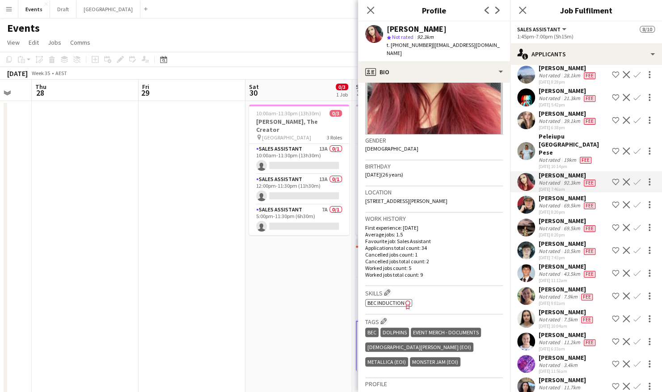
click at [525, 219] on app-user-avatar at bounding box center [526, 228] width 18 height 18
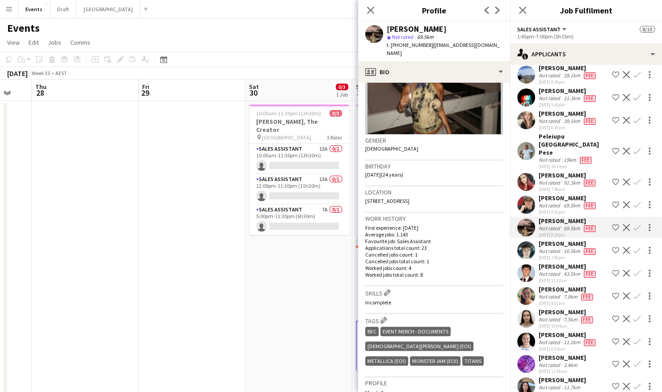
click at [531, 241] on app-user-avatar at bounding box center [526, 250] width 18 height 18
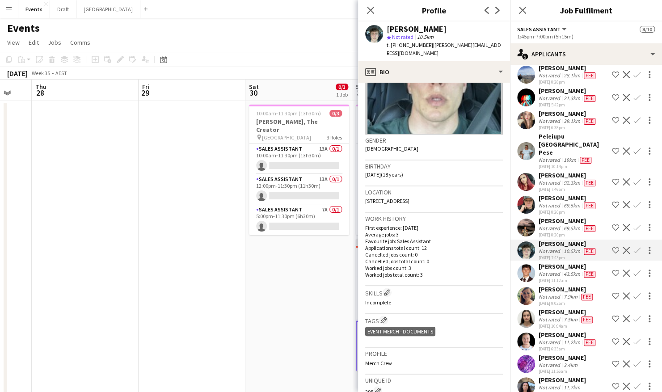
click at [527, 264] on app-user-avatar at bounding box center [526, 273] width 18 height 18
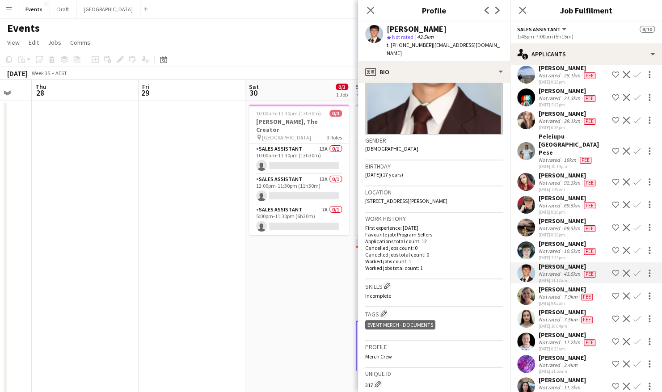
scroll to position [102, 0]
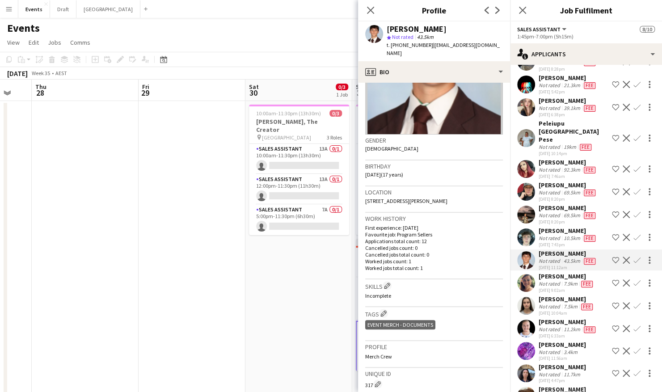
click at [293, 301] on app-date-cell "10:00am-11:30pm (13h30m) 0/3 [PERSON_NAME], The Creator pin Brisbane Entertainm…" at bounding box center [298, 292] width 107 height 382
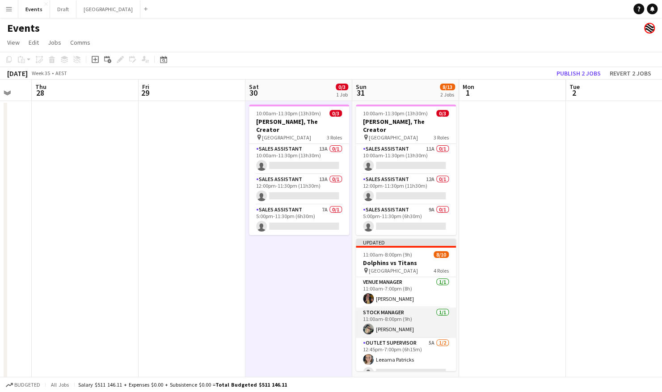
scroll to position [45, 0]
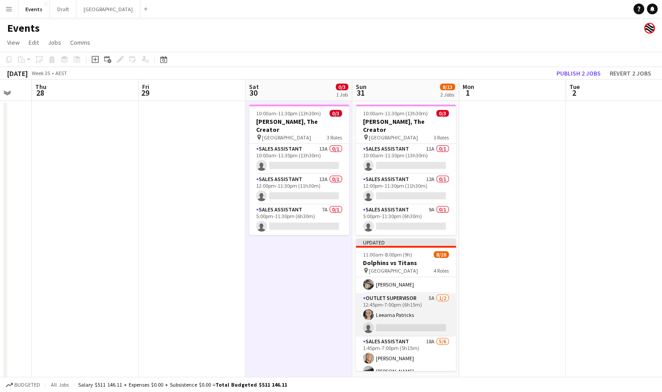
click at [397, 300] on app-card-role "Outlet Supervisor 5A [DATE] 12:45pm-7:00pm (6h15m) [PERSON_NAME] single-neutral…" at bounding box center [406, 314] width 100 height 43
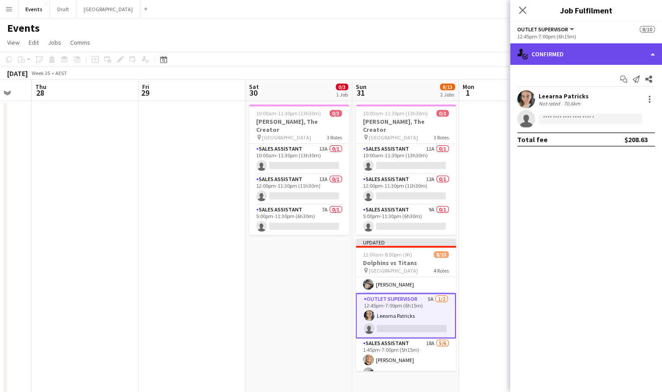
click at [596, 60] on div "single-neutral-actions-check-2 Confirmed" at bounding box center [586, 53] width 152 height 21
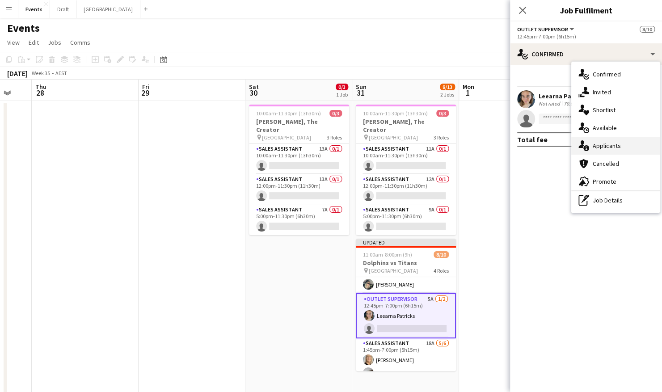
click at [608, 147] on div "single-neutral-actions-information Applicants" at bounding box center [615, 146] width 89 height 18
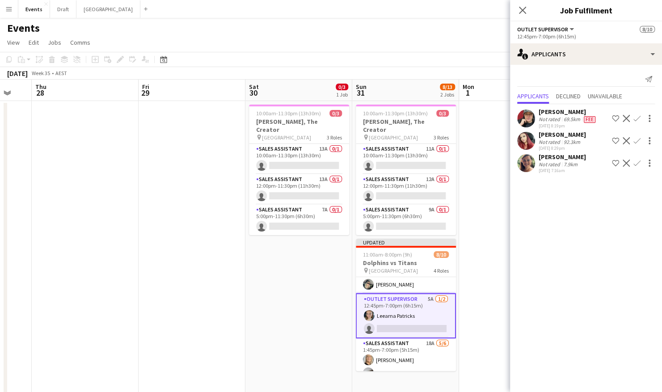
click at [636, 118] on app-icon "Confirm" at bounding box center [636, 118] width 7 height 7
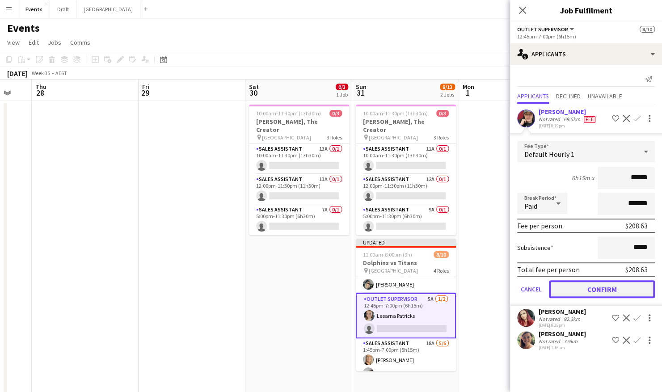
click at [591, 288] on button "Confirm" at bounding box center [602, 289] width 106 height 18
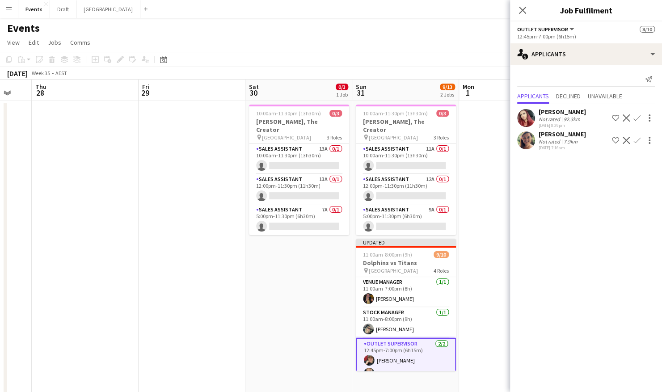
scroll to position [107, 0]
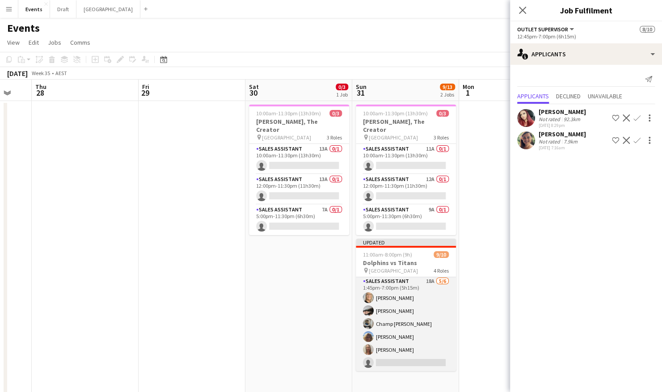
click at [400, 322] on app-card-role "Sales Assistant 18A [DATE] 1:45pm-7:00pm (5h15m) [PERSON_NAME] [PERSON_NAME] [P…" at bounding box center [406, 323] width 100 height 95
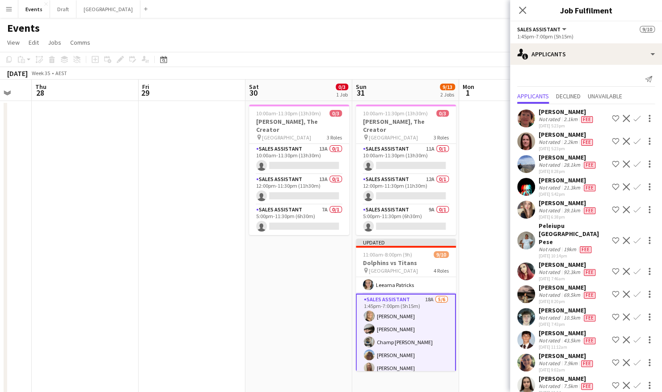
scroll to position [106, 0]
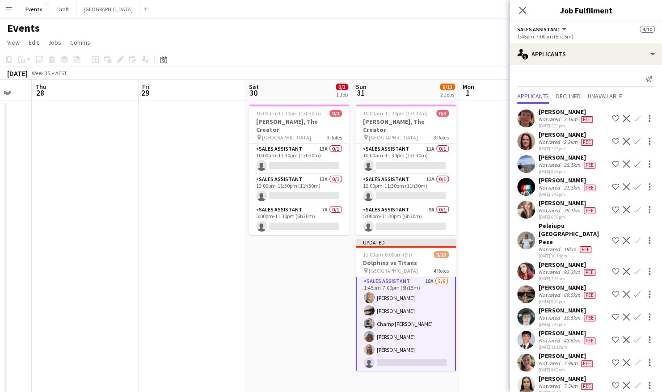
click at [633, 291] on app-icon "Confirm" at bounding box center [636, 294] width 7 height 7
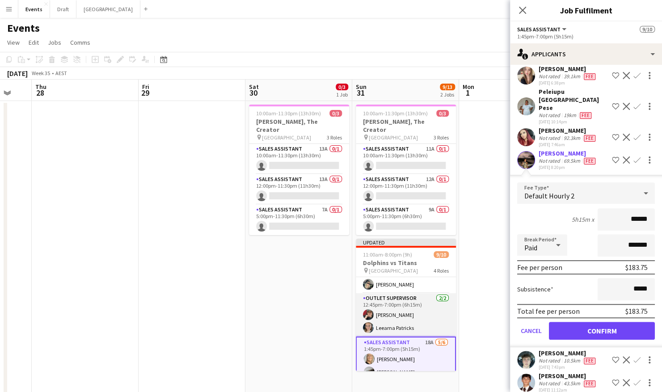
scroll to position [89, 0]
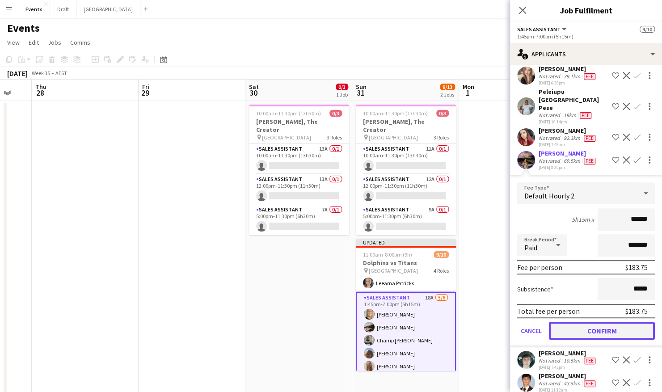
click at [600, 322] on button "Confirm" at bounding box center [602, 331] width 106 height 18
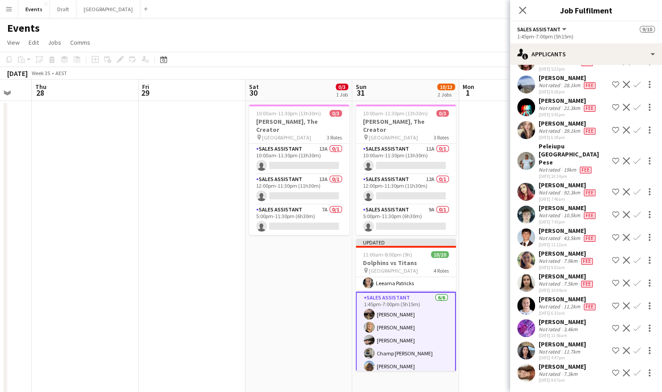
scroll to position [58, 0]
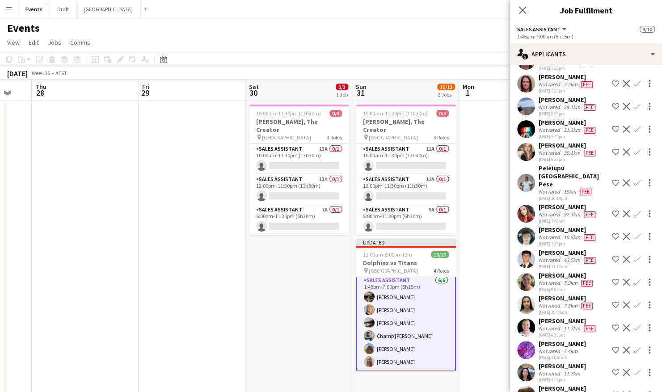
click at [498, 275] on app-date-cell at bounding box center [512, 292] width 107 height 382
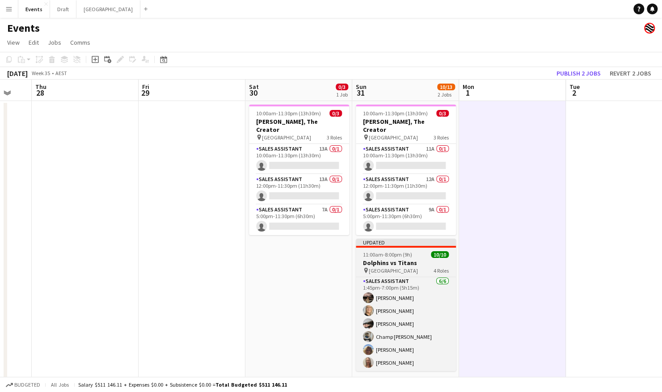
click at [412, 241] on app-job-card "Updated 11:00am-8:00pm (9h) 10/10 Dolphins vs Titans pin [GEOGRAPHIC_DATA] 4 Ro…" at bounding box center [406, 305] width 100 height 132
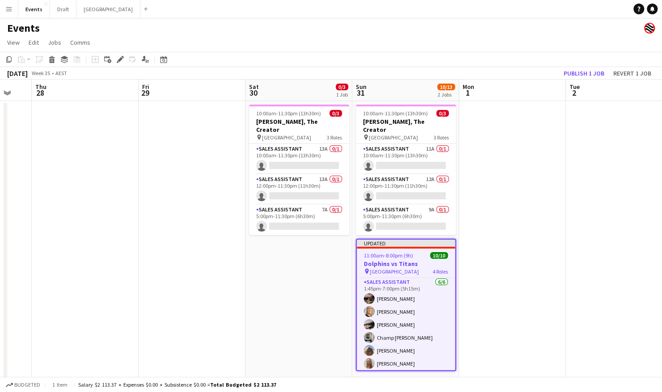
scroll to position [106, 0]
click at [583, 74] on button "Publish 1 job" at bounding box center [584, 73] width 48 height 12
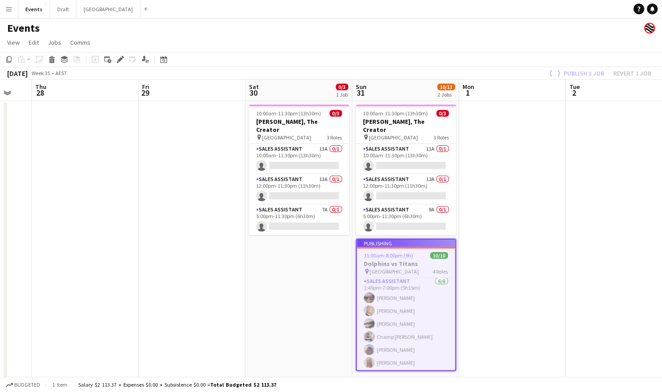
scroll to position [100, 0]
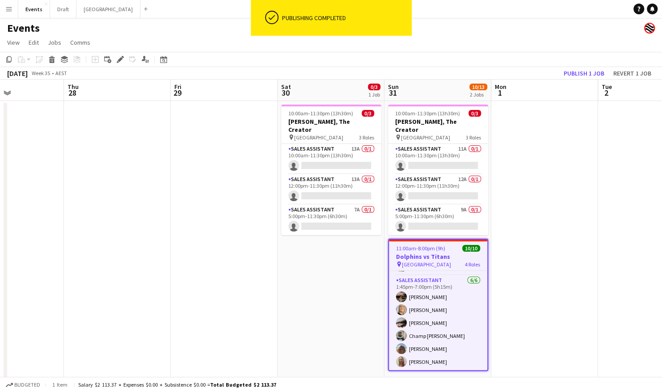
drag, startPoint x: 548, startPoint y: 217, endPoint x: 404, endPoint y: 228, distance: 144.3
click at [367, 227] on app-calendar-viewport "Mon 25 Tue 26 Wed 27 Thu 28 Fri 29 Sat 30 0/3 1 Job Sun 31 10/13 2 Jobs Mon 1 T…" at bounding box center [331, 281] width 662 height 403
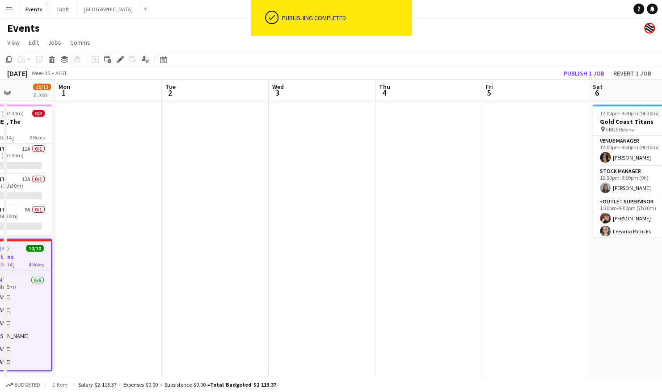
drag, startPoint x: 635, startPoint y: 221, endPoint x: 413, endPoint y: 229, distance: 221.4
click at [411, 228] on app-calendar-viewport "Fri 29 Sat 30 0/3 1 Job Sun 31 10/13 2 Jobs Mon 1 Tue 2 Wed 3 Thu 4 Fri 5 Sat 6…" at bounding box center [331, 281] width 662 height 403
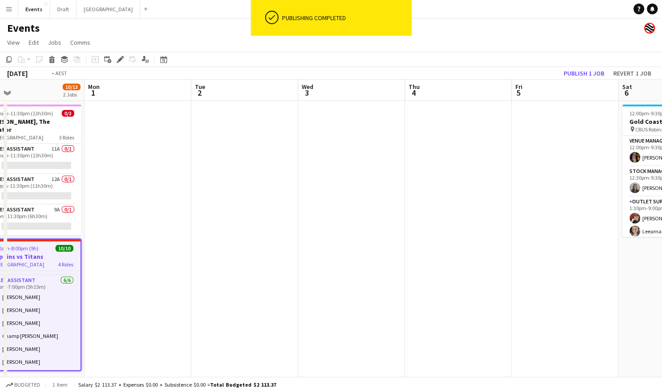
drag, startPoint x: 573, startPoint y: 235, endPoint x: 406, endPoint y: 251, distance: 167.9
click at [406, 251] on app-calendar-viewport "Fri 29 Sat 30 0/3 1 Job Sun 31 10/13 2 Jobs Mon 1 Tue 2 Wed 3 Thu 4 Fri 5 Sat 6…" at bounding box center [331, 281] width 662 height 403
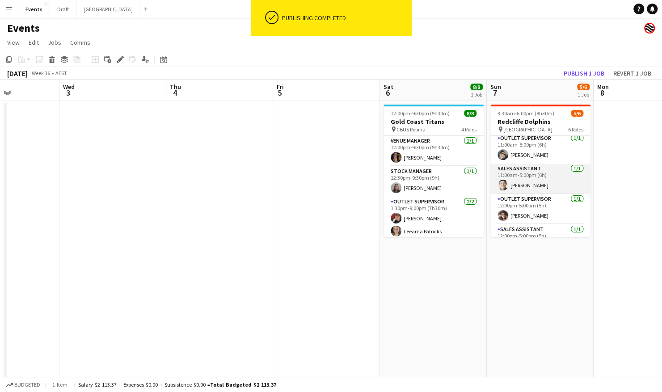
scroll to position [81, 0]
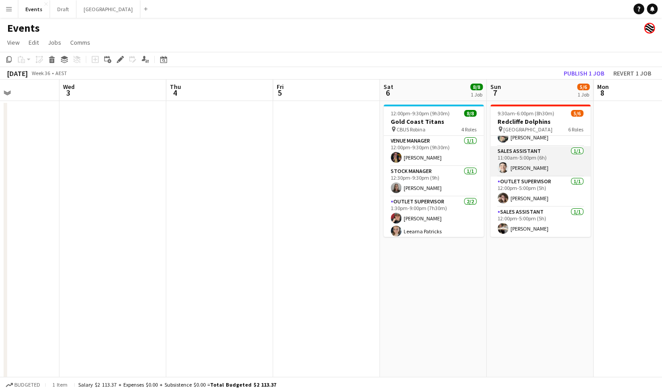
click at [531, 170] on app-card-role "Sales Assistant [DATE] 11:00am-5:00pm (6h) [PERSON_NAME]" at bounding box center [540, 161] width 100 height 30
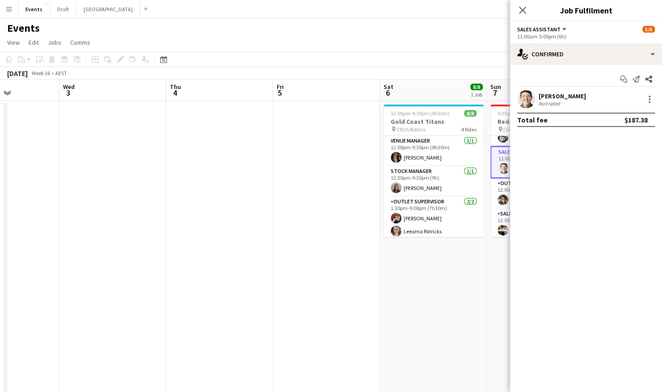
scroll to position [98, 0]
click at [647, 101] on div at bounding box center [649, 99] width 11 height 11
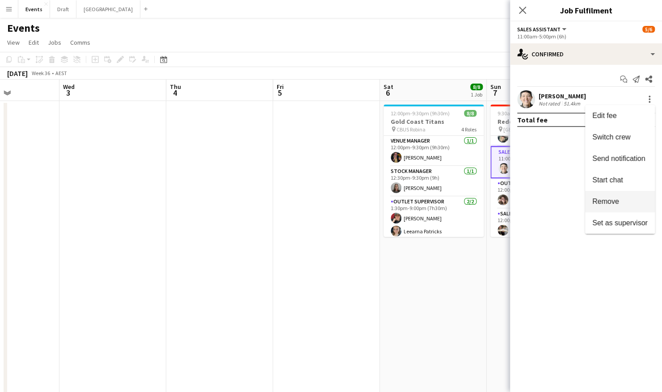
click at [616, 198] on span "Remove" at bounding box center [605, 202] width 27 height 8
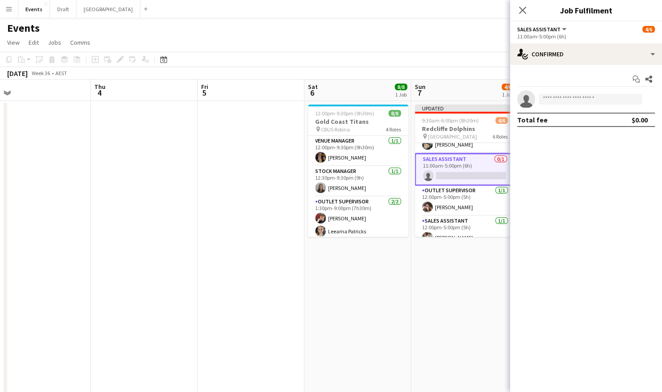
scroll to position [0, 414]
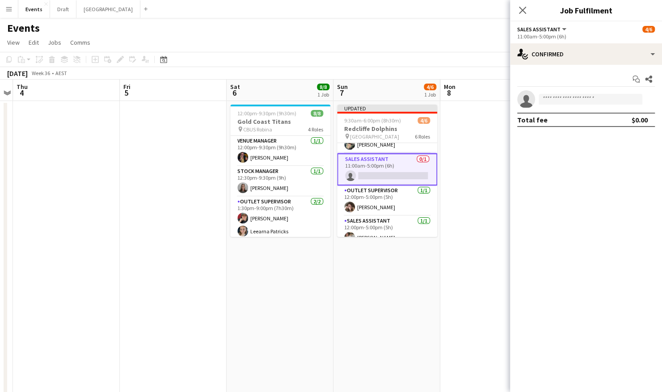
drag, startPoint x: 434, startPoint y: 267, endPoint x: 281, endPoint y: 293, distance: 155.5
click at [281, 293] on app-calendar-viewport "Sun 31 10/13 2 Jobs Mon 1 Tue 2 Wed 3 Thu 4 Fri 5 Sat 6 8/8 1 Job Sun 7 4/6 1 J…" at bounding box center [331, 281] width 662 height 403
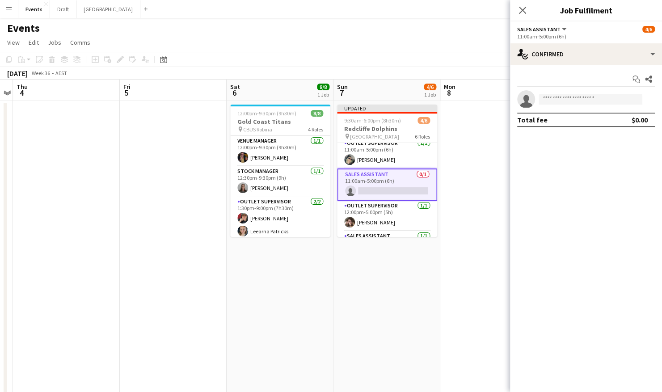
scroll to position [89, 0]
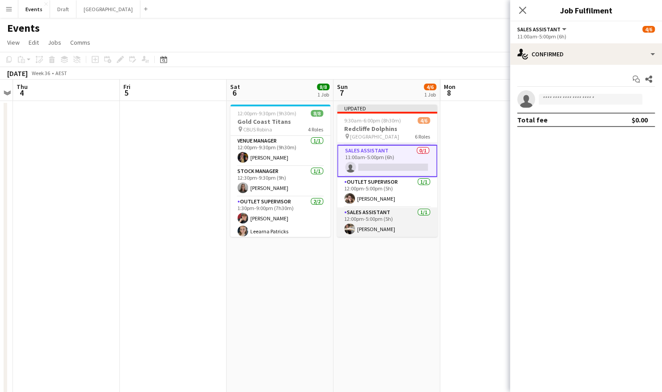
click at [371, 217] on app-card-role "Sales Assistant [DATE] 12:00pm-5:00pm (5h) [PERSON_NAME]" at bounding box center [387, 222] width 100 height 30
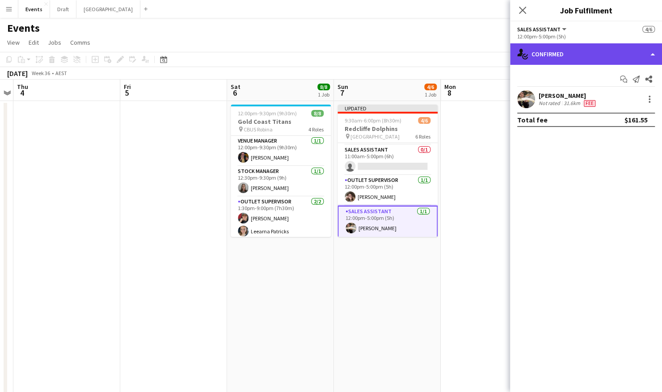
click at [603, 56] on div "single-neutral-actions-check-2 Confirmed" at bounding box center [586, 53] width 152 height 21
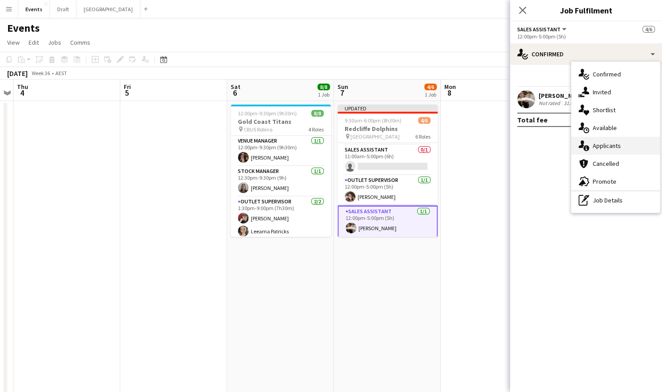
click at [607, 151] on div "single-neutral-actions-information Applicants" at bounding box center [615, 146] width 89 height 18
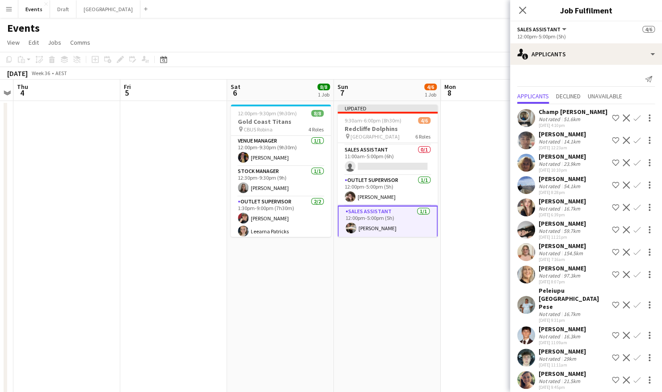
click at [526, 162] on app-user-avatar at bounding box center [526, 163] width 18 height 18
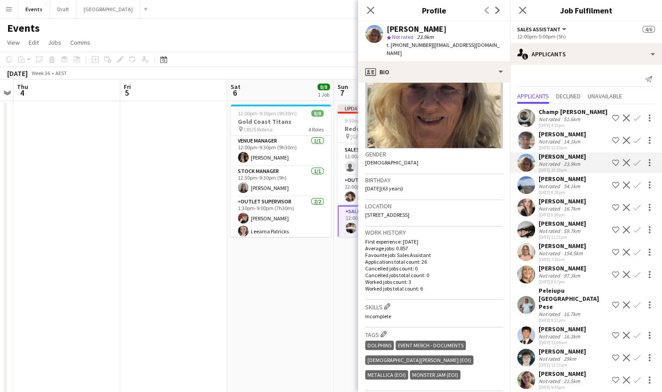
scroll to position [89, 0]
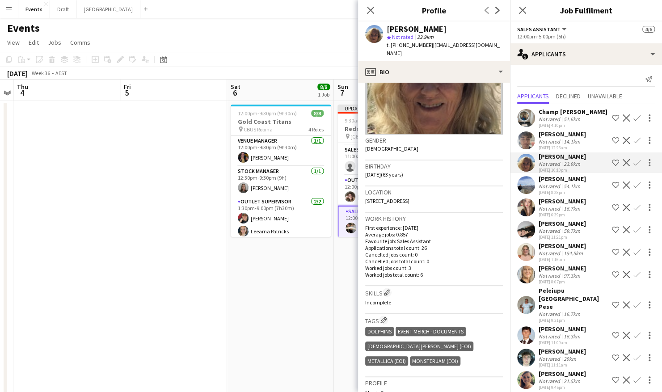
click at [323, 282] on app-date-cell "12:00pm-9:30pm (9h30m) 8/8 Gold Coast Titans pin CBUS Robina 4 Roles Venue Mana…" at bounding box center [280, 292] width 107 height 382
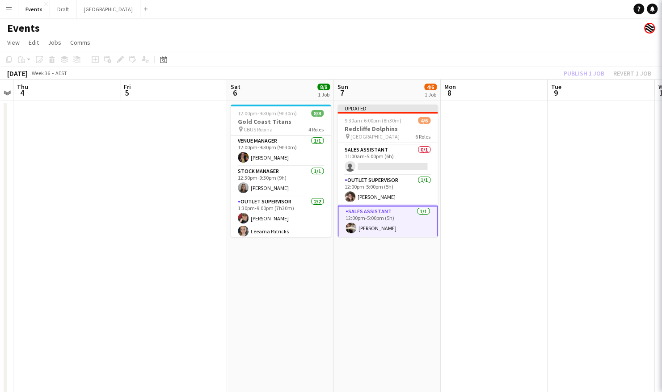
scroll to position [88, 0]
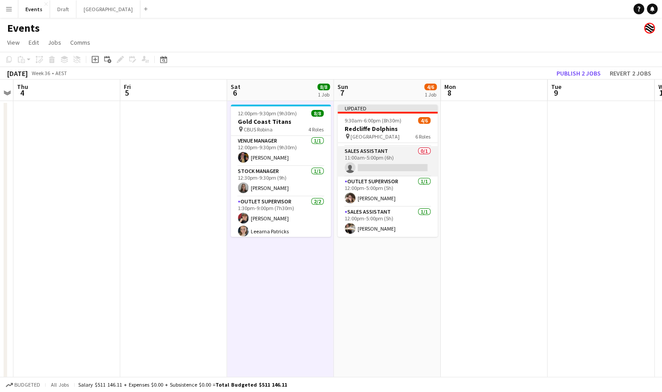
click at [387, 150] on app-card-role "Sales Assistant 0/1 11:00am-5:00pm (6h) single-neutral-actions" at bounding box center [387, 161] width 100 height 30
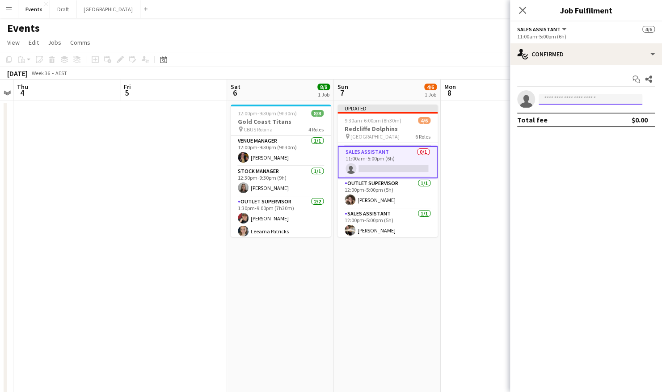
click at [573, 102] on input at bounding box center [591, 99] width 104 height 11
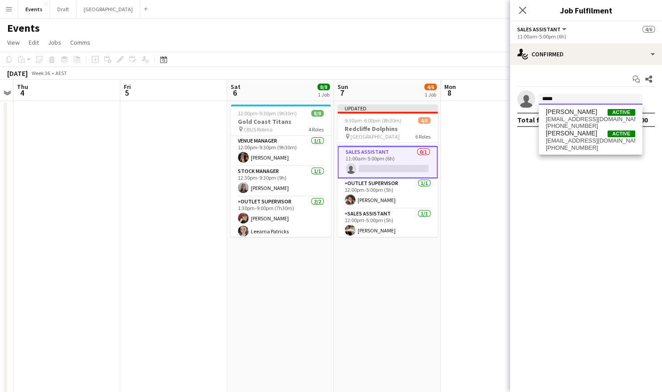
type input "*****"
click at [577, 116] on span "[EMAIL_ADDRESS][DOMAIN_NAME]" at bounding box center [590, 119] width 89 height 7
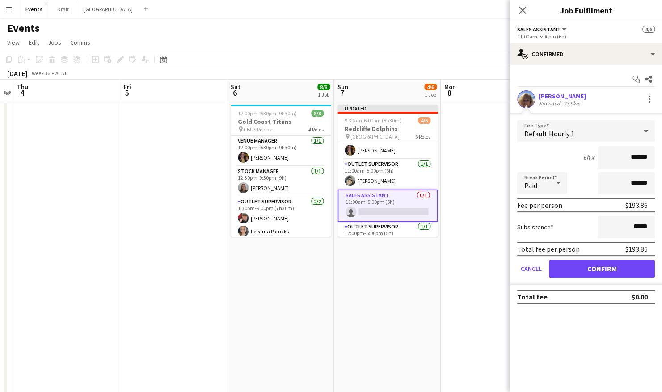
scroll to position [89, 0]
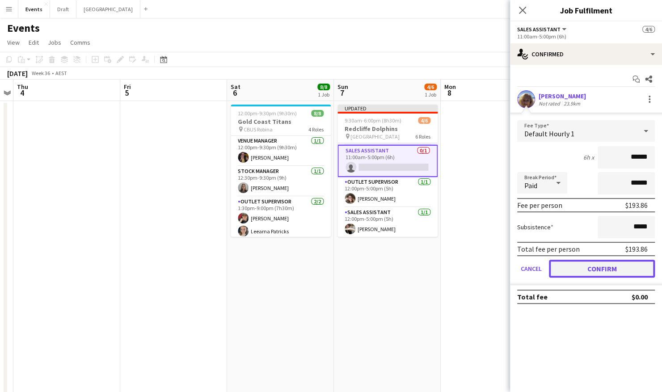
click at [575, 268] on button "Confirm" at bounding box center [602, 269] width 106 height 18
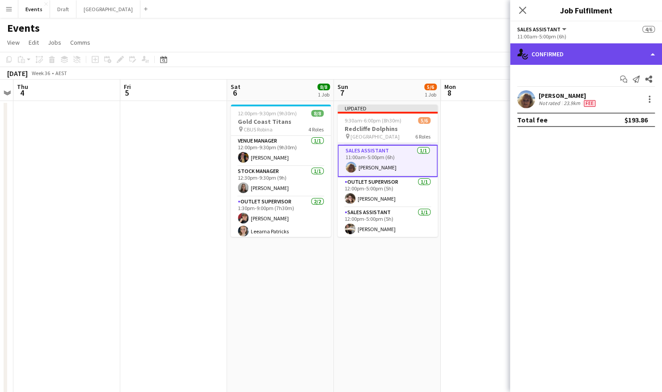
click at [574, 58] on div "single-neutral-actions-check-2 Confirmed" at bounding box center [586, 53] width 152 height 21
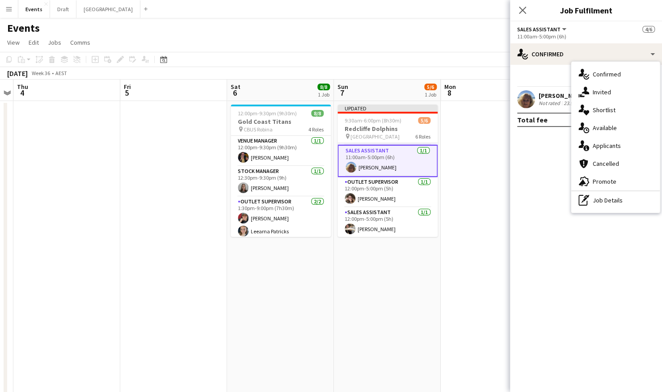
click at [607, 151] on div "single-neutral-actions-information Applicants" at bounding box center [615, 146] width 89 height 18
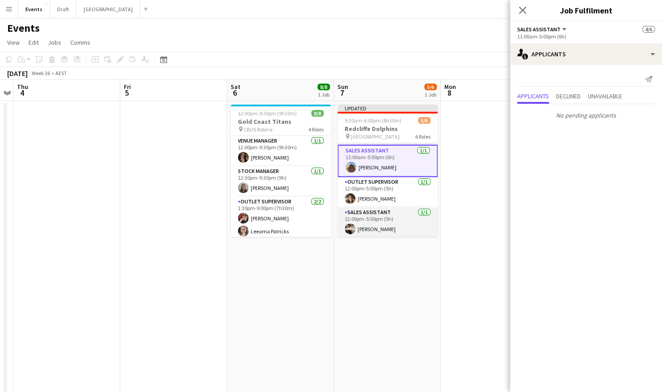
click at [382, 220] on app-card-role "Sales Assistant [DATE] 12:00pm-5:00pm (5h) [PERSON_NAME]" at bounding box center [387, 222] width 100 height 30
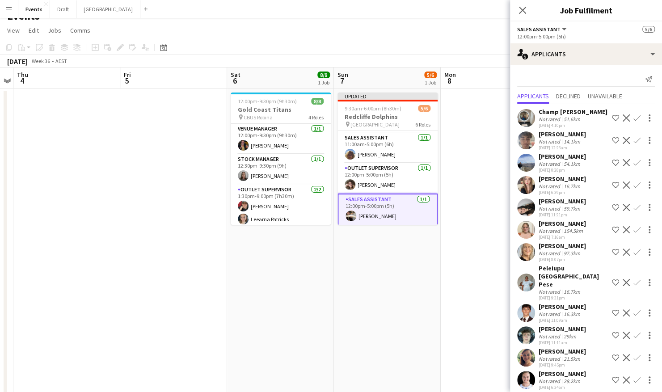
scroll to position [0, 0]
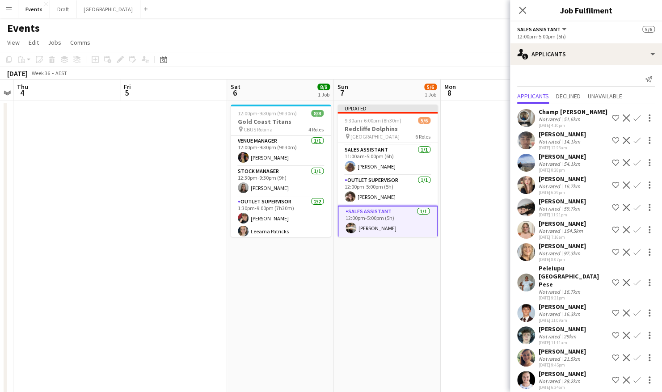
click at [397, 258] on app-date-cell "Updated 9:30am-6:00pm (8h30m) 5/6 Redcliffe Dolphins pin [GEOGRAPHIC_DATA] 6 Ro…" at bounding box center [387, 292] width 107 height 382
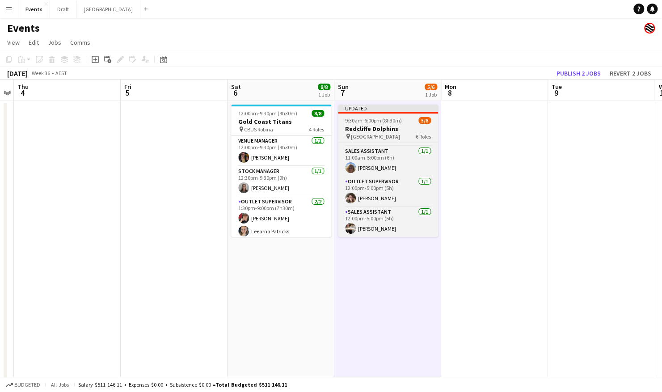
drag, startPoint x: 392, startPoint y: 128, endPoint x: 426, endPoint y: 119, distance: 35.1
click at [392, 128] on h3 "Redcliffe Dolphins" at bounding box center [388, 129] width 100 height 8
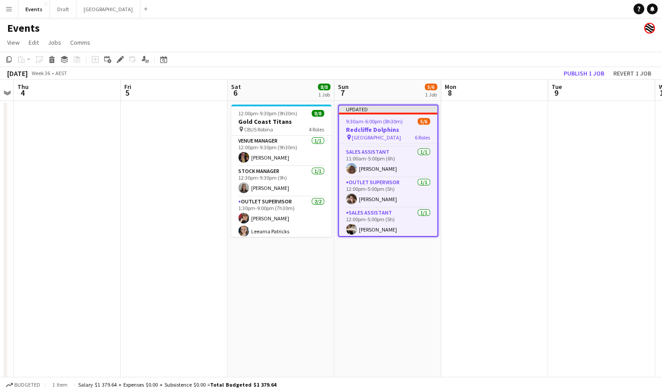
scroll to position [89, 0]
click at [584, 67] on button "Publish 1 job" at bounding box center [584, 73] width 48 height 12
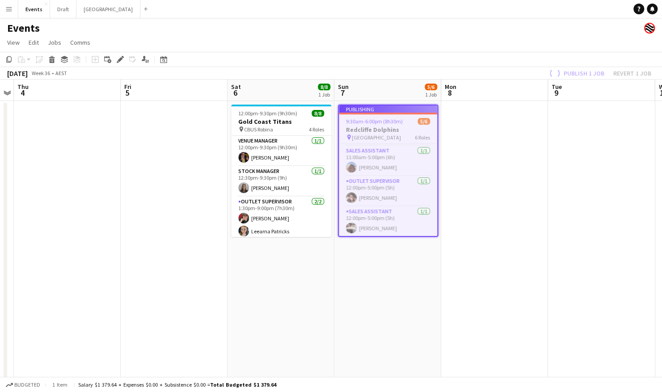
scroll to position [83, 0]
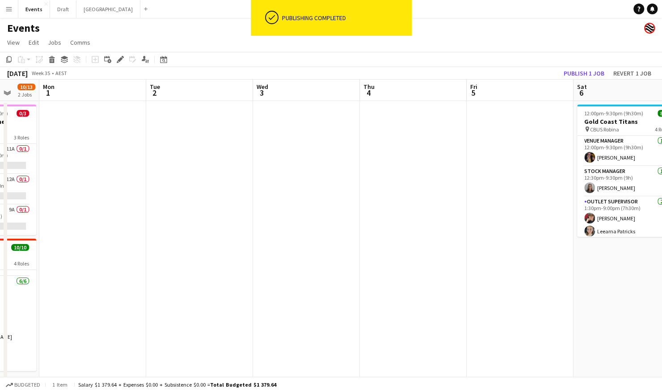
drag, startPoint x: 135, startPoint y: 245, endPoint x: 407, endPoint y: 260, distance: 272.2
click at [481, 252] on app-calendar-viewport "Fri 29 Sat 30 0/3 1 Job Sun 31 10/13 2 Jobs Mon 1 Tue 2 Wed 3 Thu 4 Fri 5 Sat 6…" at bounding box center [331, 281] width 662 height 403
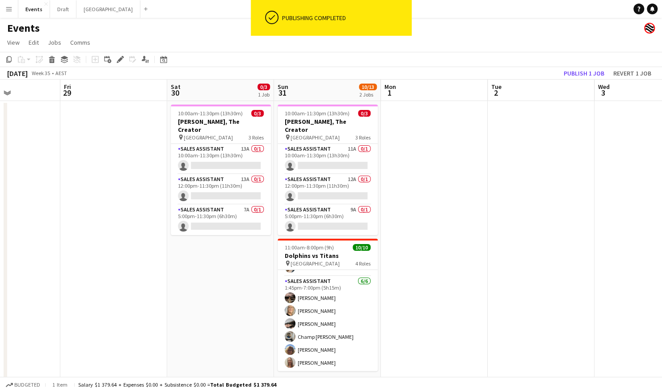
drag, startPoint x: 196, startPoint y: 261, endPoint x: 539, endPoint y: 260, distance: 343.3
click at [539, 260] on app-calendar-viewport "Tue 26 Wed 27 Thu 28 Fri 29 Sat 30 0/3 1 Job Sun 31 10/13 2 Jobs Mon 1 Tue 2 We…" at bounding box center [331, 281] width 662 height 403
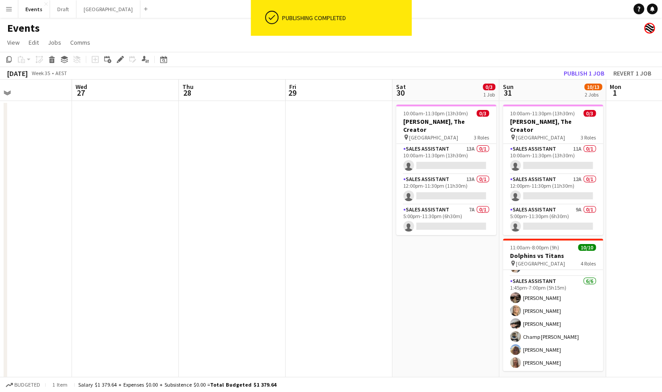
drag, startPoint x: 125, startPoint y: 271, endPoint x: 402, endPoint y: 255, distance: 278.1
click at [400, 255] on app-calendar-viewport "Sun 24 2/2 2 Jobs Mon 25 Tue 26 Wed 27 Thu 28 Fri 29 Sat 30 0/3 1 Job Sun 31 10…" at bounding box center [331, 281] width 662 height 403
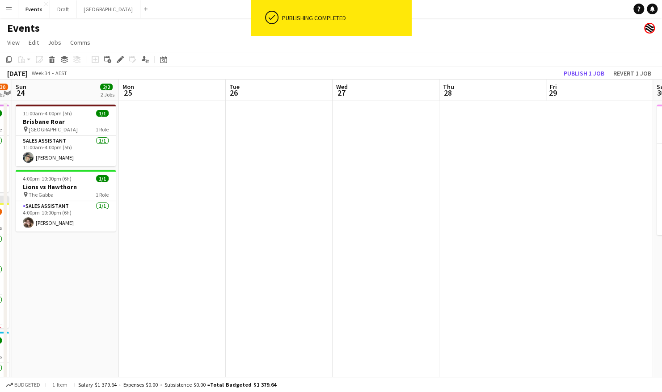
drag, startPoint x: 119, startPoint y: 265, endPoint x: 422, endPoint y: 263, distance: 302.6
click at [435, 262] on app-calendar-viewport "Fri 22 5/5 2 Jobs Sat 23 28/30 3 Jobs Sun 24 2/2 2 Jobs Mon 25 Tue 26 Wed 27 Th…" at bounding box center [331, 281] width 662 height 403
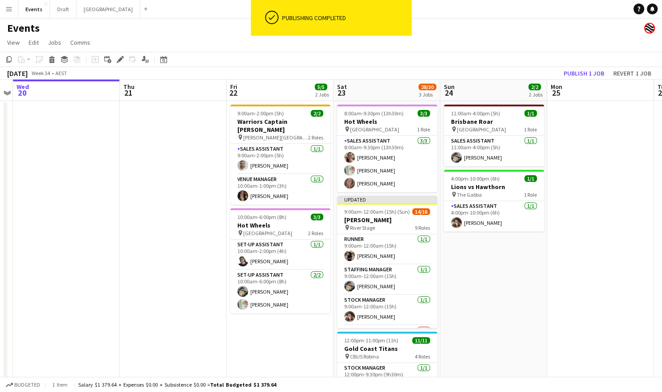
scroll to position [0, 205]
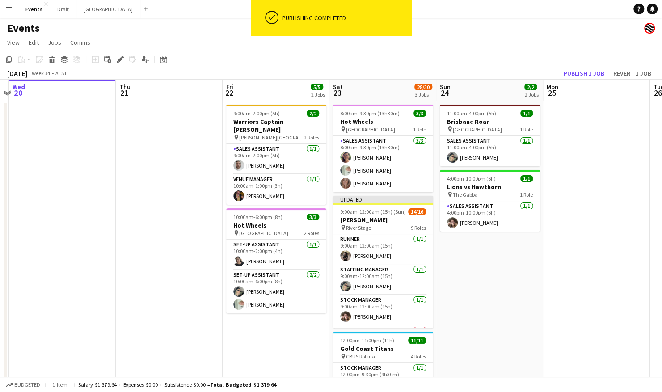
drag, startPoint x: 116, startPoint y: 277, endPoint x: 431, endPoint y: 274, distance: 314.7
click at [434, 273] on app-calendar-viewport "Mon 18 Tue 19 Wed 20 Thu 21 Fri 22 5/5 2 Jobs Sat 23 28/30 3 Jobs Sun 24 2/2 2 …" at bounding box center [331, 281] width 662 height 403
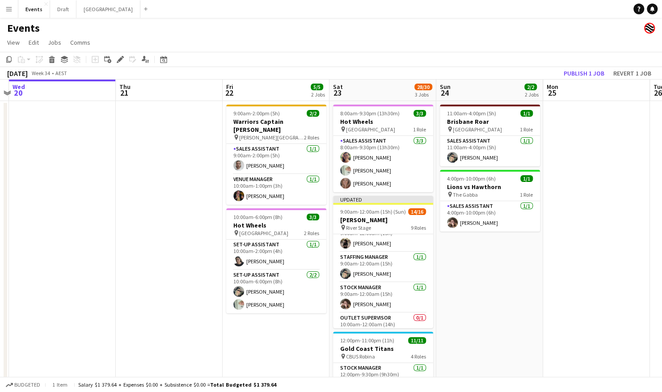
scroll to position [2, 0]
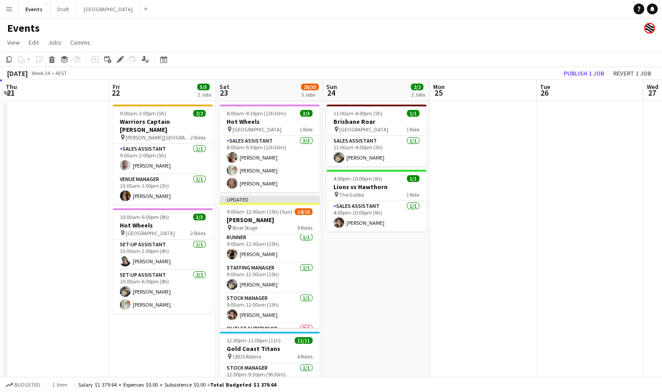
drag, startPoint x: 531, startPoint y: 207, endPoint x: 229, endPoint y: 211, distance: 301.7
click at [192, 224] on app-calendar-viewport "Mon 18 Tue 19 Wed 20 Thu 21 Fri 22 5/5 2 Jobs Sat 23 28/30 3 Jobs Sun 24 2/2 2 …" at bounding box center [331, 281] width 662 height 403
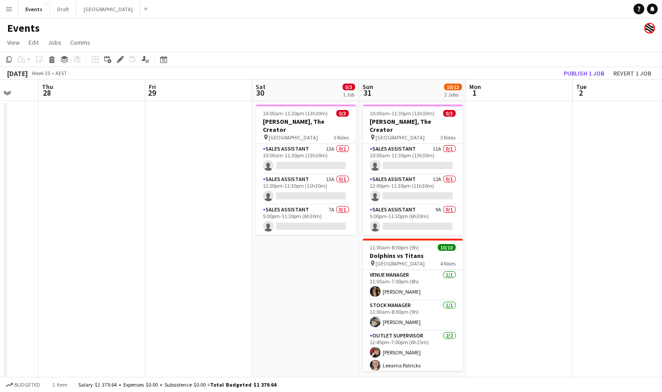
scroll to position [0, 343]
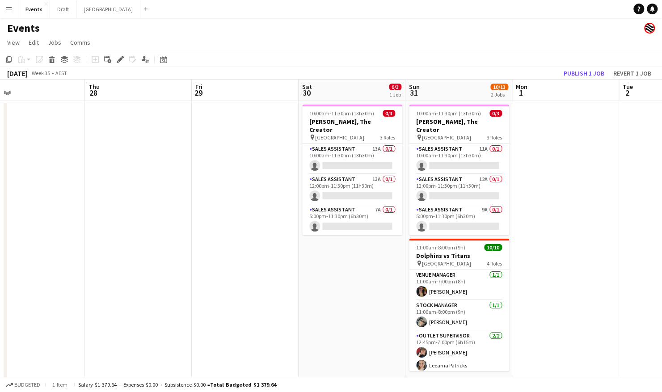
drag, startPoint x: 514, startPoint y: 196, endPoint x: 178, endPoint y: 227, distance: 337.6
click at [161, 232] on app-calendar-viewport "Sun 24 2/2 2 Jobs Mon 25 Tue 26 Wed 27 Thu 28 Fri 29 Sat 30 0/3 1 Job Sun 31 10…" at bounding box center [331, 281] width 662 height 403
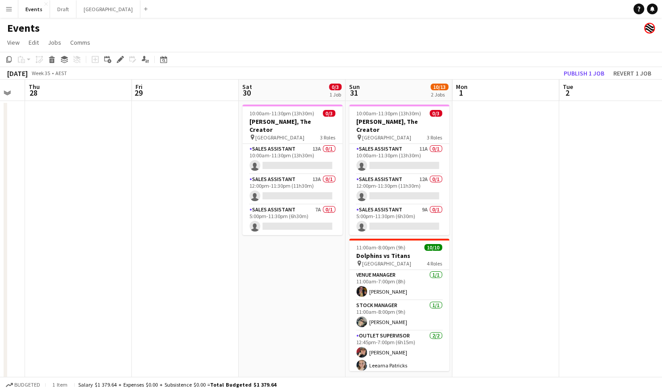
scroll to position [0, 416]
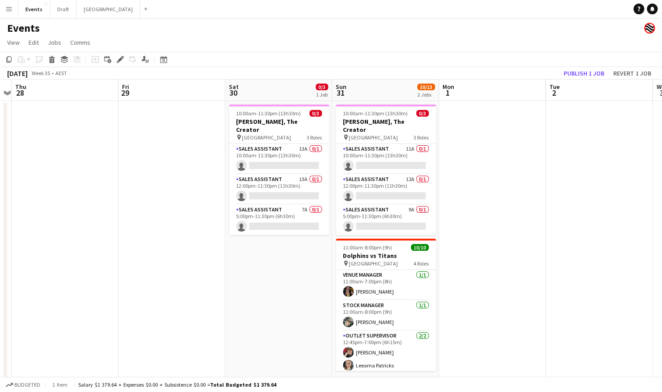
drag, startPoint x: 595, startPoint y: 203, endPoint x: 523, endPoint y: 217, distance: 73.7
click at [523, 217] on app-calendar-viewport "Sun 24 2/2 2 Jobs Mon 25 Tue 26 Wed 27 Thu 28 Fri 29 Sat 30 0/3 1 Job Sun 31 10…" at bounding box center [331, 281] width 662 height 403
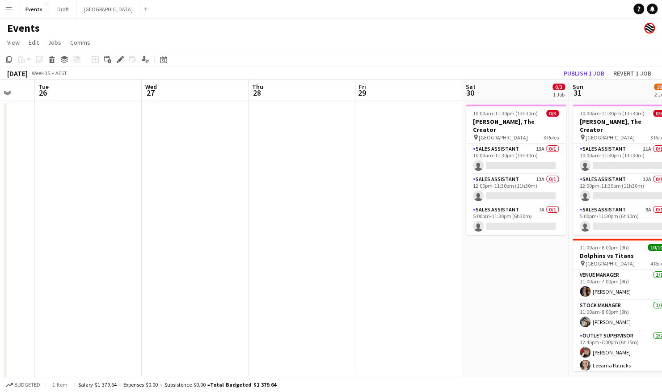
drag, startPoint x: 216, startPoint y: 259, endPoint x: 527, endPoint y: 240, distance: 311.7
click at [527, 240] on app-calendar-viewport "Sun 24 2/2 2 Jobs Mon 25 Tue 26 Wed 27 Thu 28 Fri 29 Sat 30 0/3 1 Job Sun 31 10…" at bounding box center [331, 281] width 662 height 403
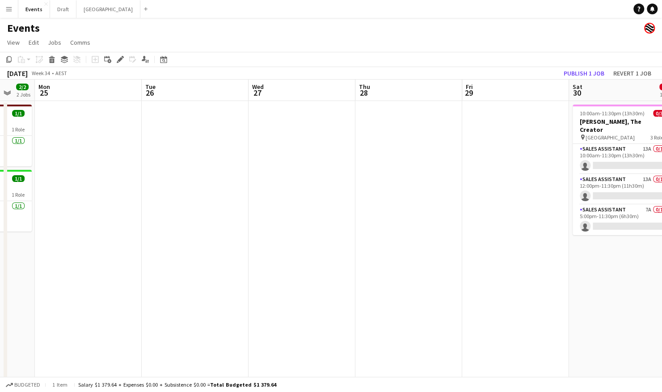
scroll to position [0, 212]
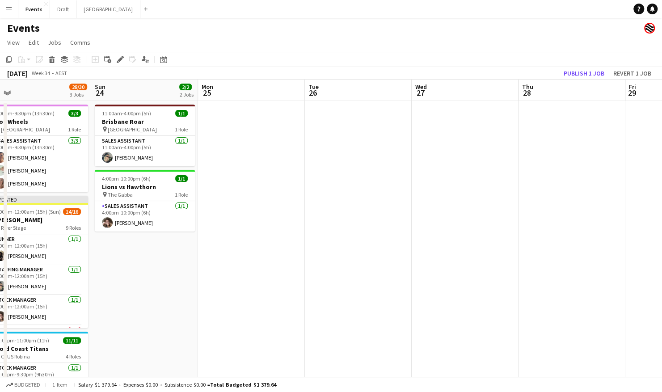
drag, startPoint x: 176, startPoint y: 261, endPoint x: 378, endPoint y: 247, distance: 202.6
click at [378, 247] on app-calendar-viewport "Thu 21 Fri 22 5/5 2 Jobs Sat 23 28/30 3 Jobs Sun 24 2/2 2 Jobs Mon 25 Tue 26 We…" at bounding box center [331, 281] width 662 height 403
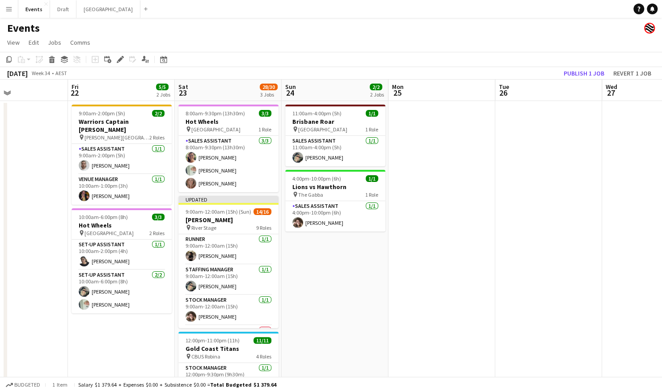
drag, startPoint x: 93, startPoint y: 295, endPoint x: 286, endPoint y: 288, distance: 192.8
click at [285, 288] on app-calendar-viewport "Tue 19 Wed 20 Thu 21 Fri 22 5/5 2 Jobs Sat 23 28/30 3 Jobs Sun 24 2/2 2 Jobs Mo…" at bounding box center [331, 281] width 662 height 403
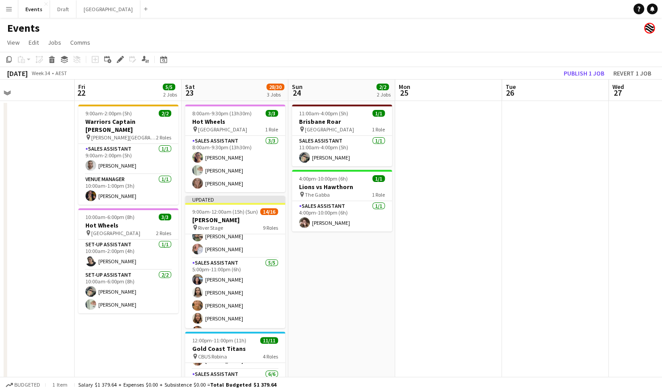
scroll to position [270, 0]
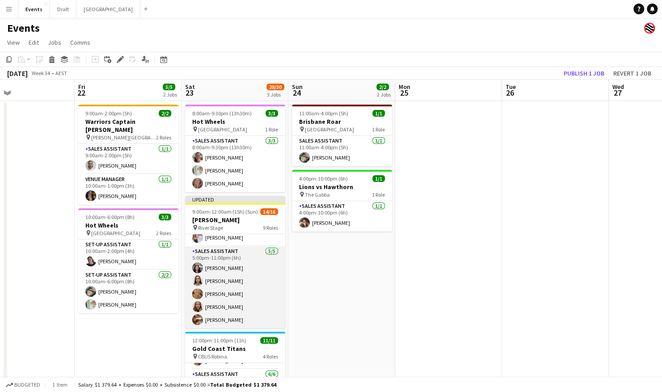
click at [230, 286] on app-card-role "Sales Assistant [DATE] 5:00pm-11:00pm (6h) [PERSON_NAME] [PERSON_NAME] [PERSON_…" at bounding box center [235, 287] width 100 height 82
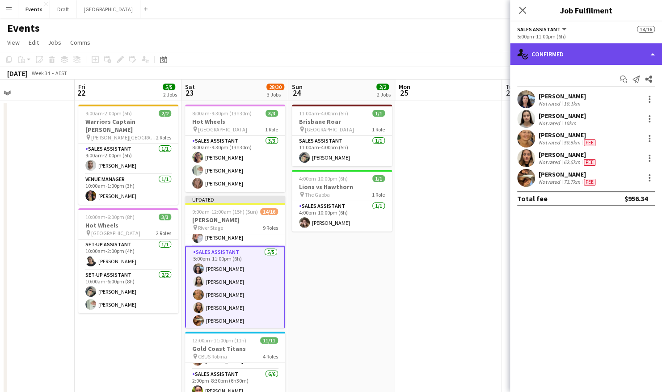
click at [577, 62] on div "single-neutral-actions-check-2 Confirmed" at bounding box center [586, 53] width 152 height 21
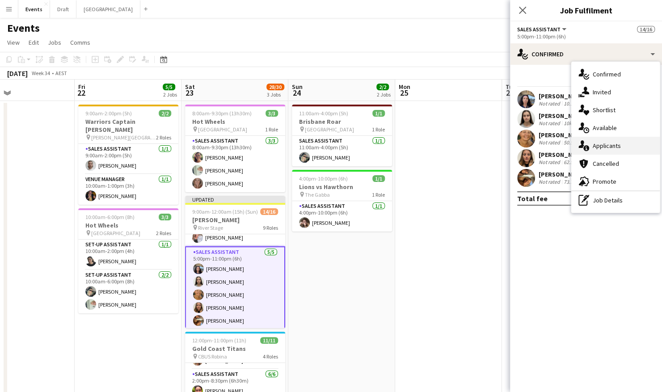
click at [617, 143] on div "single-neutral-actions-information Applicants" at bounding box center [615, 146] width 89 height 18
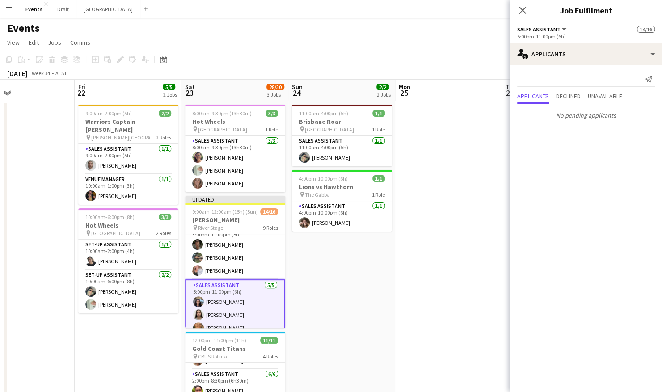
scroll to position [225, 0]
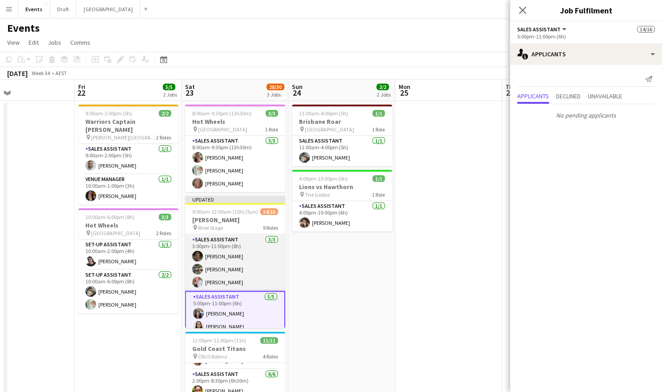
click at [239, 250] on app-card-role "Sales Assistant [DATE] 3:00pm-11:00pm (8h) [PERSON_NAME] Myah Takairangi [PERSO…" at bounding box center [235, 263] width 100 height 56
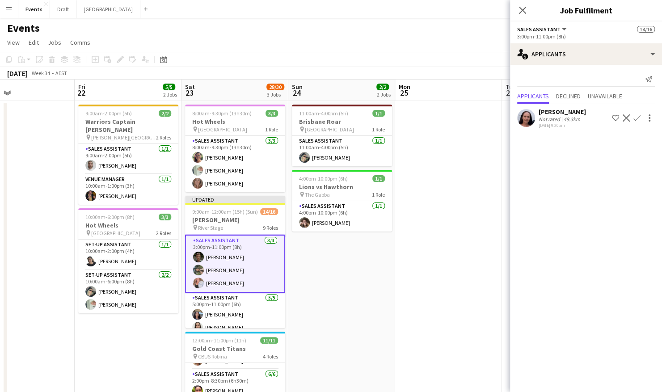
click at [530, 115] on app-user-avatar at bounding box center [526, 118] width 18 height 18
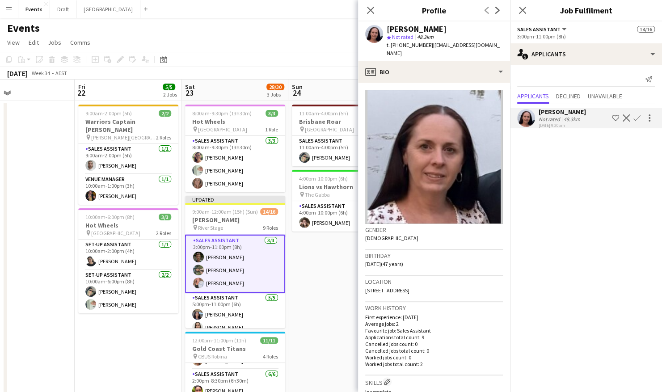
click at [312, 261] on app-date-cell "11:00am-4:00pm (5h) 1/1 Brisbane Roar pin [GEOGRAPHIC_DATA] 1 Role Sales Assist…" at bounding box center [341, 292] width 107 height 382
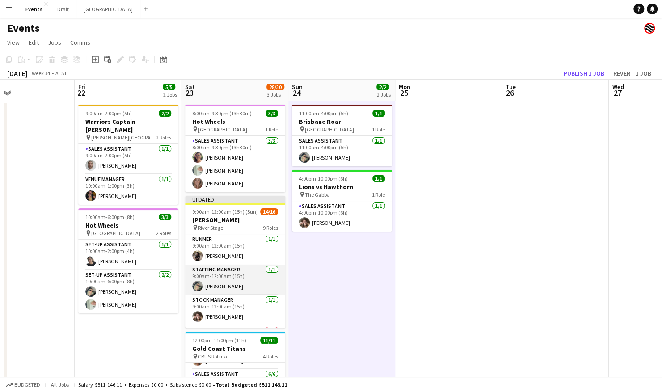
scroll to position [45, 0]
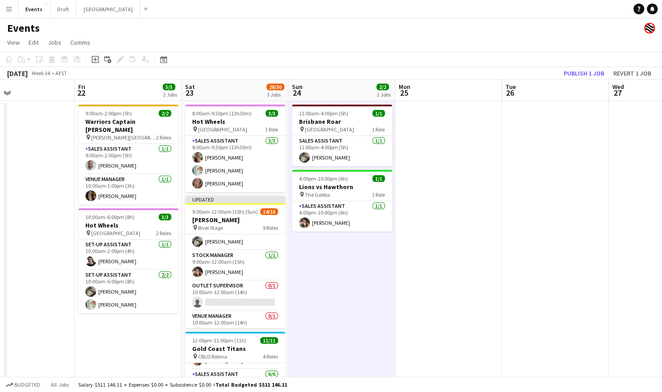
drag, startPoint x: 7, startPoint y: 246, endPoint x: 49, endPoint y: 242, distance: 42.6
click at [54, 241] on div "Tue 19 Wed 20 Thu 21 Fri 22 5/5 2 Jobs Sat 23 28/30 3 Jobs Sun 24 2/2 2 Jobs Mo…" at bounding box center [331, 281] width 662 height 403
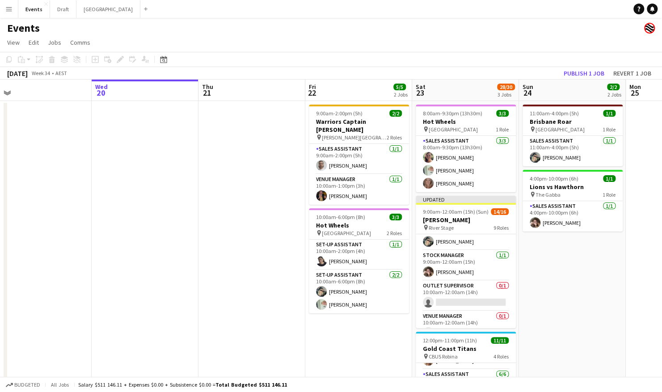
drag, startPoint x: 34, startPoint y: 240, endPoint x: 274, endPoint y: 241, distance: 239.6
click at [367, 236] on app-calendar-viewport "Sun 17 1/1 1 Job Mon 18 Tue 19 Wed 20 Thu 21 Fri 22 5/5 2 Jobs Sat 23 28/30 3 J…" at bounding box center [331, 281] width 662 height 403
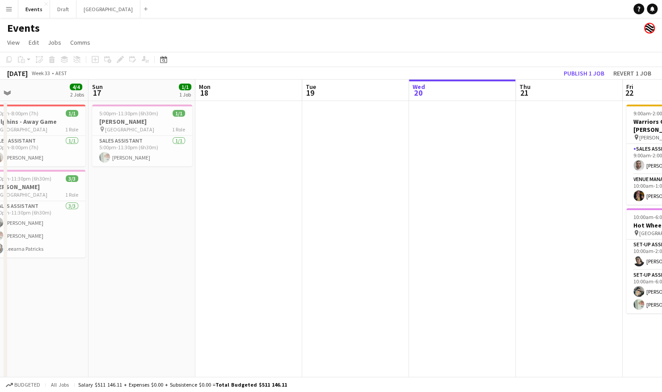
drag, startPoint x: 173, startPoint y: 242, endPoint x: 291, endPoint y: 251, distance: 118.3
click at [367, 242] on app-calendar-viewport "Thu 14 Fri 15 Sat 16 4/4 2 Jobs Sun 17 1/1 1 Job Mon 18 Tue 19 Wed 20 Thu 21 Fr…" at bounding box center [331, 281] width 662 height 403
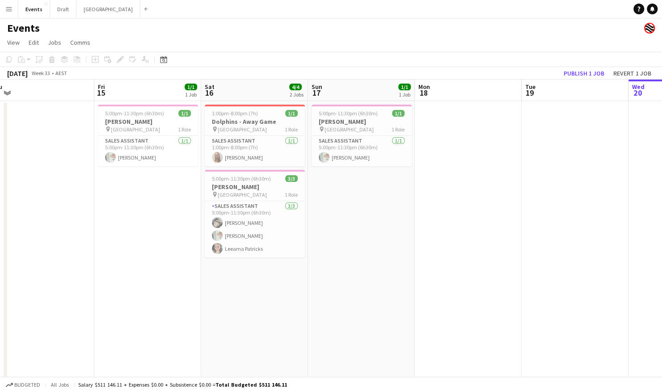
drag, startPoint x: 192, startPoint y: 254, endPoint x: 485, endPoint y: 238, distance: 293.7
click at [425, 244] on app-calendar-viewport "Tue 12 Wed 13 Thu 14 Fri 15 1/1 1 Job Sat 16 4/4 2 Jobs Sun 17 1/1 1 Job Mon 18…" at bounding box center [331, 281] width 662 height 403
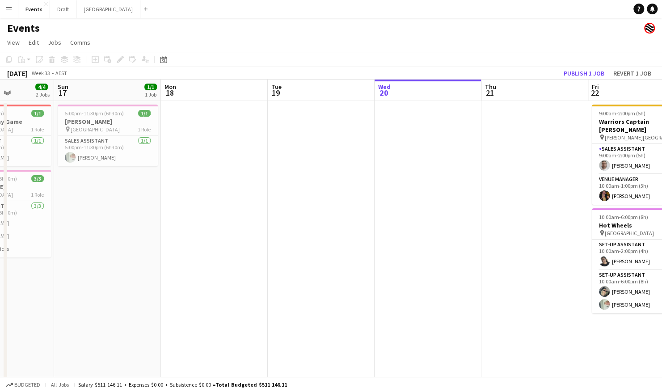
drag, startPoint x: 559, startPoint y: 225, endPoint x: 292, endPoint y: 256, distance: 268.6
click at [292, 256] on app-calendar-viewport "Thu 14 Fri 15 1/1 1 Job Sat 16 4/4 2 Jobs Sun 17 1/1 1 Job Mon 18 Tue 19 Wed 20…" at bounding box center [331, 281] width 662 height 403
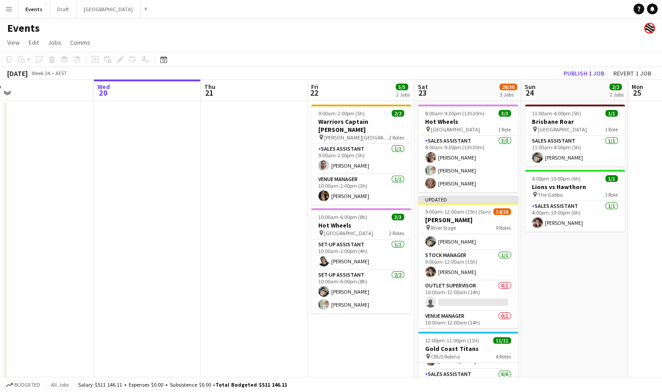
drag, startPoint x: 534, startPoint y: 262, endPoint x: 271, endPoint y: 291, distance: 264.4
click at [274, 291] on app-calendar-viewport "Sat 16 4/4 2 Jobs Sun 17 1/1 1 Job Mon 18 Tue 19 Wed 20 Thu 21 Fri 22 5/5 2 Job…" at bounding box center [331, 281] width 662 height 403
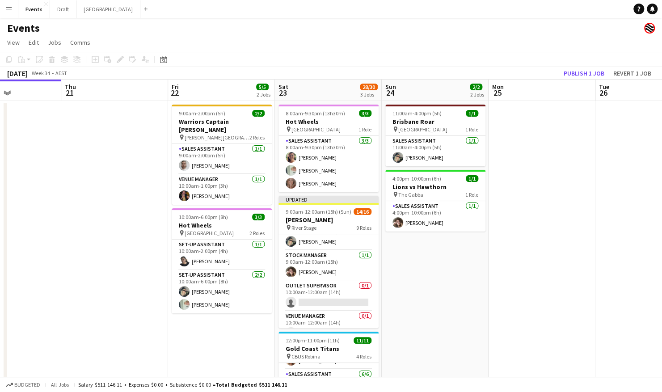
drag, startPoint x: 596, startPoint y: 290, endPoint x: 439, endPoint y: 306, distance: 158.2
click at [446, 306] on app-calendar-viewport "Mon 18 Tue 19 Wed 20 Thu 21 Fri 22 5/5 2 Jobs Sat 23 28/30 3 Jobs Sun 24 2/2 2 …" at bounding box center [331, 281] width 662 height 403
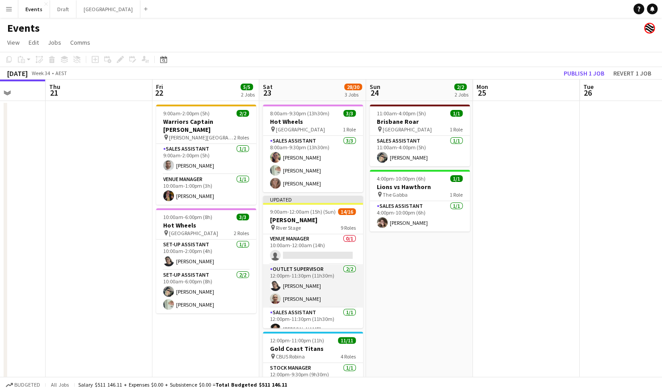
scroll to position [136, 0]
